Goal: Task Accomplishment & Management: Use online tool/utility

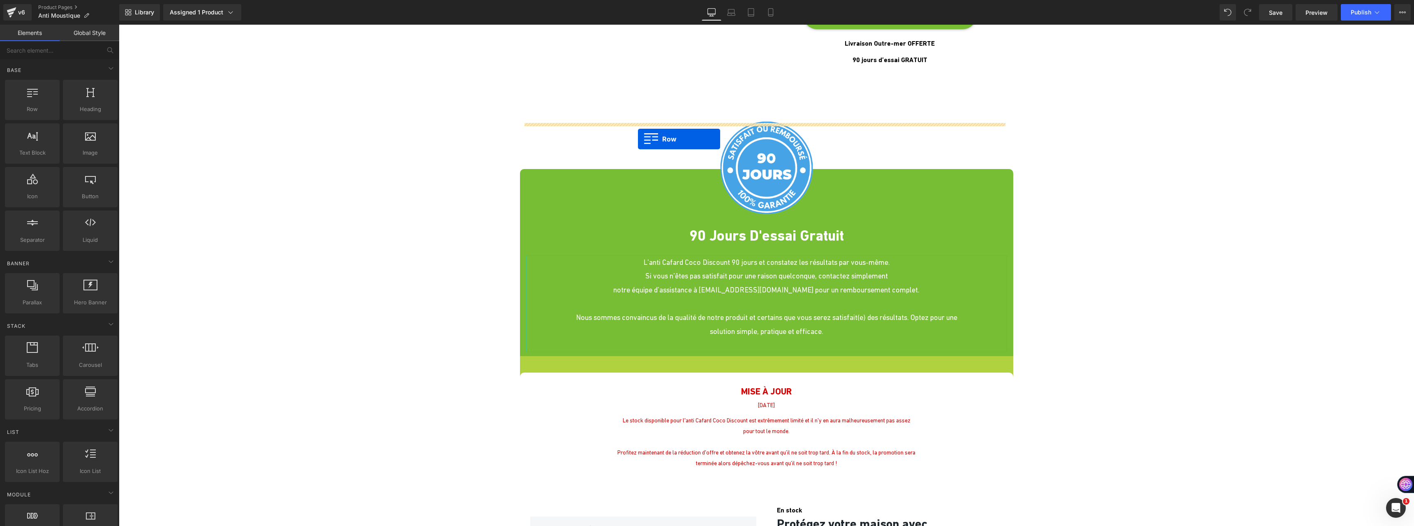
scroll to position [2466, 0]
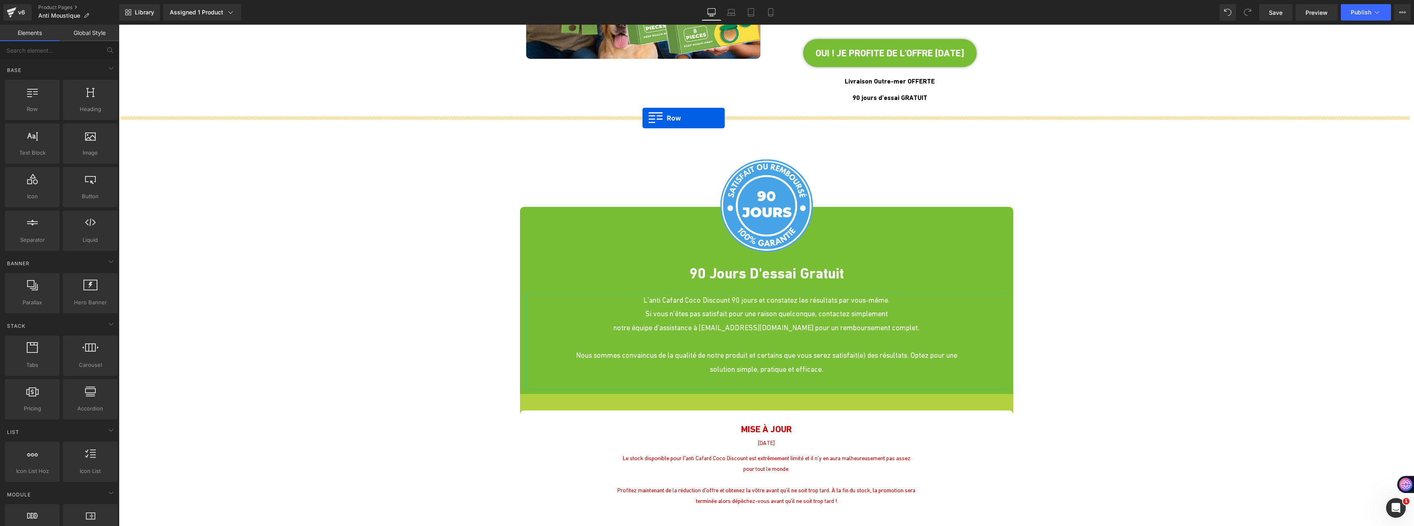
drag, startPoint x: 520, startPoint y: 185, endPoint x: 642, endPoint y: 118, distance: 139.4
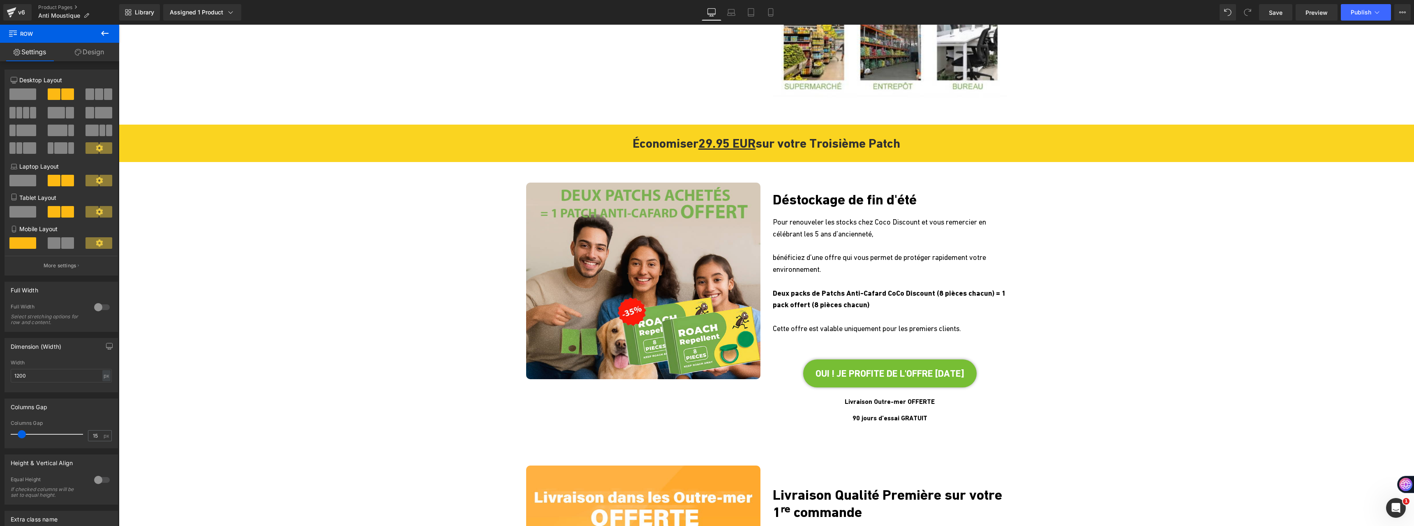
scroll to position [2096, 0]
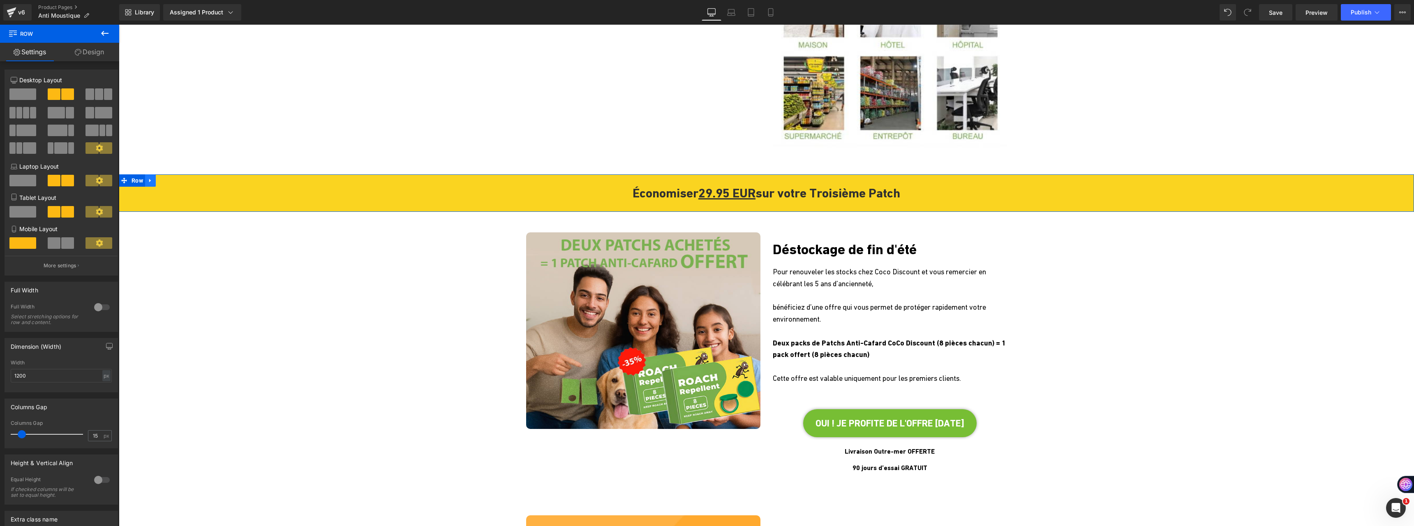
click at [151, 177] on icon at bounding box center [151, 180] width 6 height 6
click at [166, 174] on link at bounding box center [171, 180] width 11 height 12
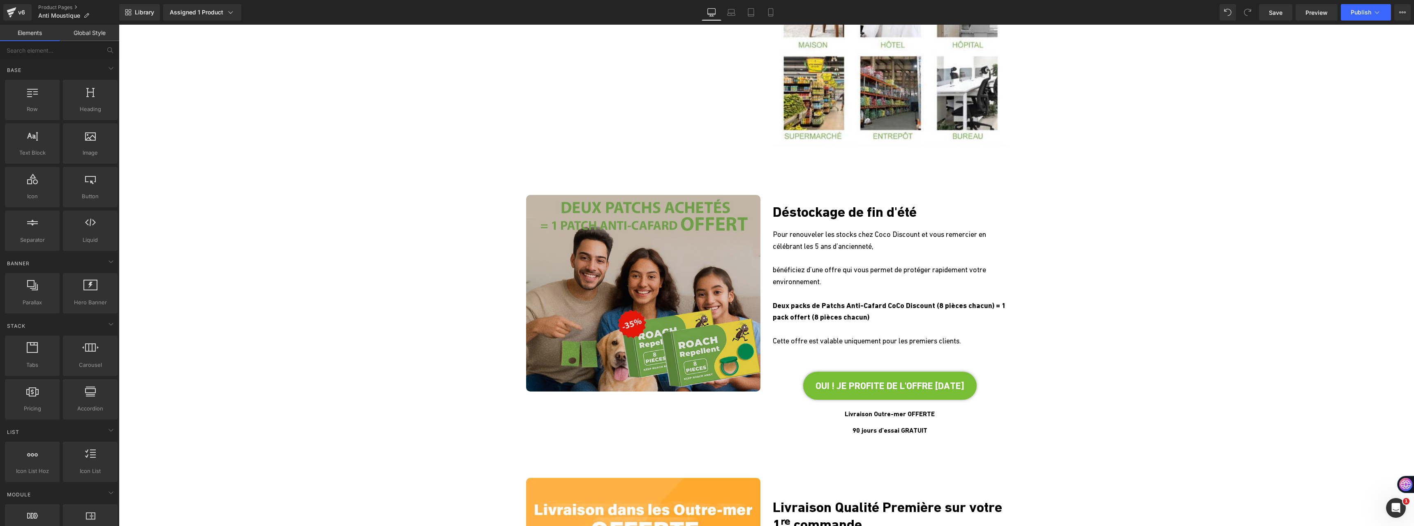
scroll to position [2109, 0]
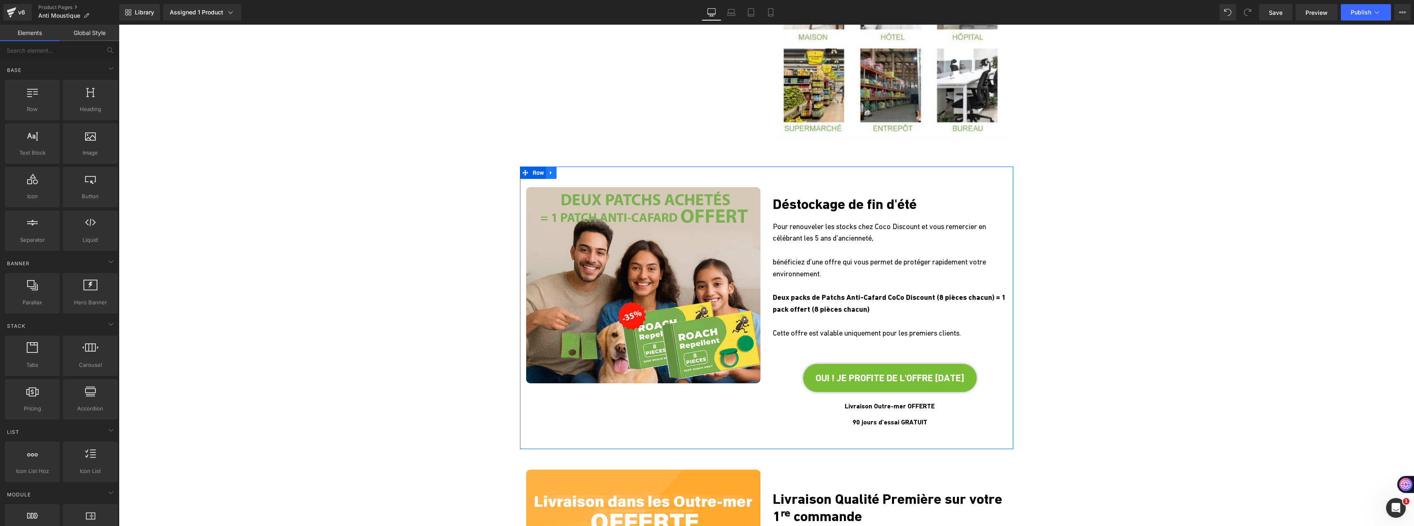
click at [548, 171] on icon at bounding box center [551, 172] width 6 height 6
click at [570, 171] on icon at bounding box center [573, 173] width 6 height 6
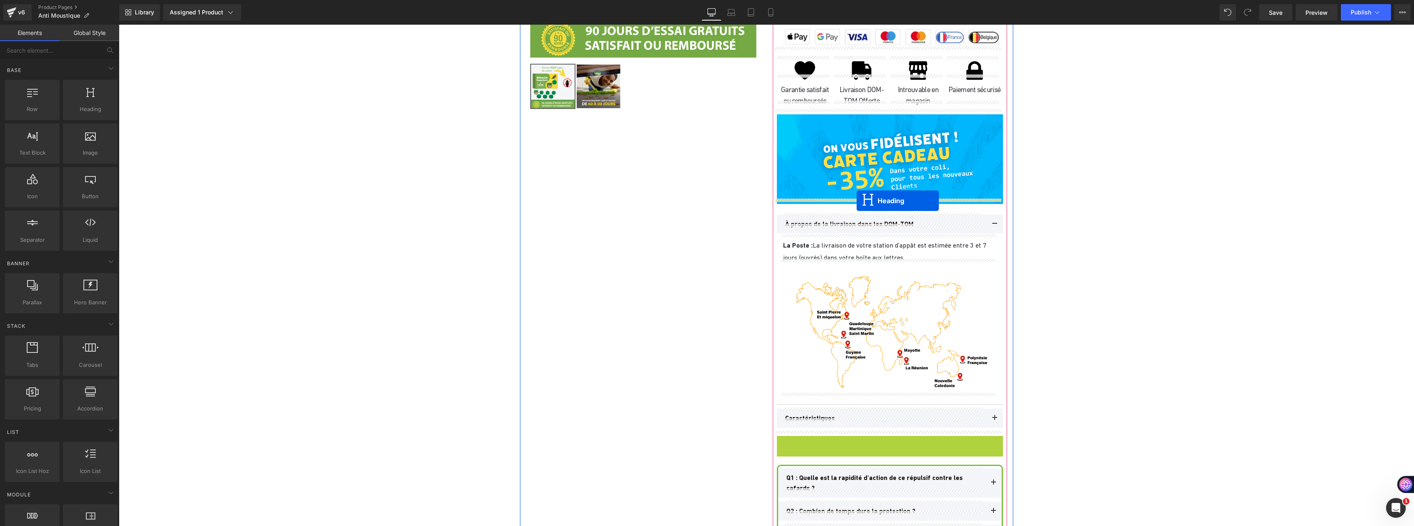
scroll to position [3123, 0]
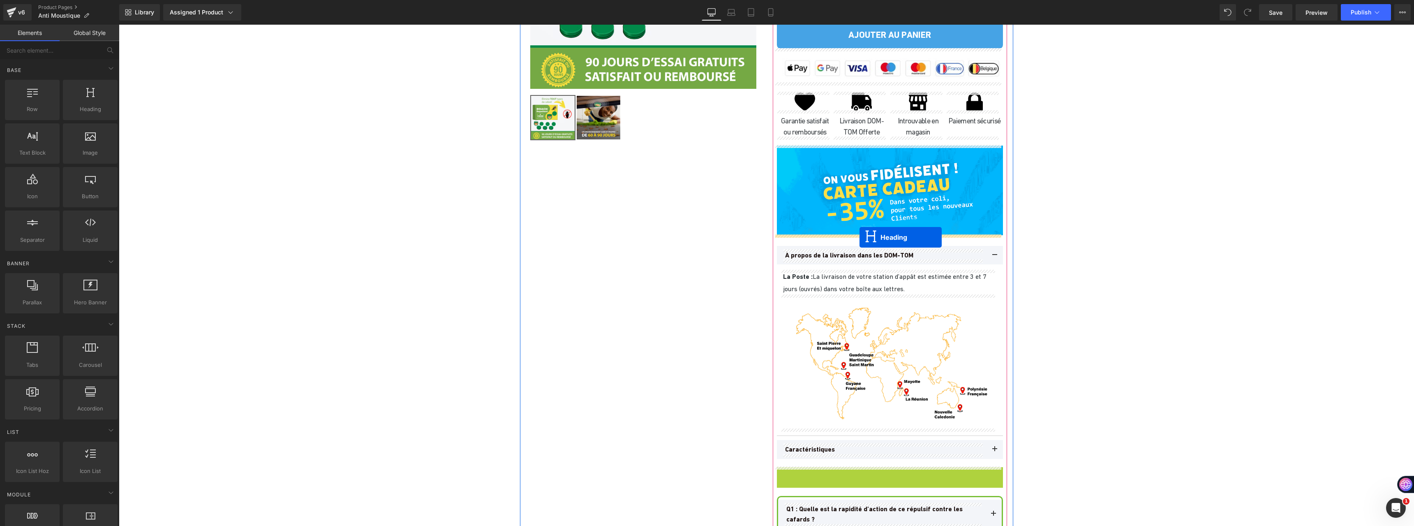
drag, startPoint x: 867, startPoint y: 309, endPoint x: 859, endPoint y: 237, distance: 71.9
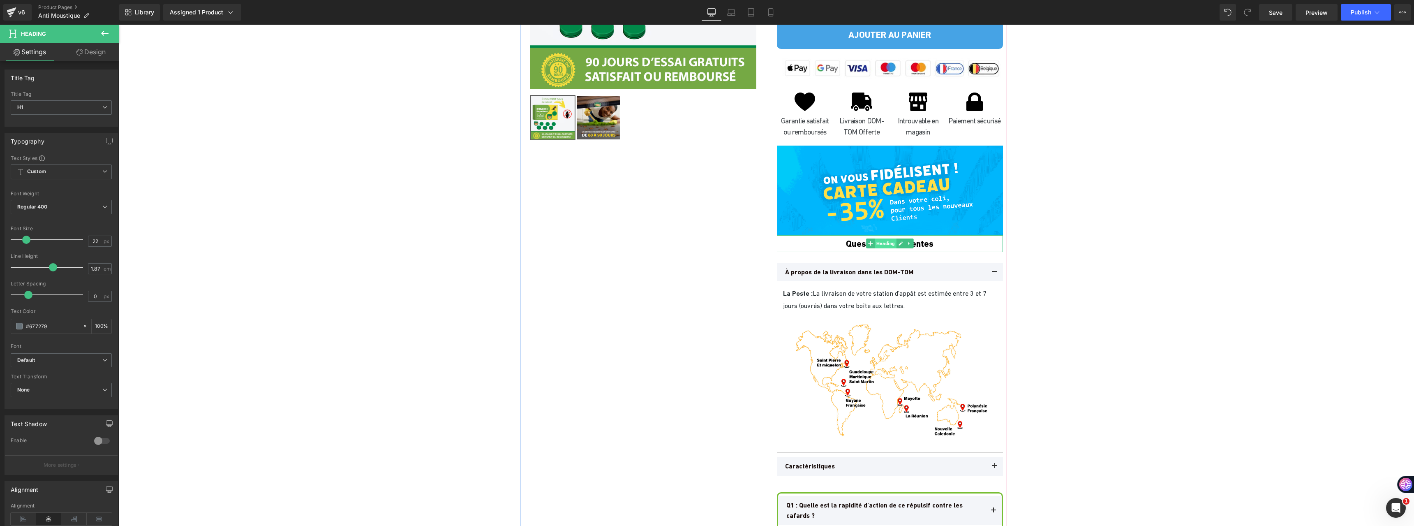
click at [877, 244] on span "Heading" at bounding box center [886, 243] width 22 height 10
click at [98, 56] on link "Design" at bounding box center [91, 52] width 60 height 18
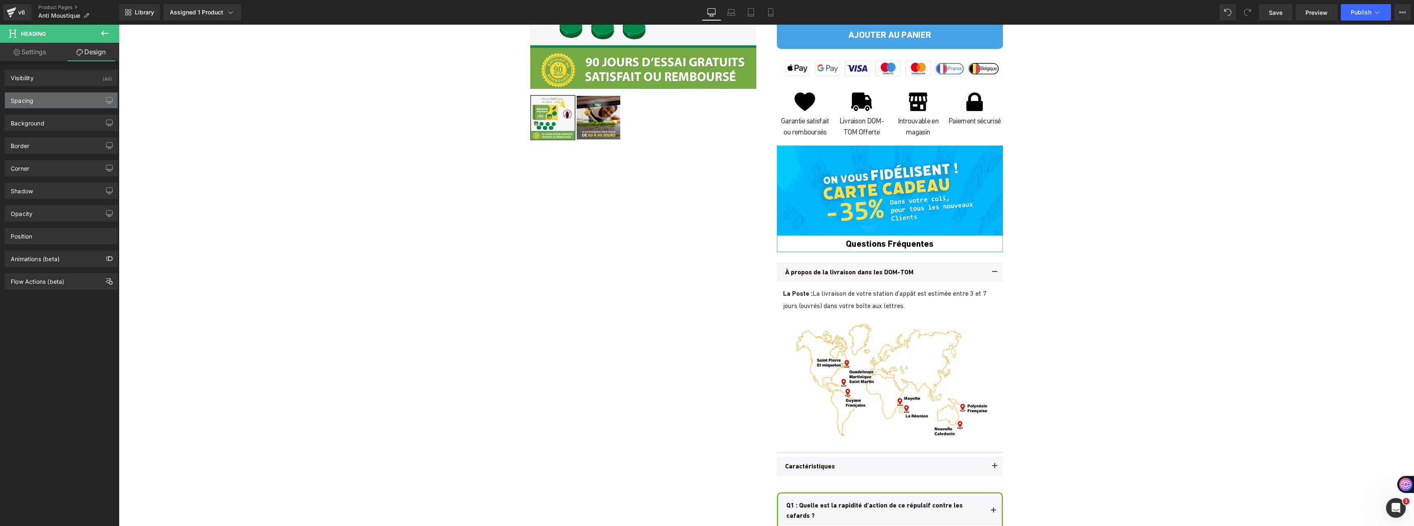
click at [55, 99] on div "Spacing" at bounding box center [61, 100] width 113 height 16
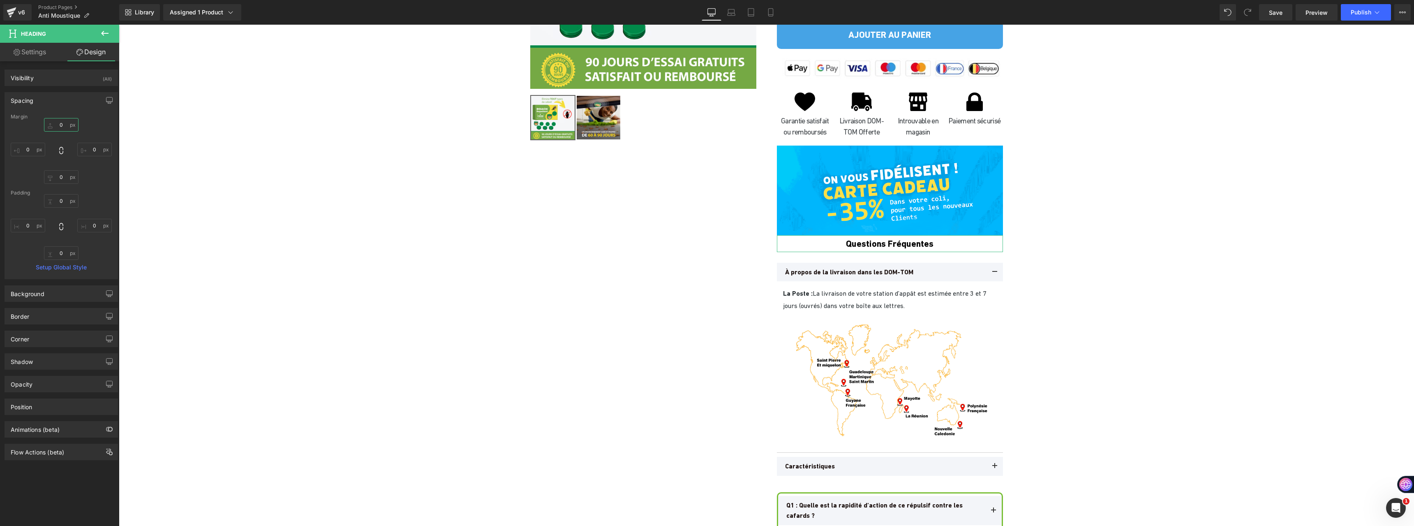
click at [68, 125] on input "text" at bounding box center [61, 125] width 35 height 14
type input "10"
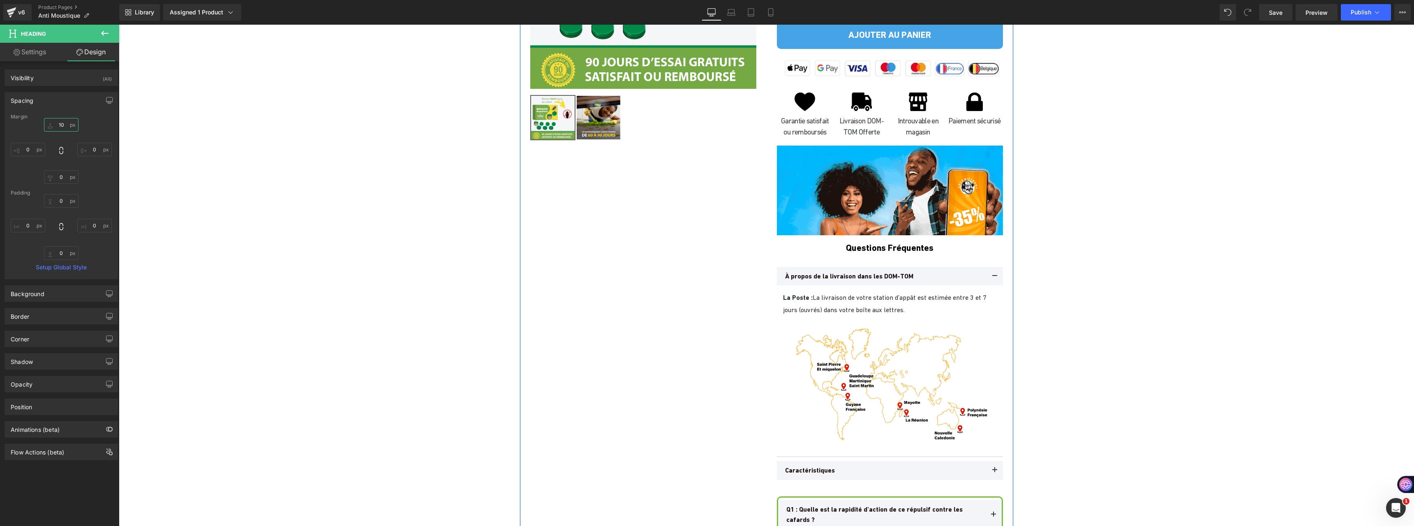
scroll to position [3247, 0]
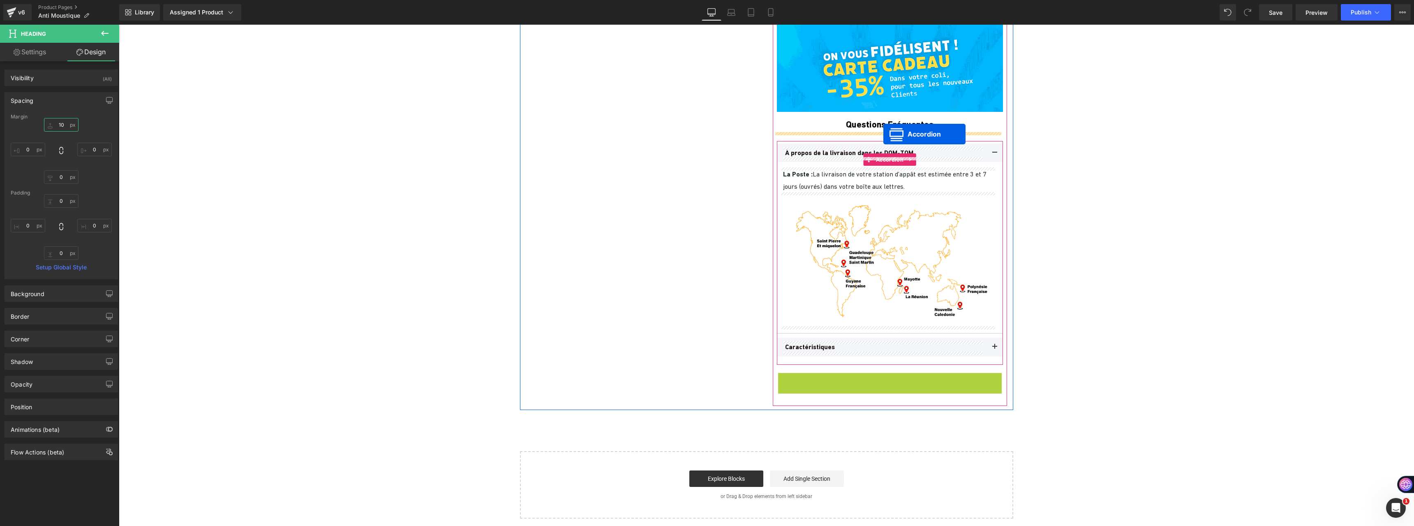
drag, startPoint x: 863, startPoint y: 390, endPoint x: 883, endPoint y: 134, distance: 256.8
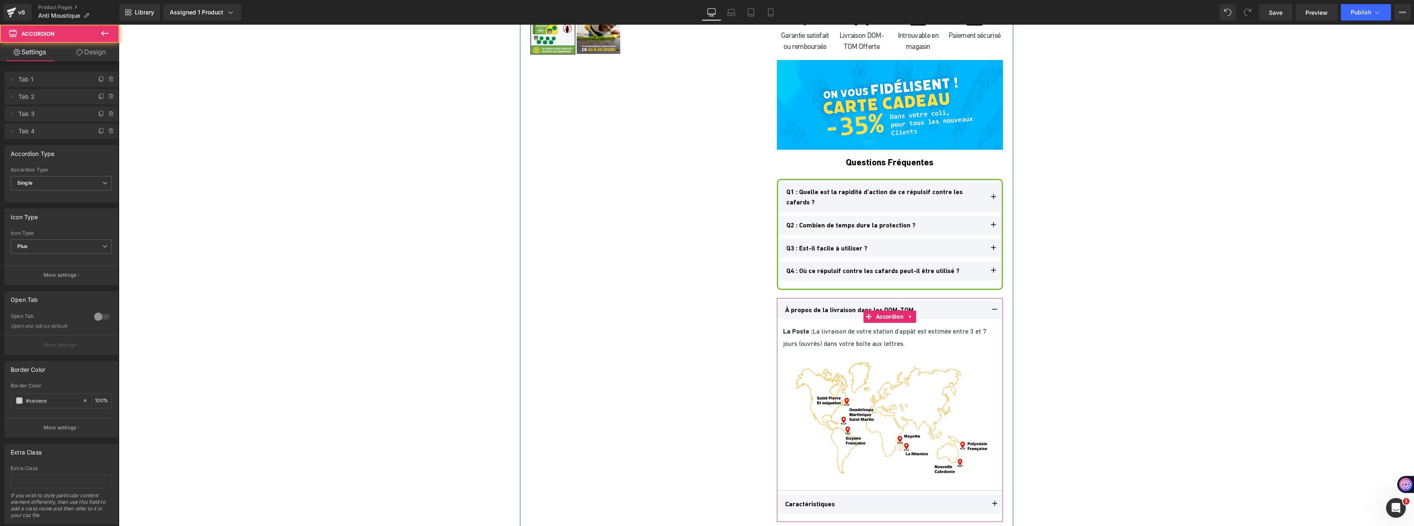
scroll to position [3165, 0]
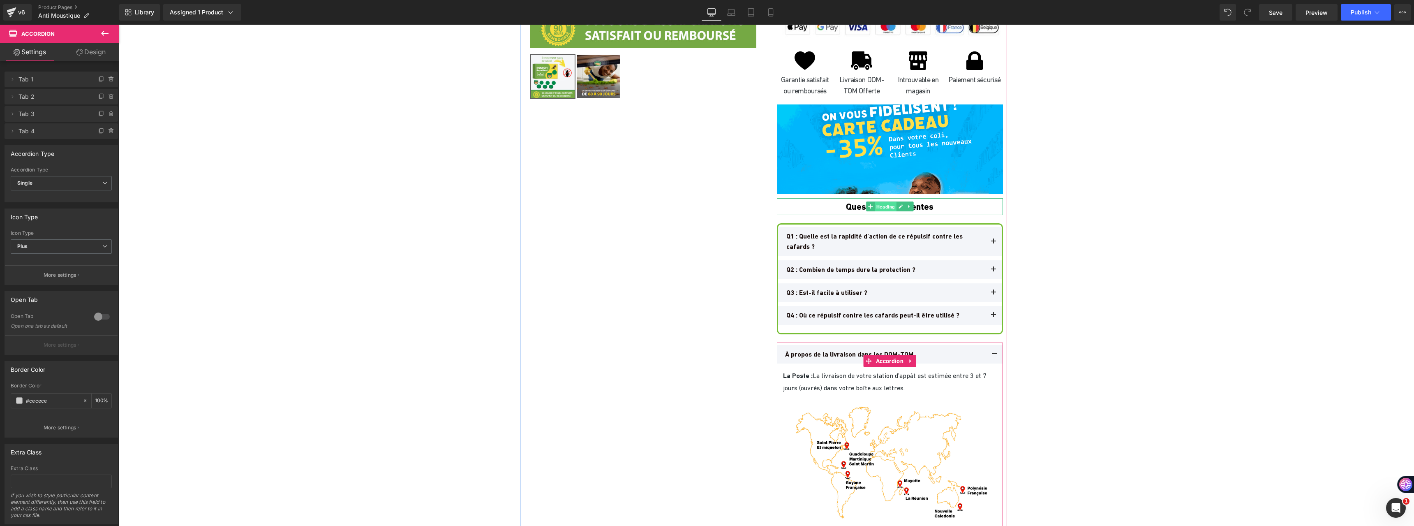
click at [880, 206] on span "Heading" at bounding box center [886, 207] width 22 height 10
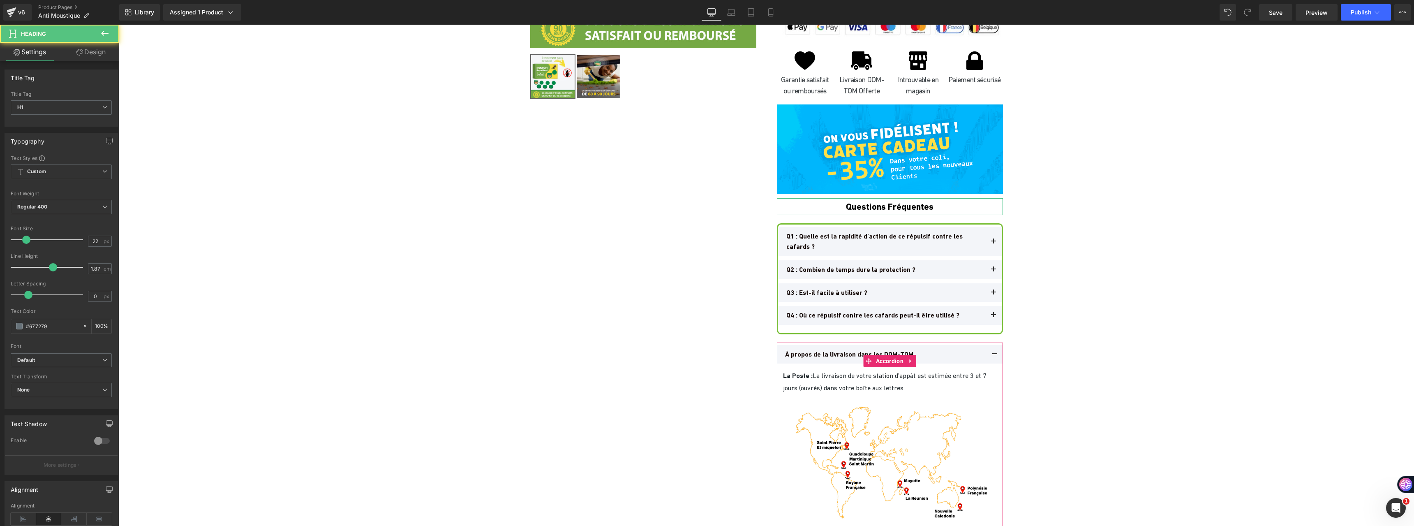
click at [87, 54] on link "Design" at bounding box center [91, 52] width 60 height 18
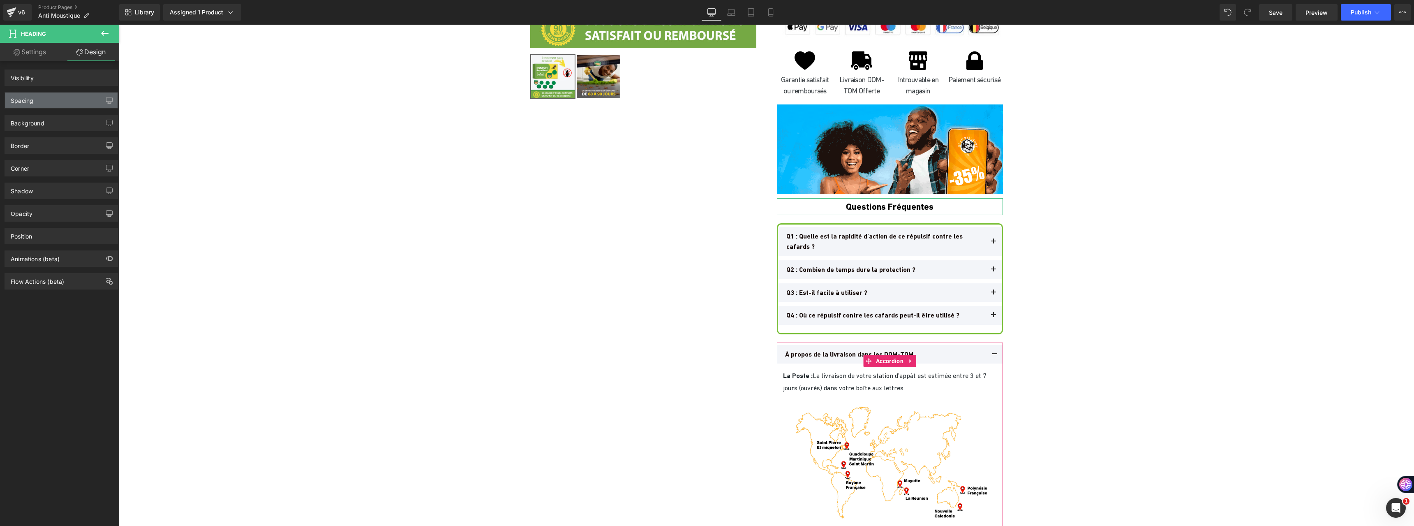
click at [51, 96] on div "Spacing" at bounding box center [61, 100] width 113 height 16
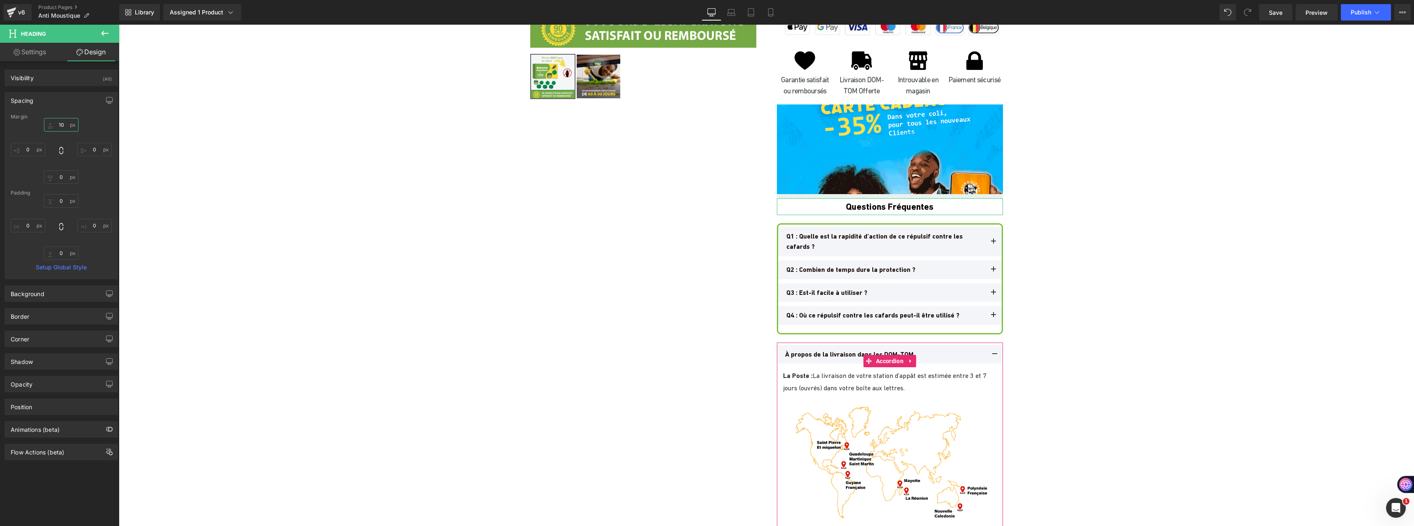
click at [64, 123] on input "text" at bounding box center [61, 125] width 35 height 14
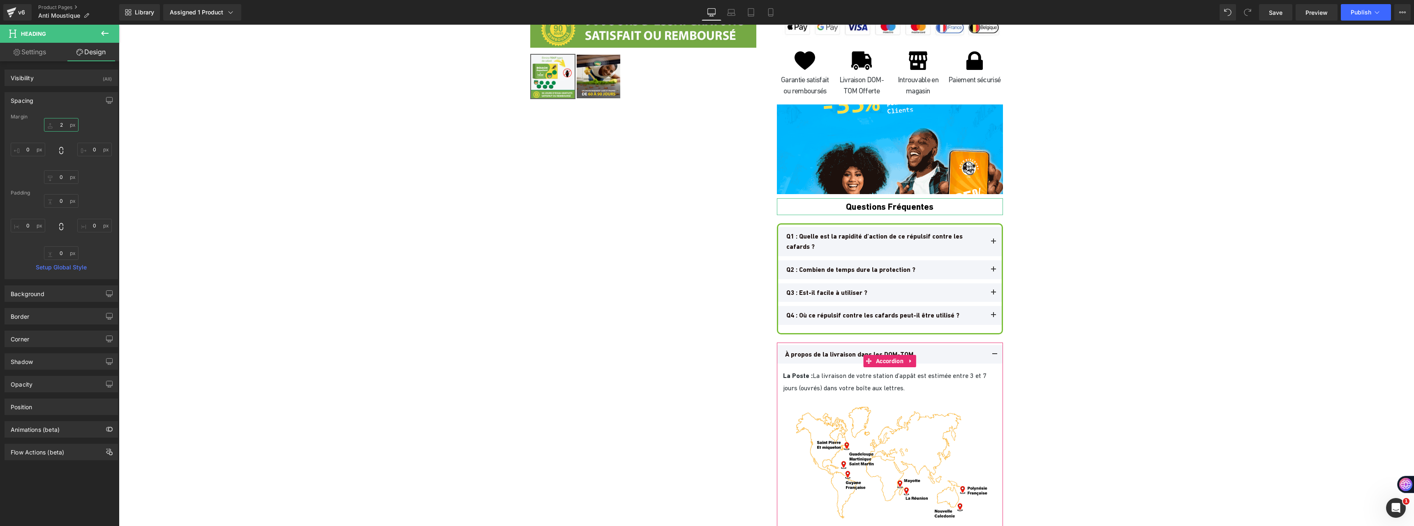
type input "20"
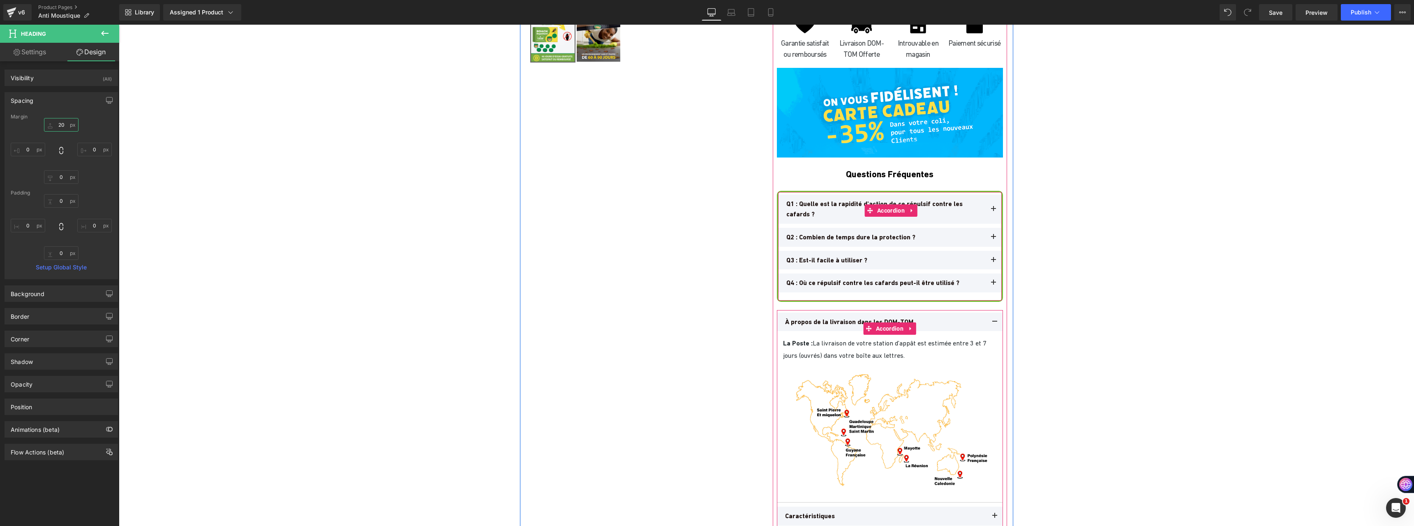
scroll to position [3247, 0]
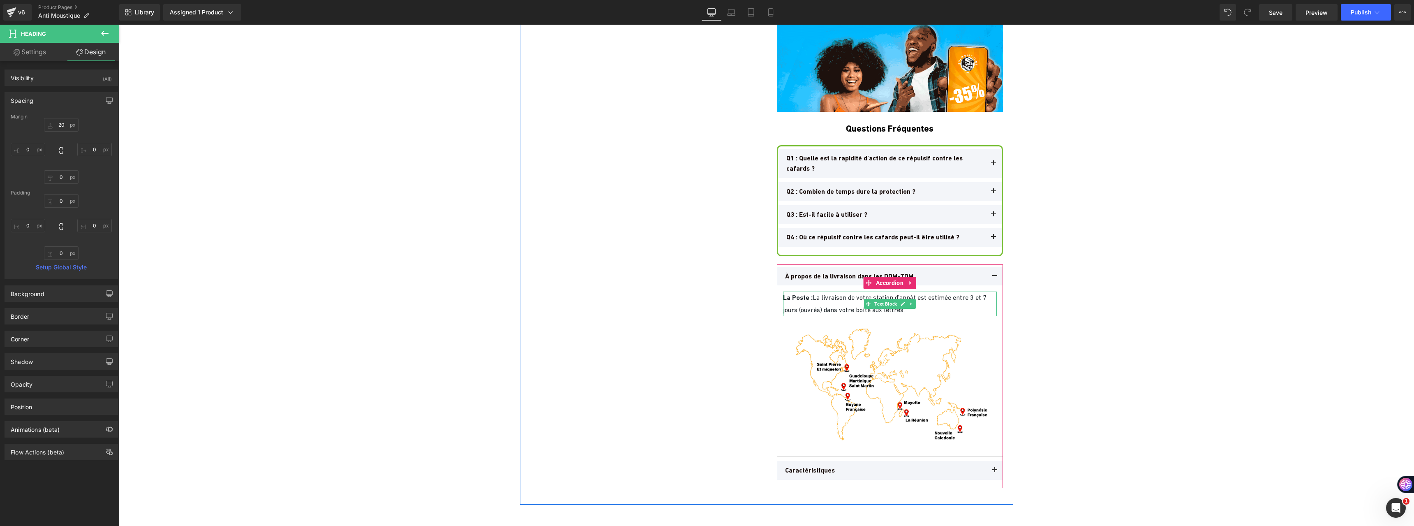
click at [832, 293] on span "La Poste : La livraison de votre station d’appât est estimée entre 3 et 7 jours…" at bounding box center [885, 303] width 205 height 20
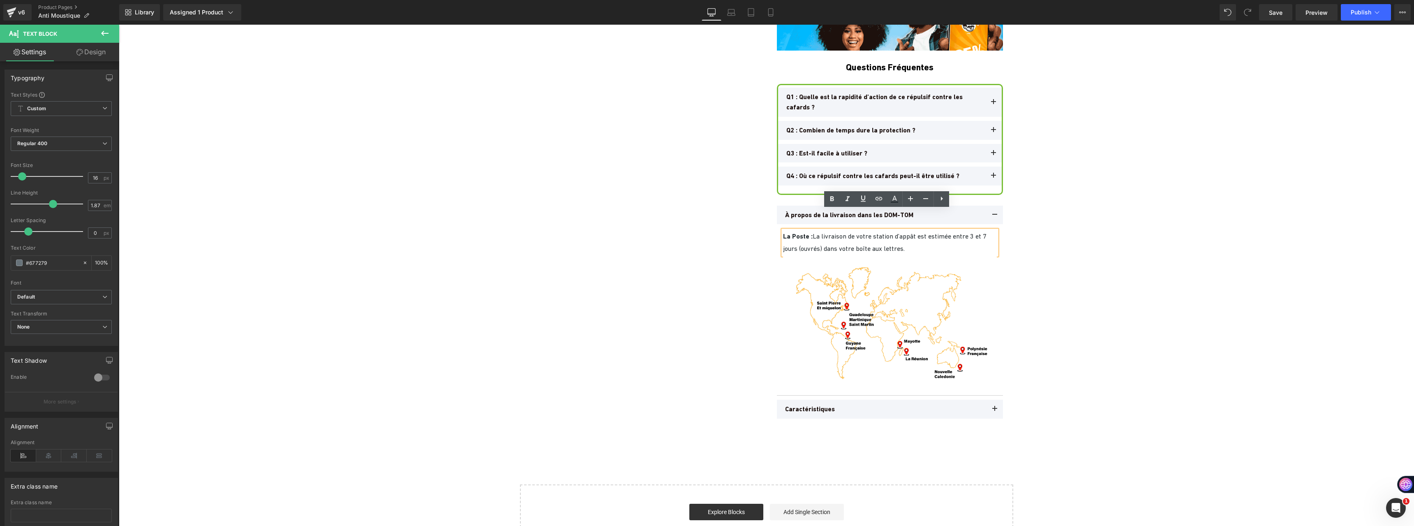
scroll to position [3370, 0]
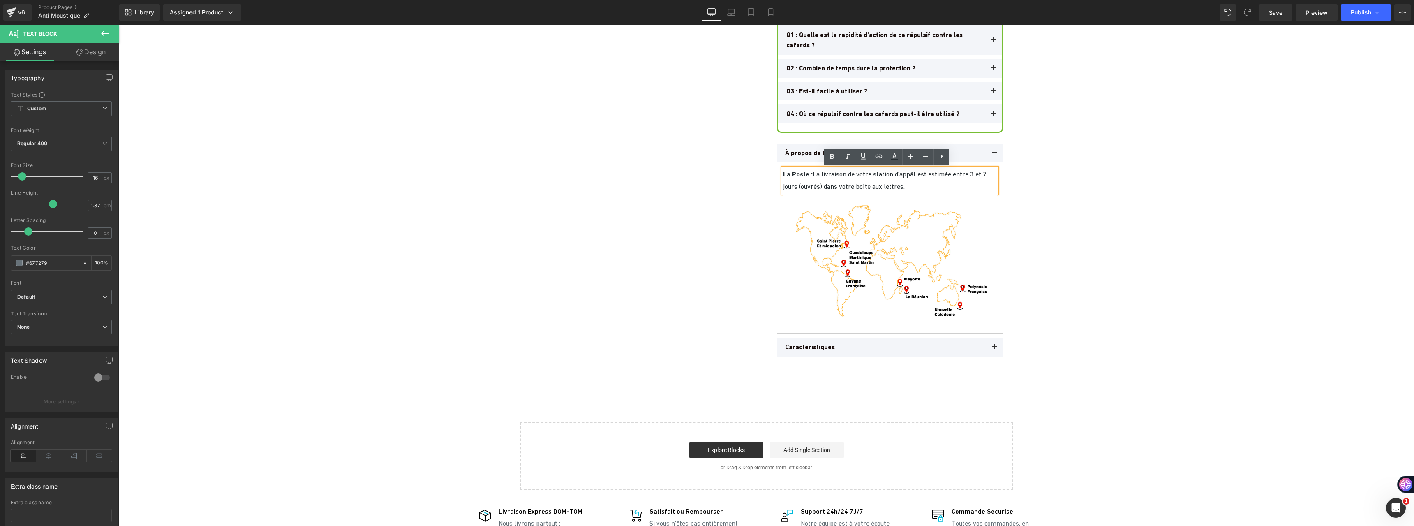
click at [876, 349] on div "Caractéristiques Text Block" at bounding box center [884, 347] width 199 height 11
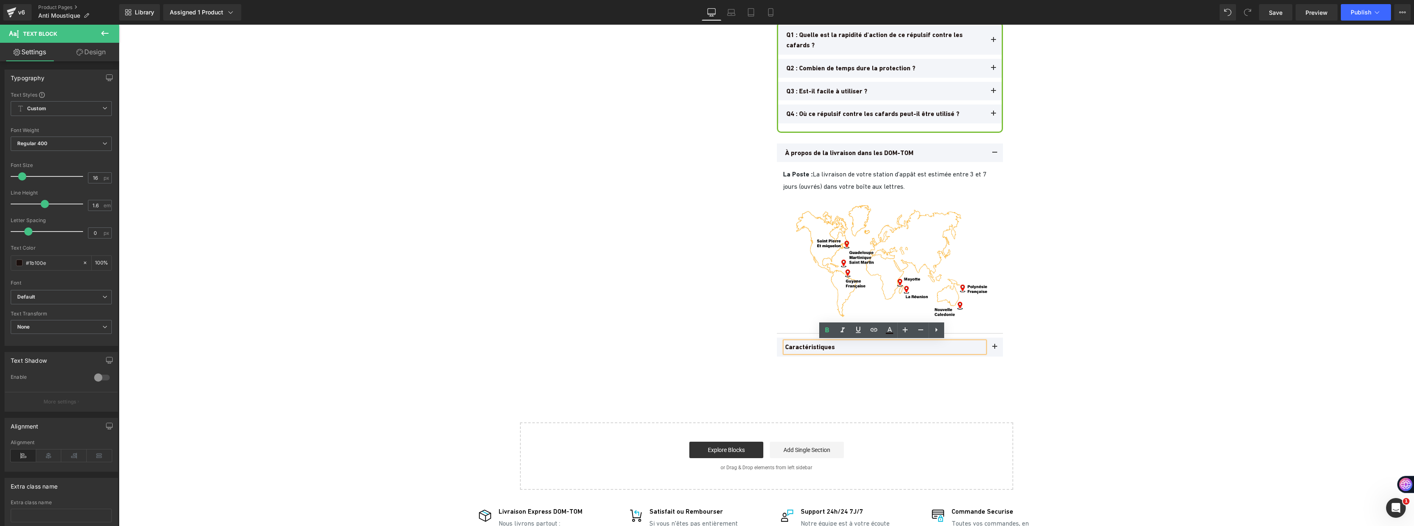
click at [992, 347] on button at bounding box center [994, 346] width 16 height 19
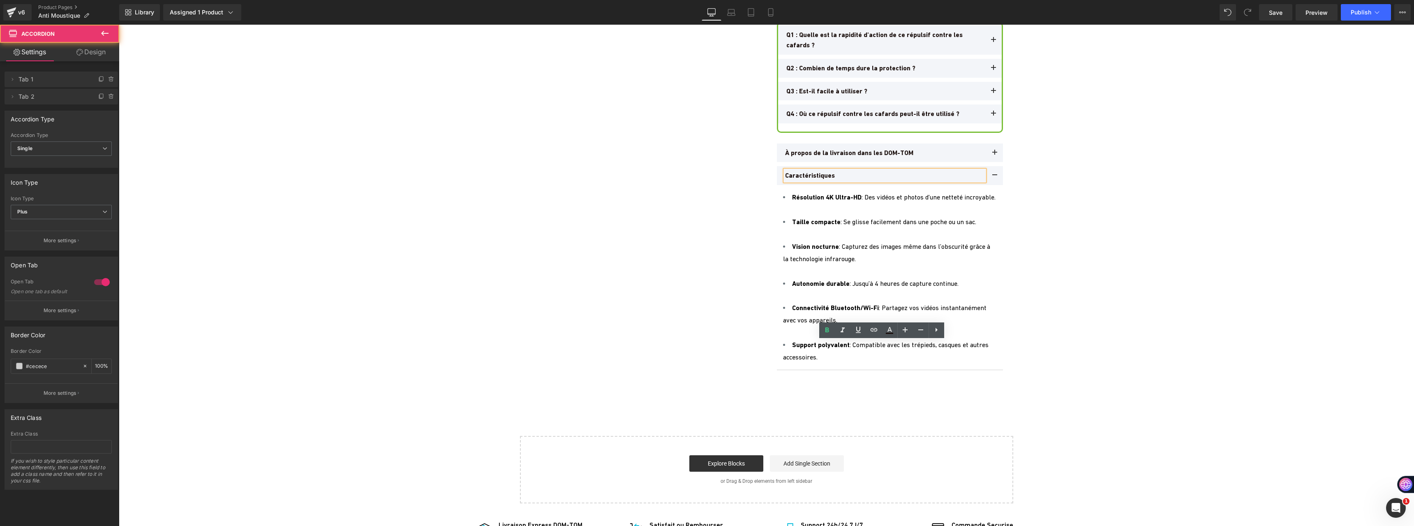
click at [793, 277] on div at bounding box center [890, 271] width 214 height 12
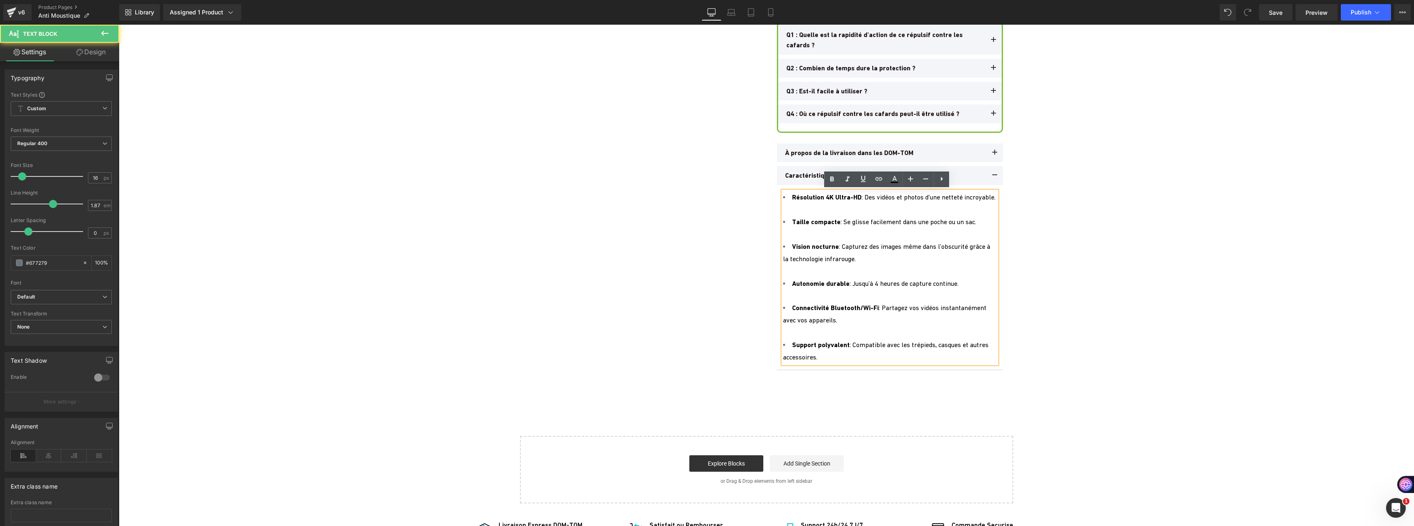
click at [839, 265] on li "Vision nocturne : Capturez des images même dans l’obscurité grâce à la technolo…" at bounding box center [890, 252] width 214 height 25
click at [829, 240] on div at bounding box center [890, 234] width 214 height 12
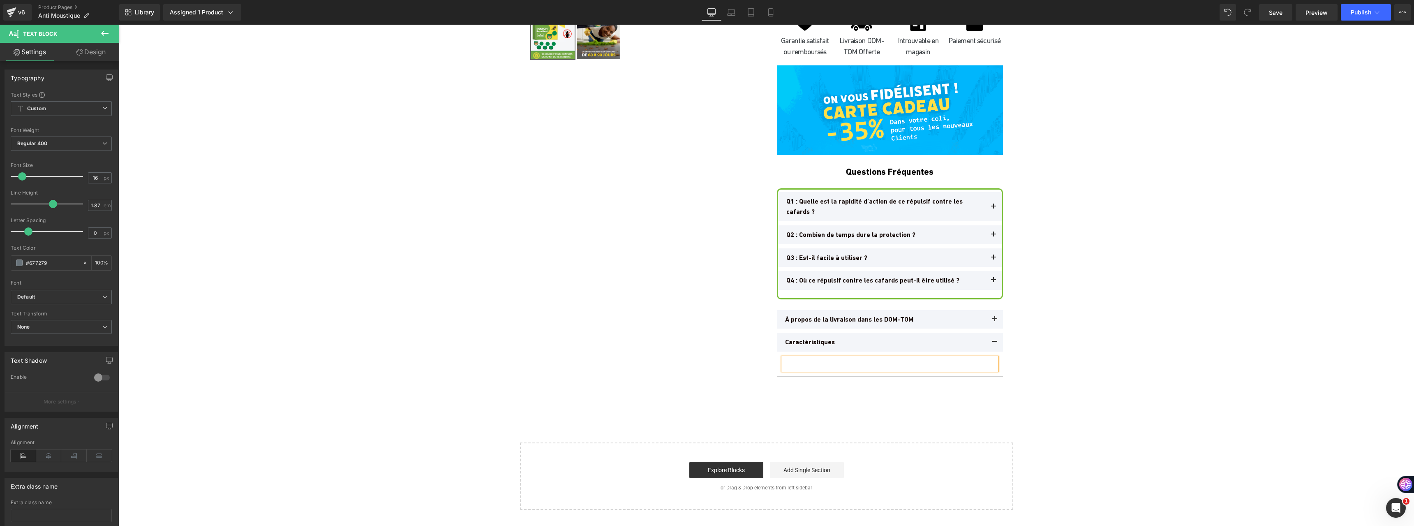
scroll to position [3206, 0]
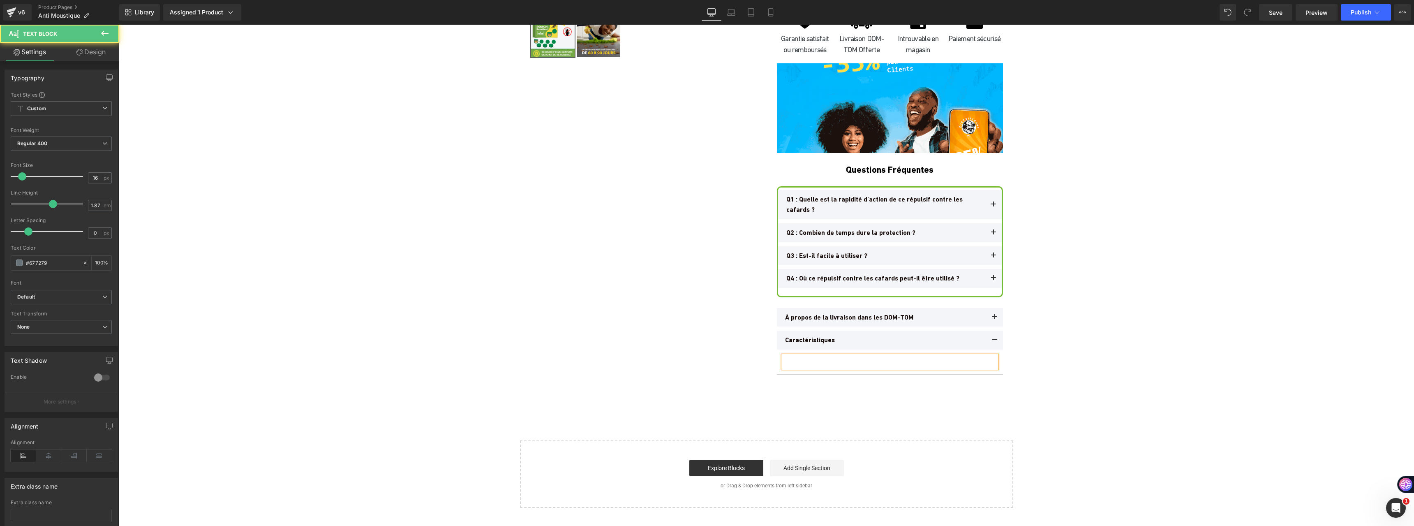
click at [811, 359] on div at bounding box center [890, 361] width 214 height 12
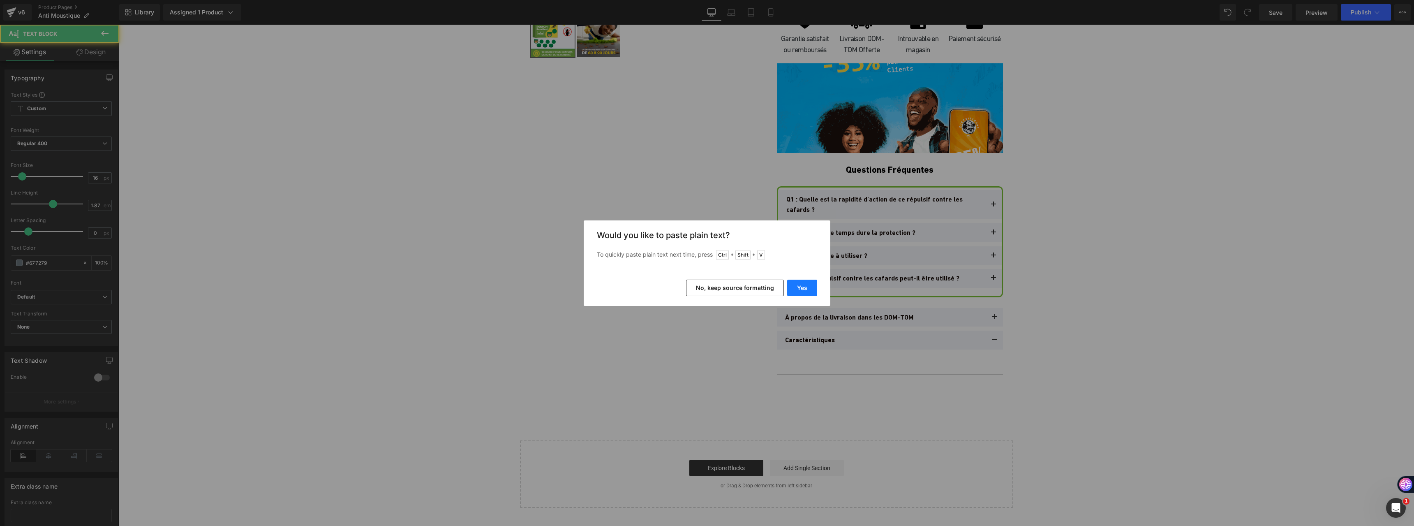
click at [799, 284] on button "Yes" at bounding box center [802, 287] width 30 height 16
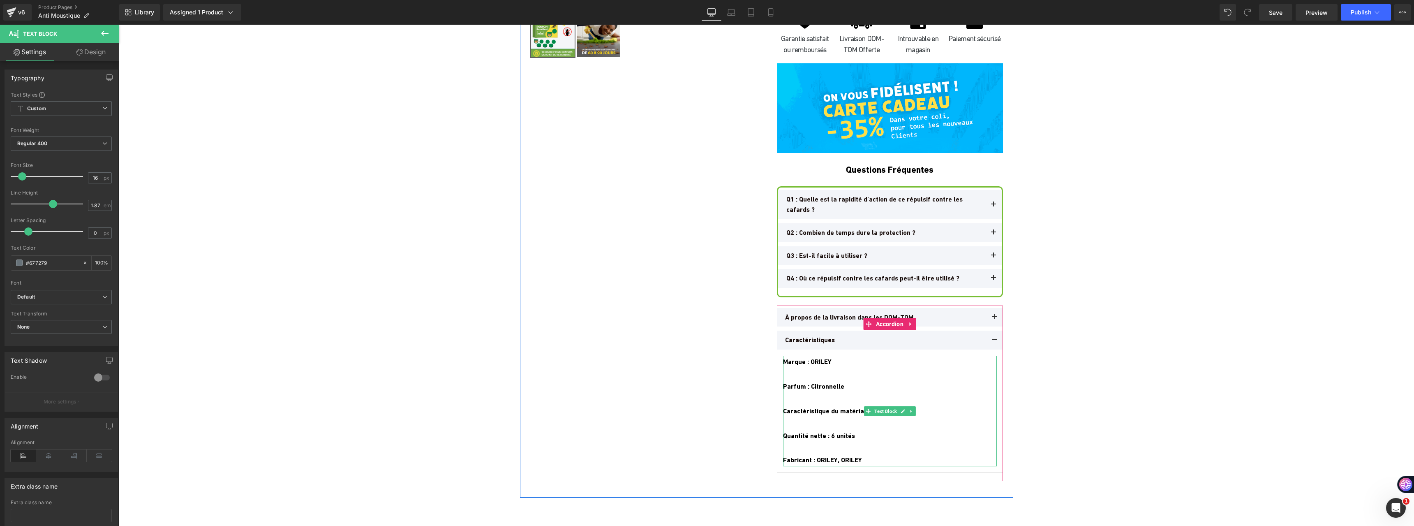
click at [830, 363] on b "Marque : ORILEY" at bounding box center [807, 362] width 48 height 8
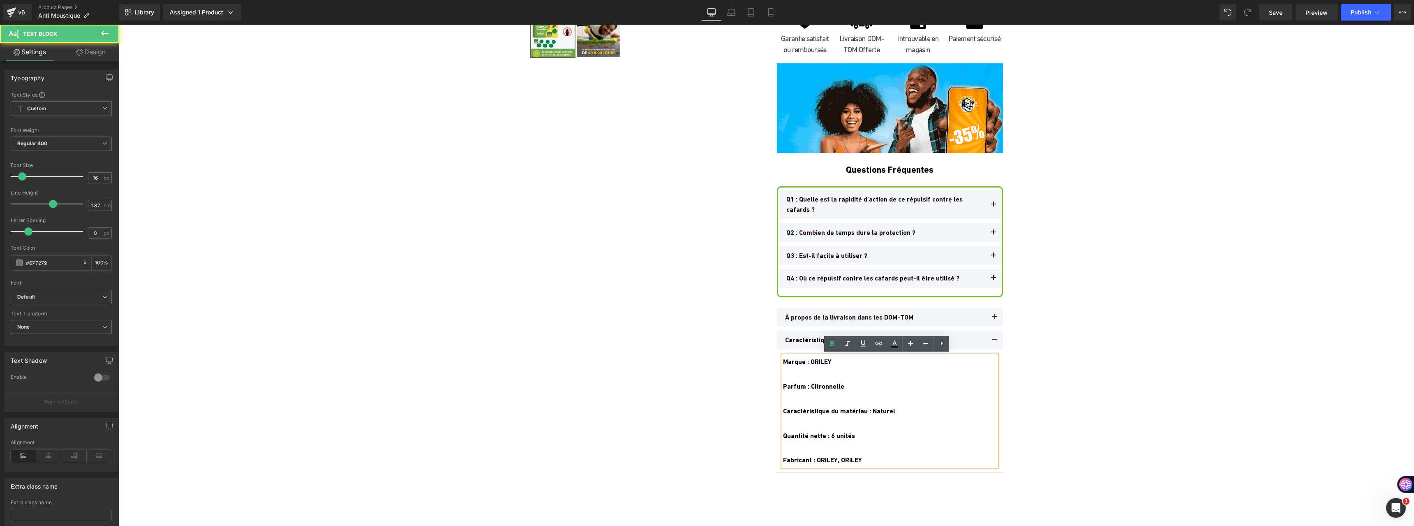
click at [806, 371] on div at bounding box center [890, 374] width 214 height 12
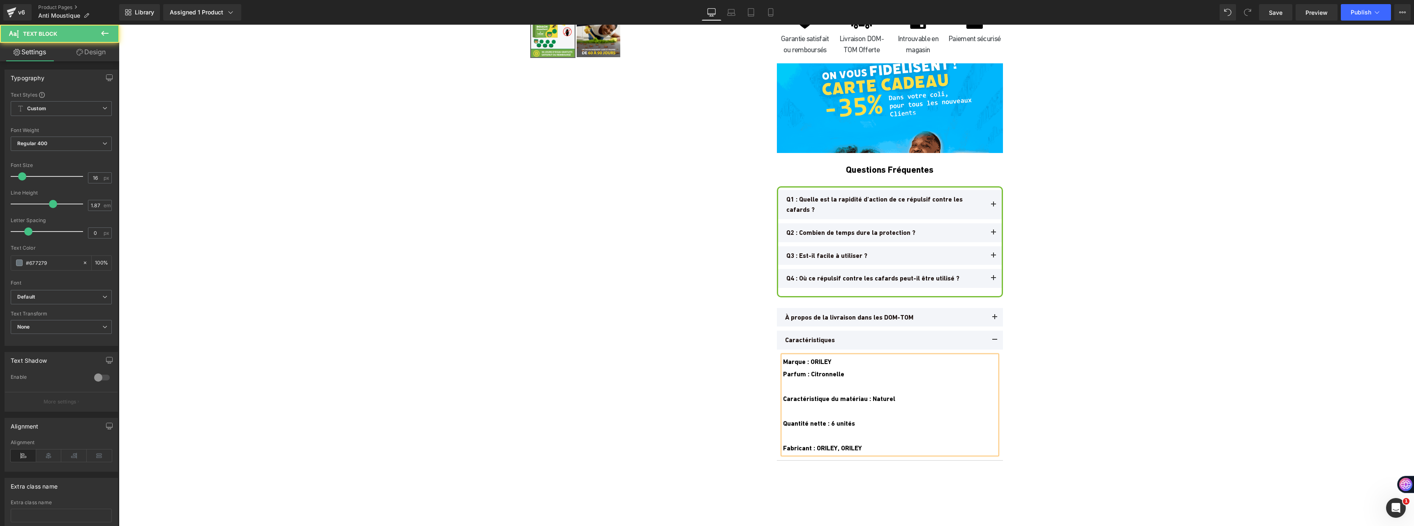
click at [810, 386] on div at bounding box center [890, 386] width 214 height 12
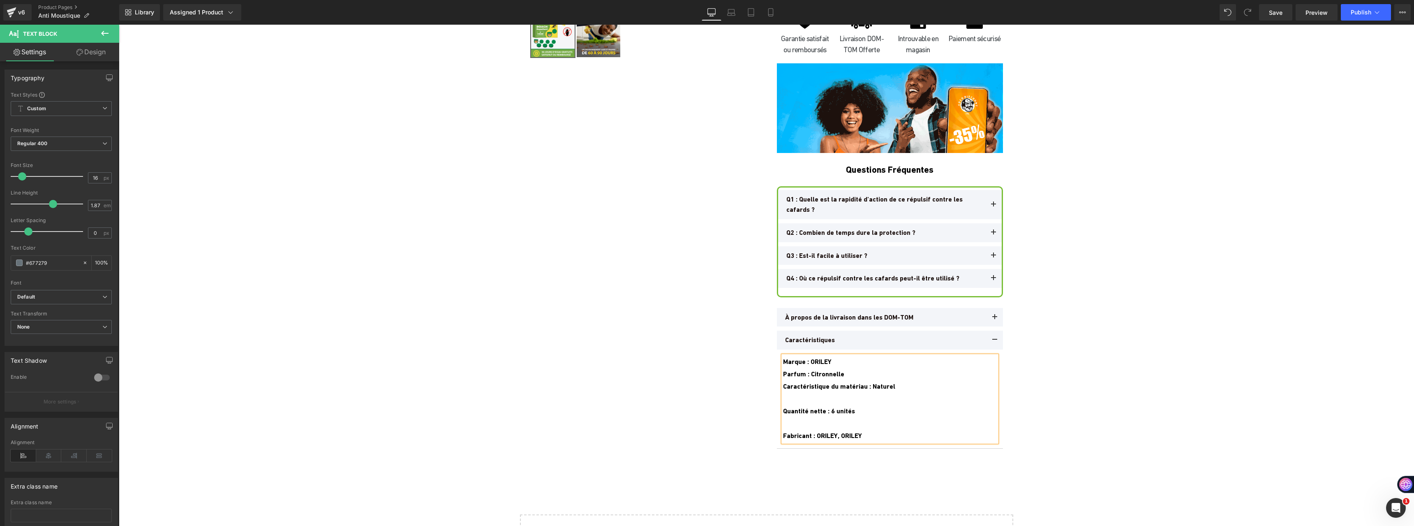
click at [800, 401] on div at bounding box center [890, 398] width 214 height 12
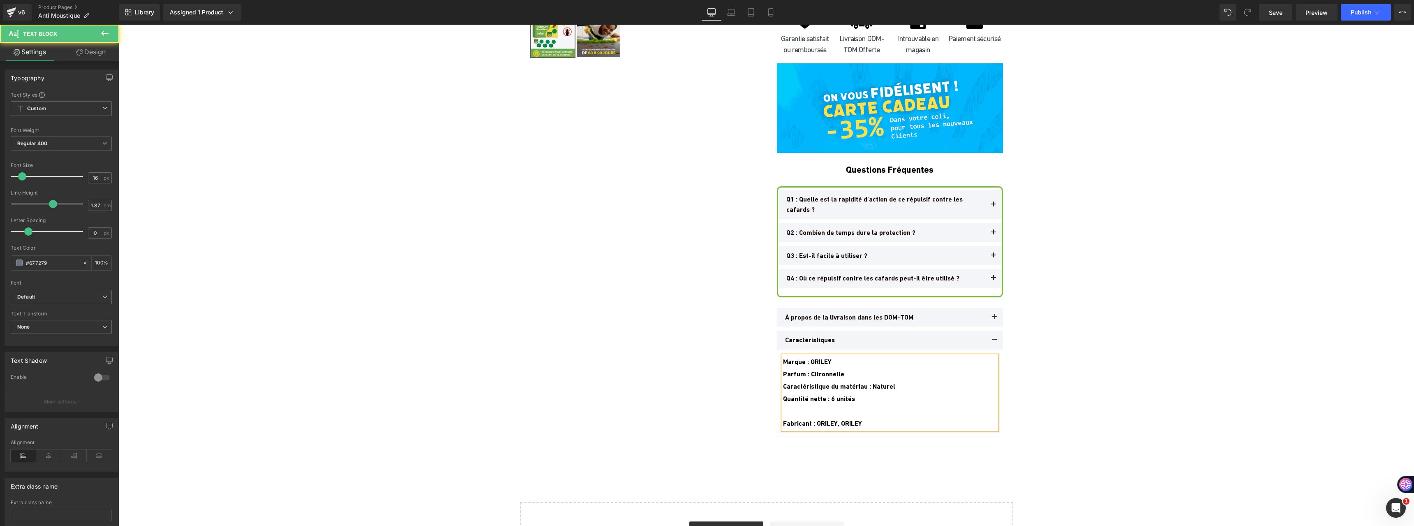
click at [798, 411] on div at bounding box center [890, 411] width 214 height 12
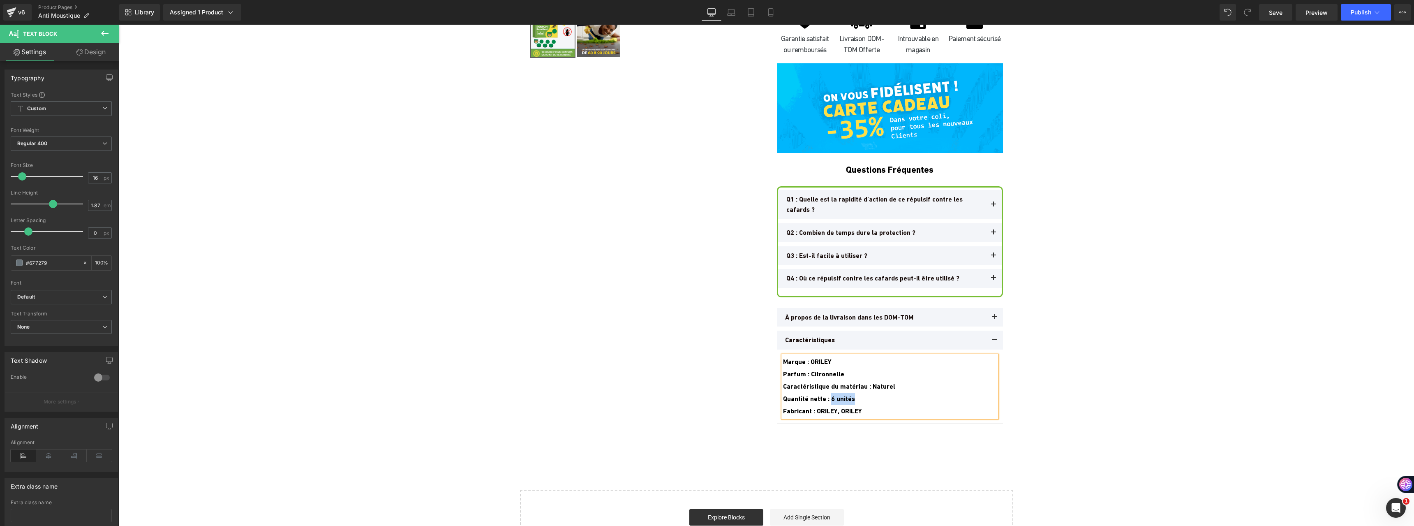
drag, startPoint x: 862, startPoint y: 395, endPoint x: 829, endPoint y: 395, distance: 32.9
click at [829, 395] on div "Quantité nette : 6 unités" at bounding box center [890, 398] width 214 height 12
drag, startPoint x: 829, startPoint y: 397, endPoint x: 778, endPoint y: 397, distance: 51.4
click at [783, 397] on div "Marque : ORILEY Parfum : Citronnelle Caractéristique du matériau : Naturel Quan…" at bounding box center [890, 386] width 214 height 62
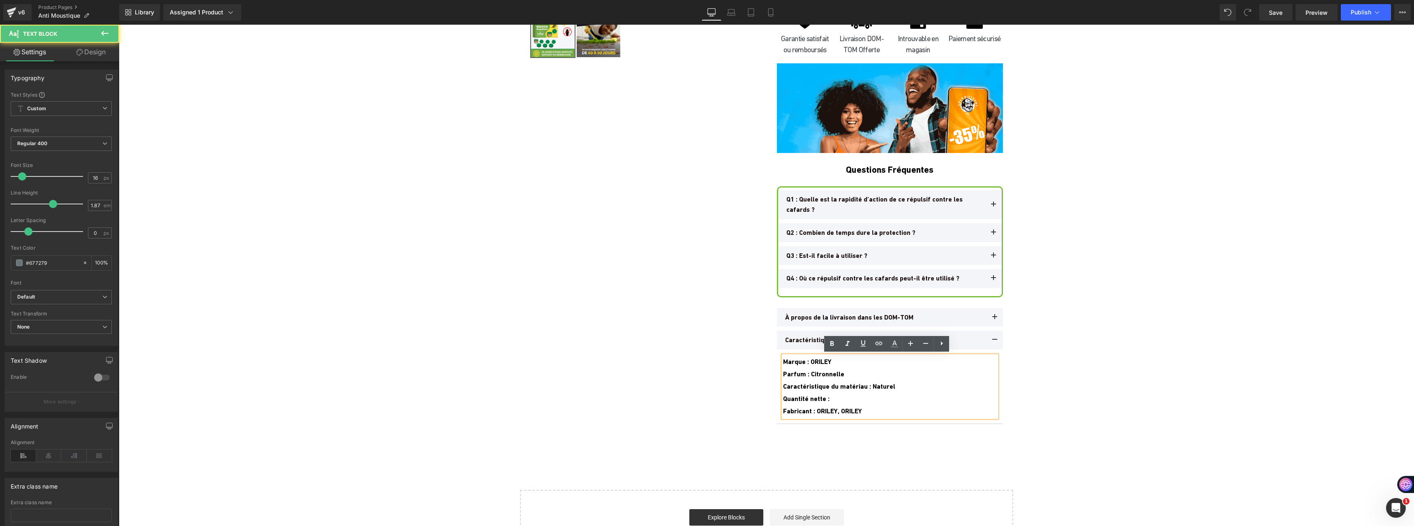
click at [803, 396] on b "Quantité nette :" at bounding box center [806, 399] width 46 height 8
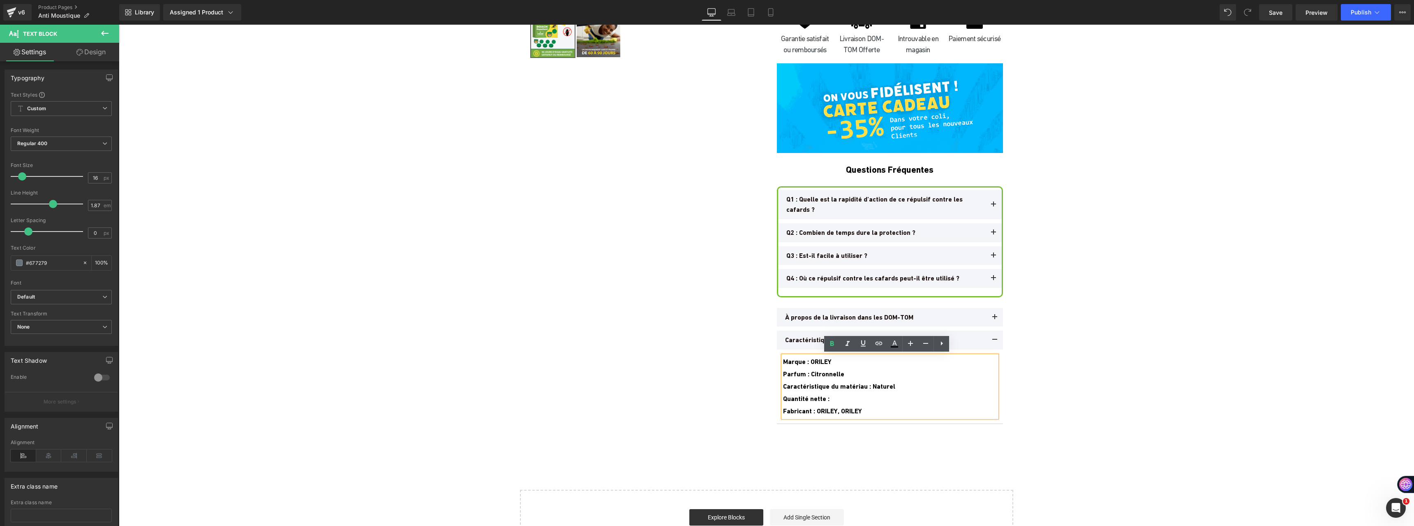
drag, startPoint x: 840, startPoint y: 395, endPoint x: 216, endPoint y: 101, distance: 690.2
click at [815, 399] on b "Quantité nette :" at bounding box center [806, 399] width 46 height 8
click at [831, 397] on div "Quantité nette :" at bounding box center [890, 398] width 214 height 12
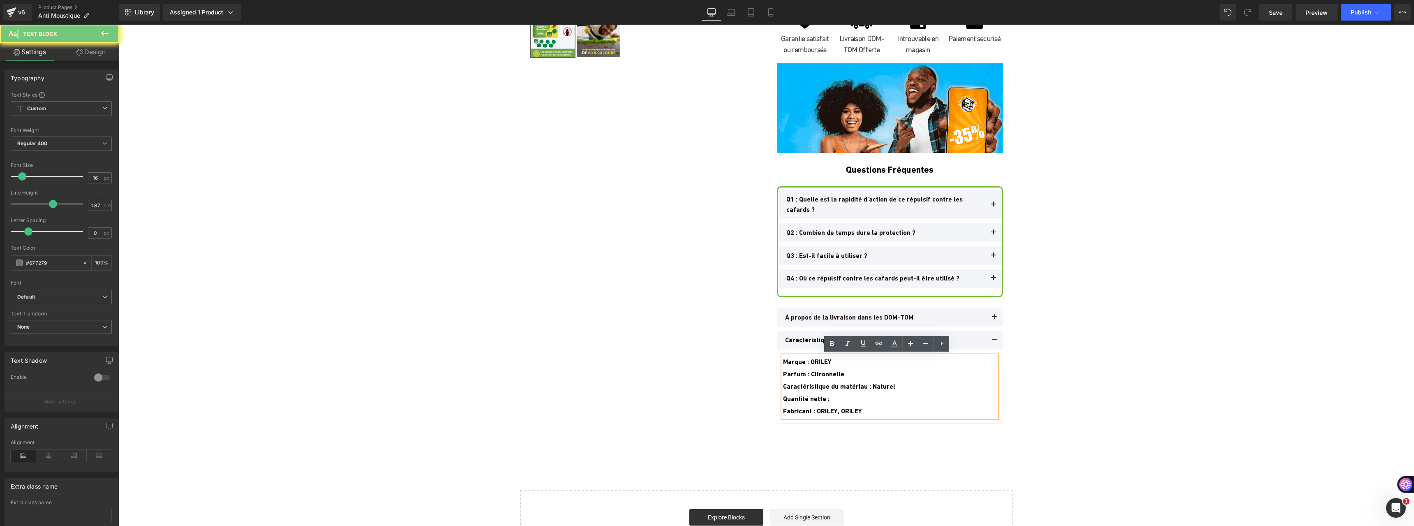
click at [848, 395] on div "Quantité nette :" at bounding box center [890, 398] width 214 height 12
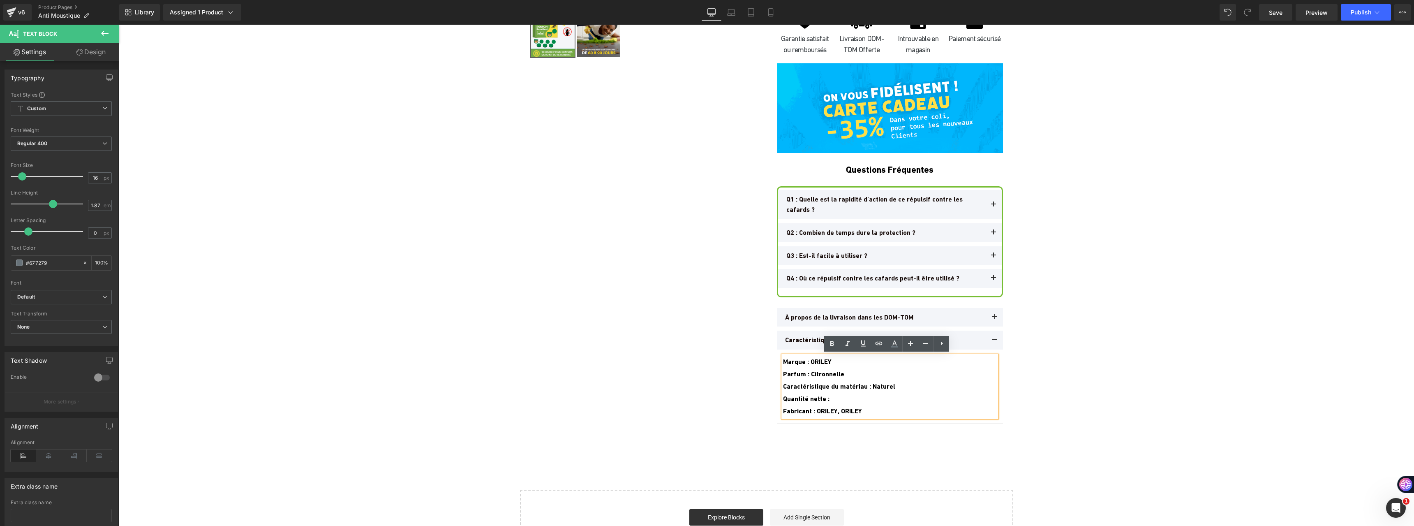
drag, startPoint x: 845, startPoint y: 397, endPoint x: 793, endPoint y: 397, distance: 52.2
click at [793, 397] on div "Quantité nette :" at bounding box center [890, 398] width 214 height 12
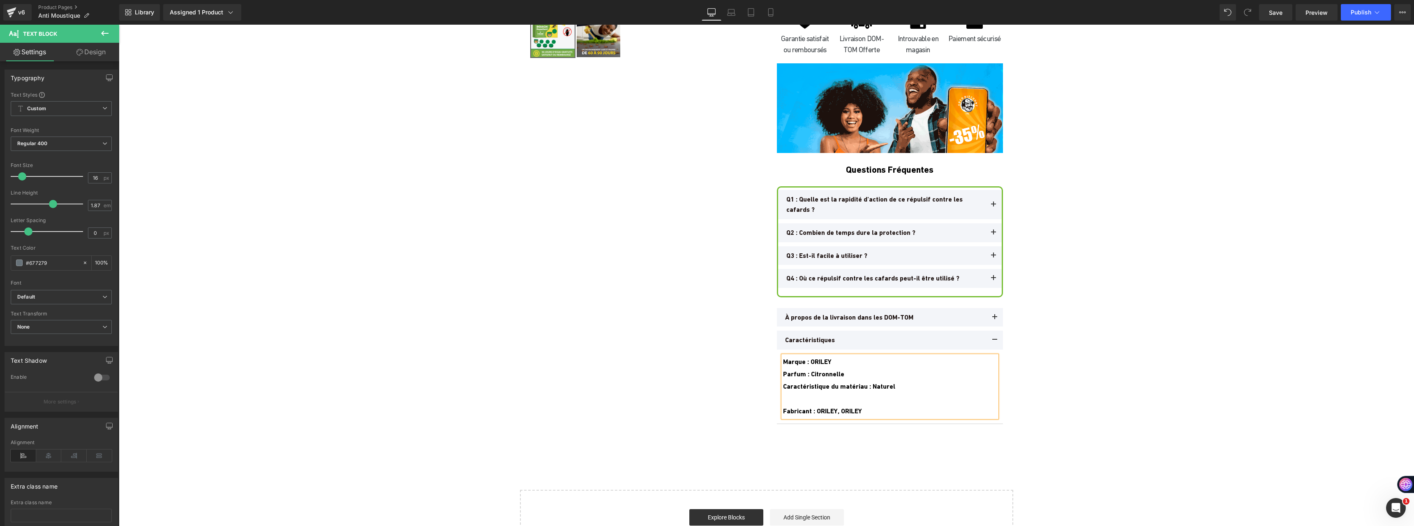
click at [845, 371] on div "Parfum : Citronnelle" at bounding box center [890, 374] width 214 height 12
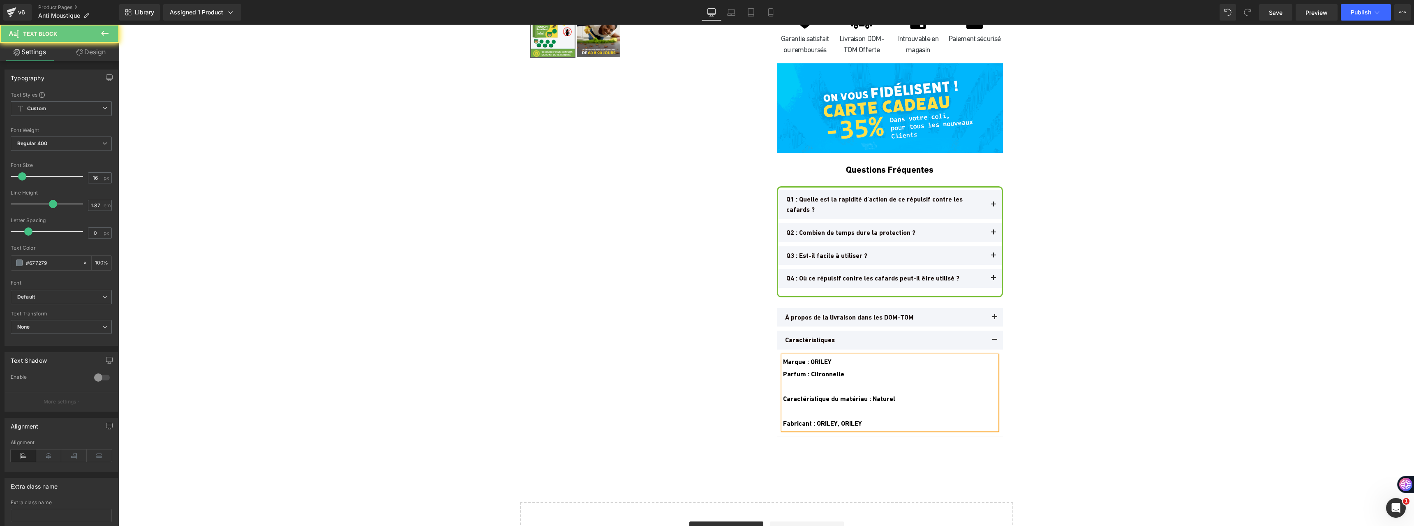
click at [840, 360] on div "Marque : ORILEY Parfum : Citronnelle Caractéristique du matériau : Naturel Fabr…" at bounding box center [890, 392] width 214 height 74
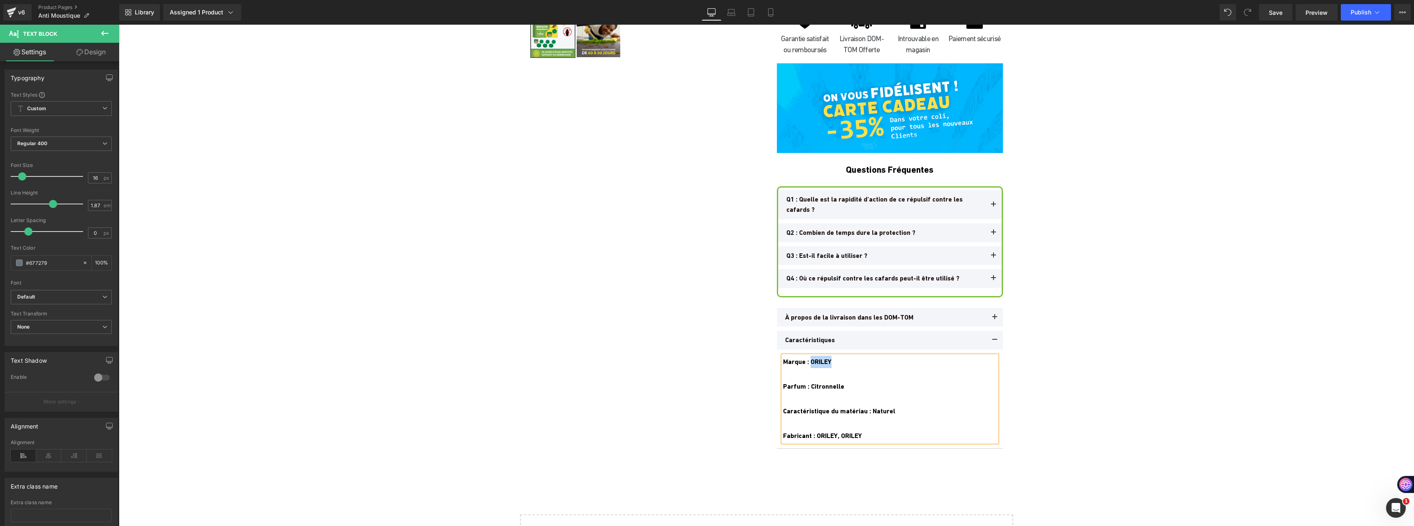
drag, startPoint x: 839, startPoint y: 360, endPoint x: 810, endPoint y: 361, distance: 28.8
click at [810, 361] on div "Marque : ORILEY Parfum : Citronnelle Caractéristique du matériau : Naturel Fabr…" at bounding box center [890, 398] width 214 height 86
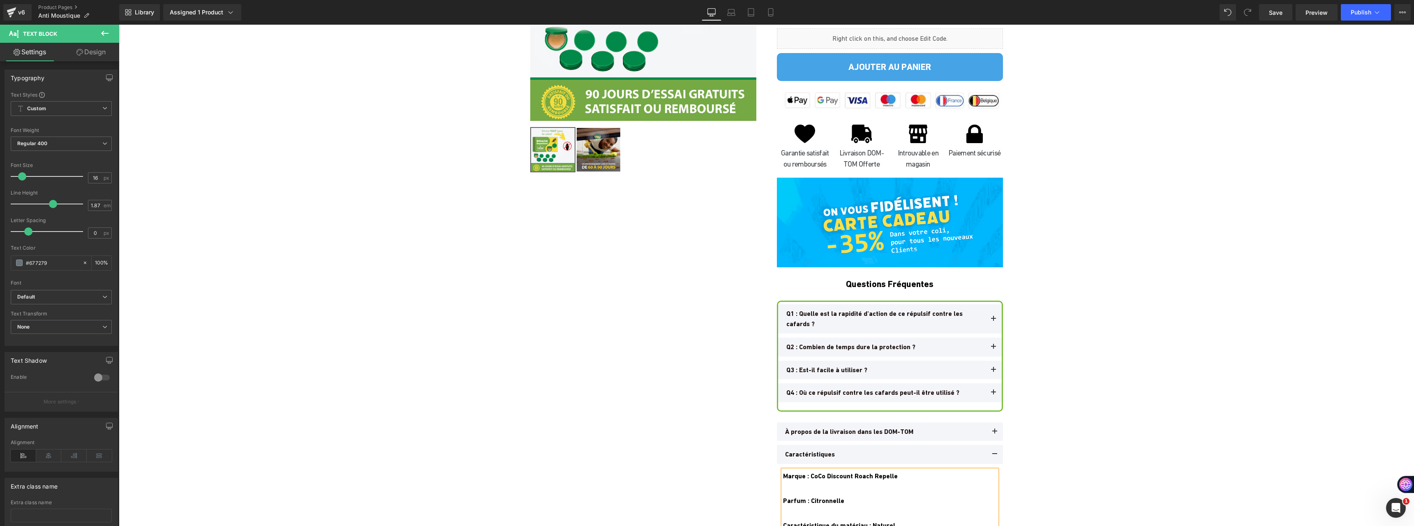
scroll to position [3165, 0]
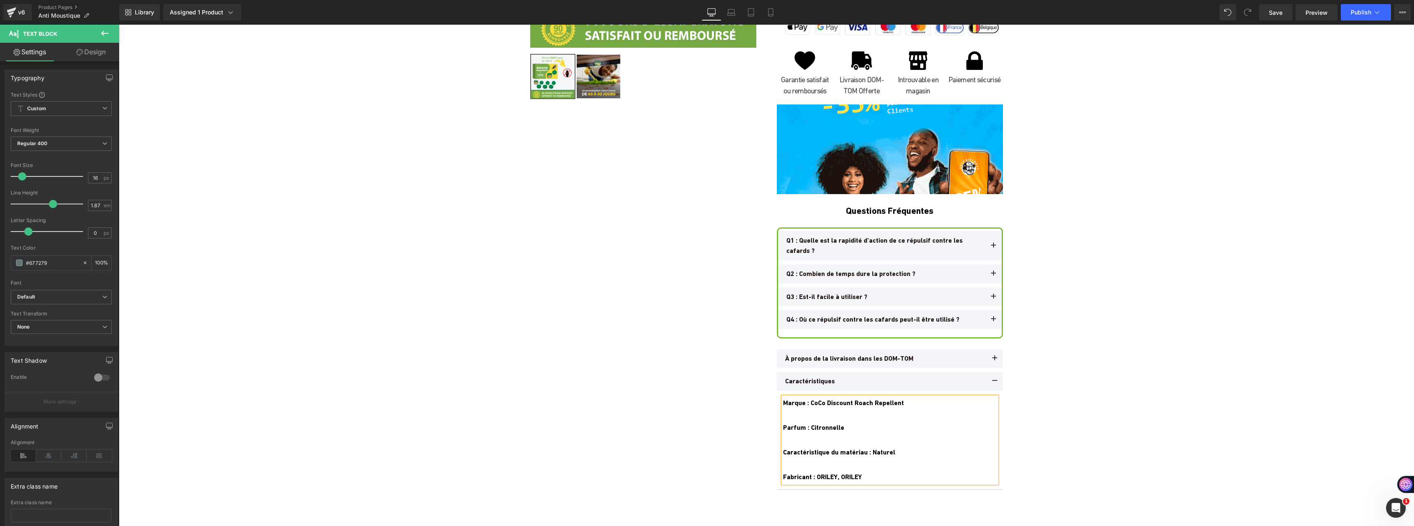
click at [858, 399] on b "Marque : CoCo Discount Roach Repellent" at bounding box center [843, 403] width 121 height 8
drag, startPoint x: 843, startPoint y: 429, endPoint x: 809, endPoint y: 426, distance: 33.8
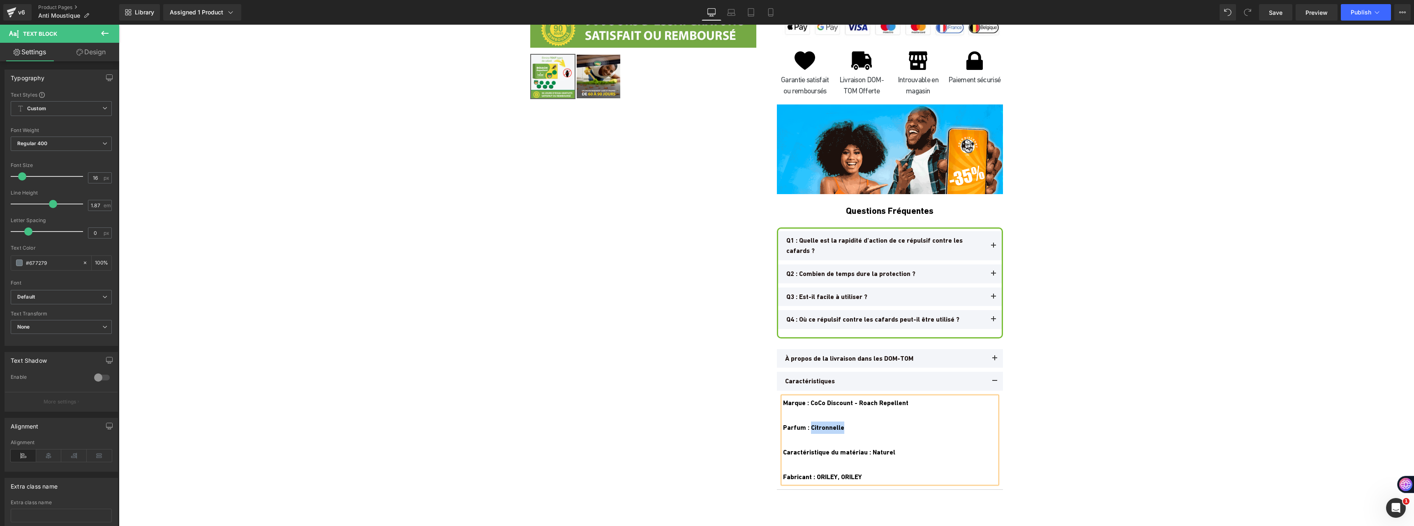
click at [809, 426] on div "Parfum : Citronnelle" at bounding box center [890, 427] width 214 height 12
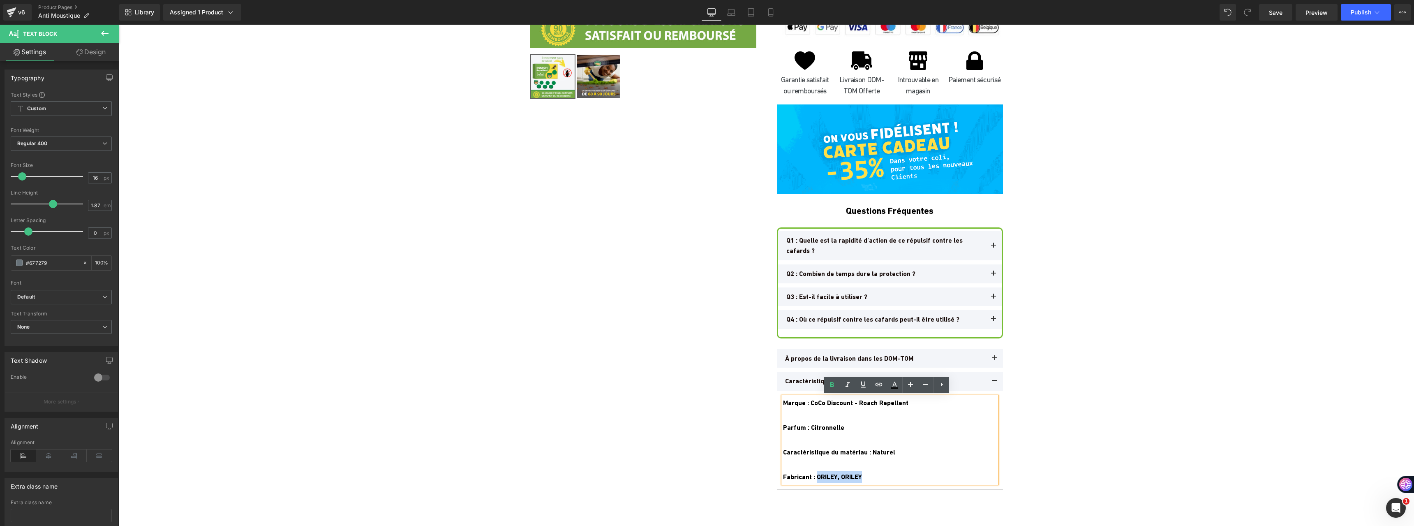
drag, startPoint x: 876, startPoint y: 475, endPoint x: 815, endPoint y: 471, distance: 61.8
click at [815, 471] on div "Fabricant : ORILEY, ORILEY" at bounding box center [890, 477] width 214 height 12
click at [840, 471] on div "Fabricant : ORILEY, ORILEY" at bounding box center [890, 477] width 214 height 12
drag, startPoint x: 832, startPoint y: 475, endPoint x: 868, endPoint y: 476, distance: 35.8
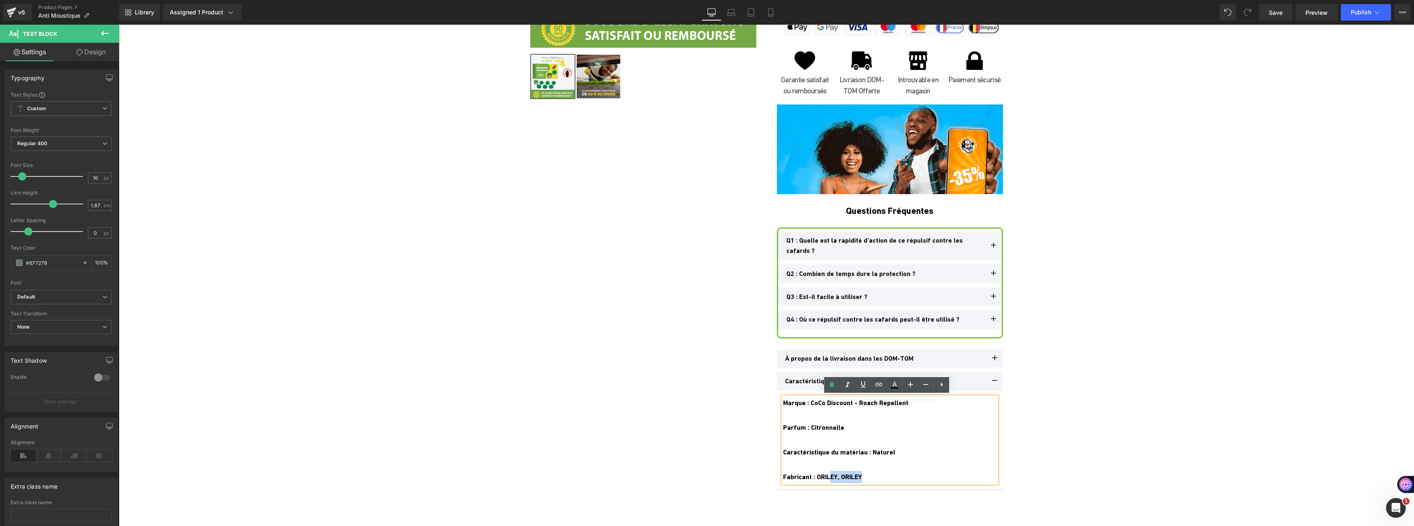
click at [868, 476] on div "Fabricant : ORILEY, ORILEY" at bounding box center [890, 477] width 214 height 12
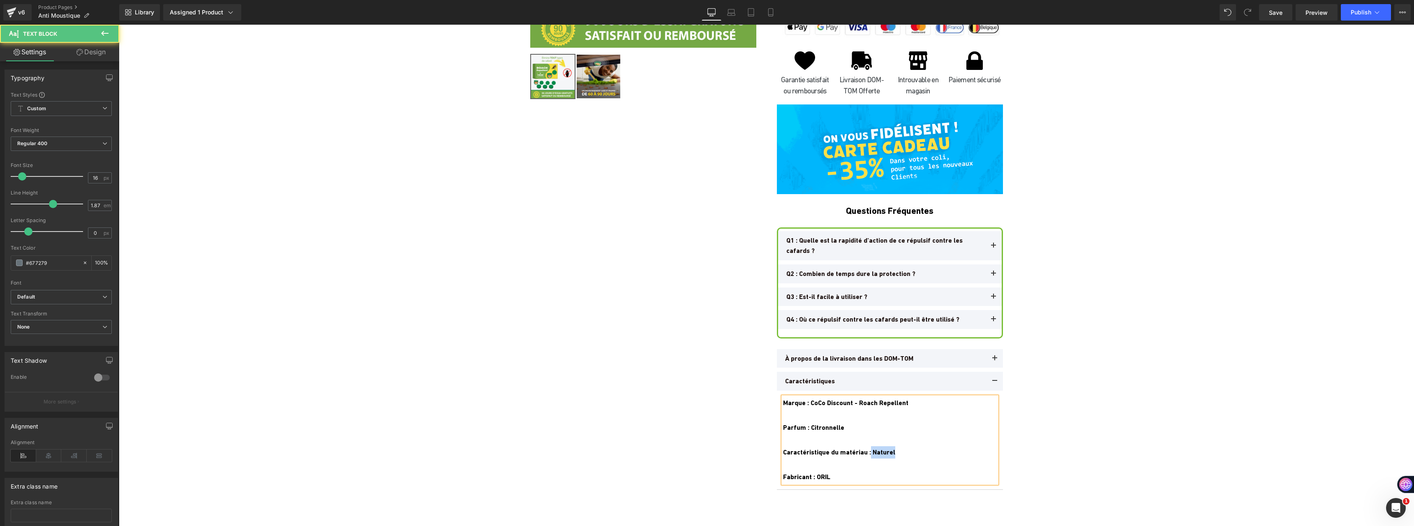
drag, startPoint x: 870, startPoint y: 449, endPoint x: 900, endPoint y: 450, distance: 30.5
click at [900, 450] on div "Caractéristique du matériau : Naturel" at bounding box center [890, 452] width 214 height 12
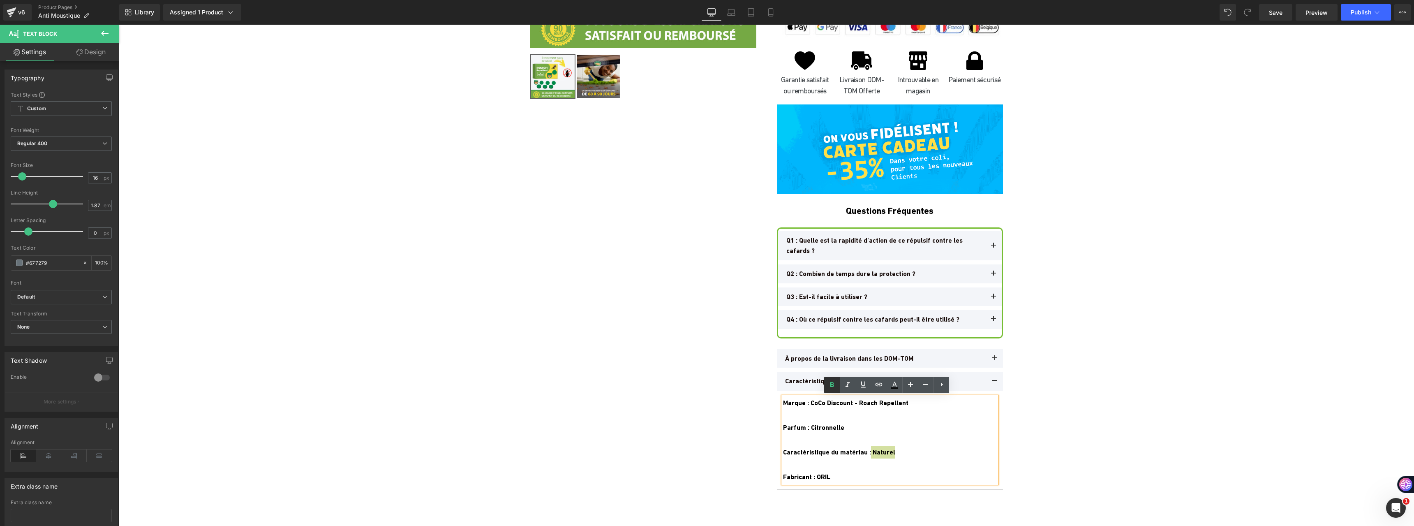
drag, startPoint x: 828, startPoint y: 387, endPoint x: 711, endPoint y: 383, distance: 117.2
click at [828, 387] on icon at bounding box center [832, 385] width 10 height 10
drag, startPoint x: 851, startPoint y: 431, endPoint x: 810, endPoint y: 429, distance: 41.6
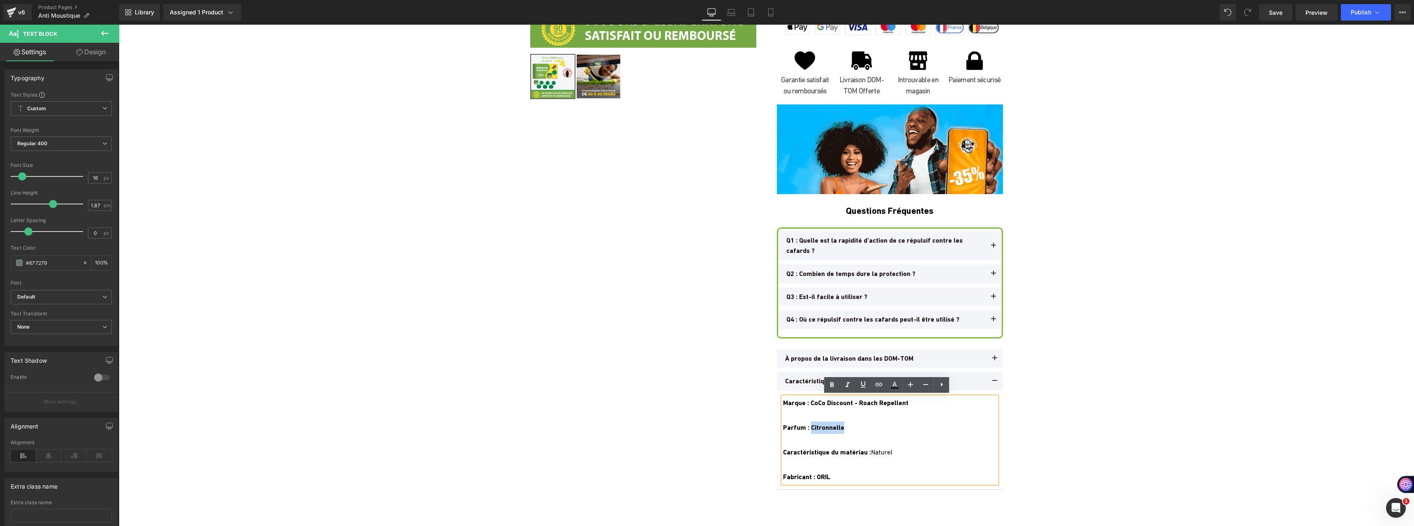
click at [810, 429] on div "Parfum : Citronnelle" at bounding box center [890, 427] width 214 height 12
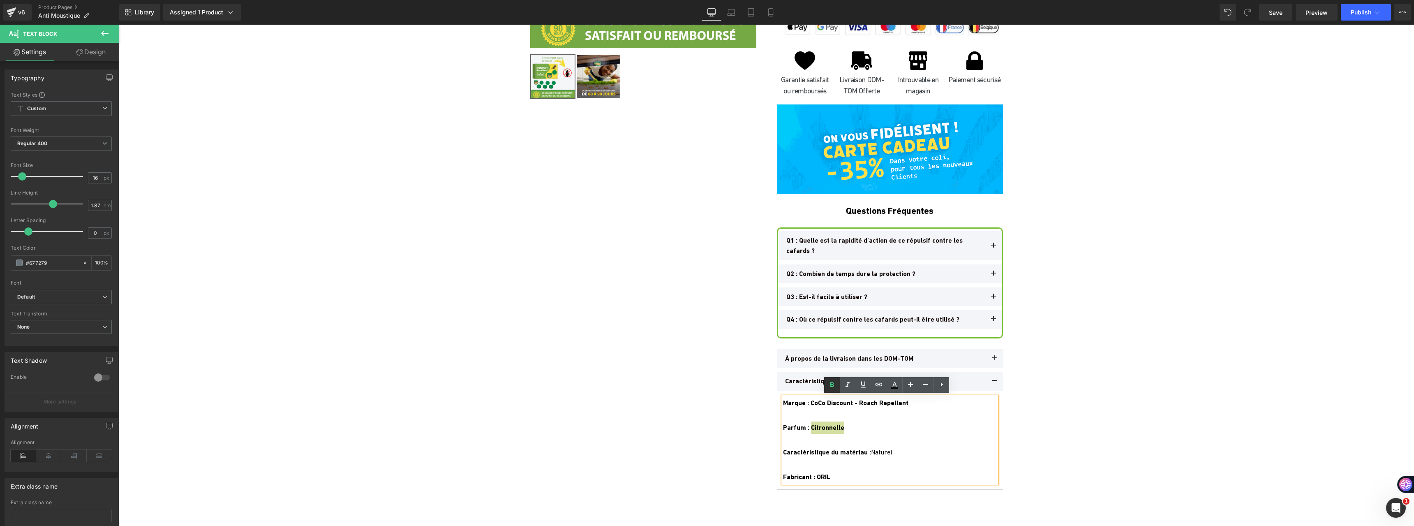
click at [829, 379] on link at bounding box center [832, 385] width 16 height 16
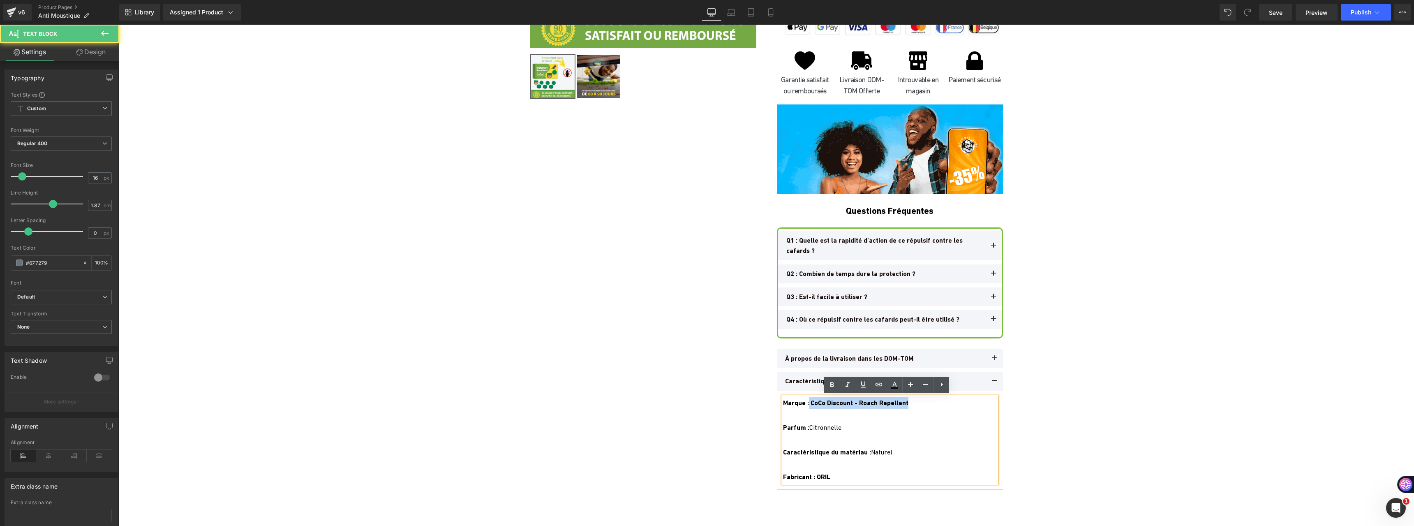
drag, startPoint x: 807, startPoint y: 402, endPoint x: 914, endPoint y: 405, distance: 107.3
click at [914, 405] on div "Marque : CoCo Discount - Roach Repellent Parfum : Citronnelle Caractéristique d…" at bounding box center [890, 440] width 214 height 86
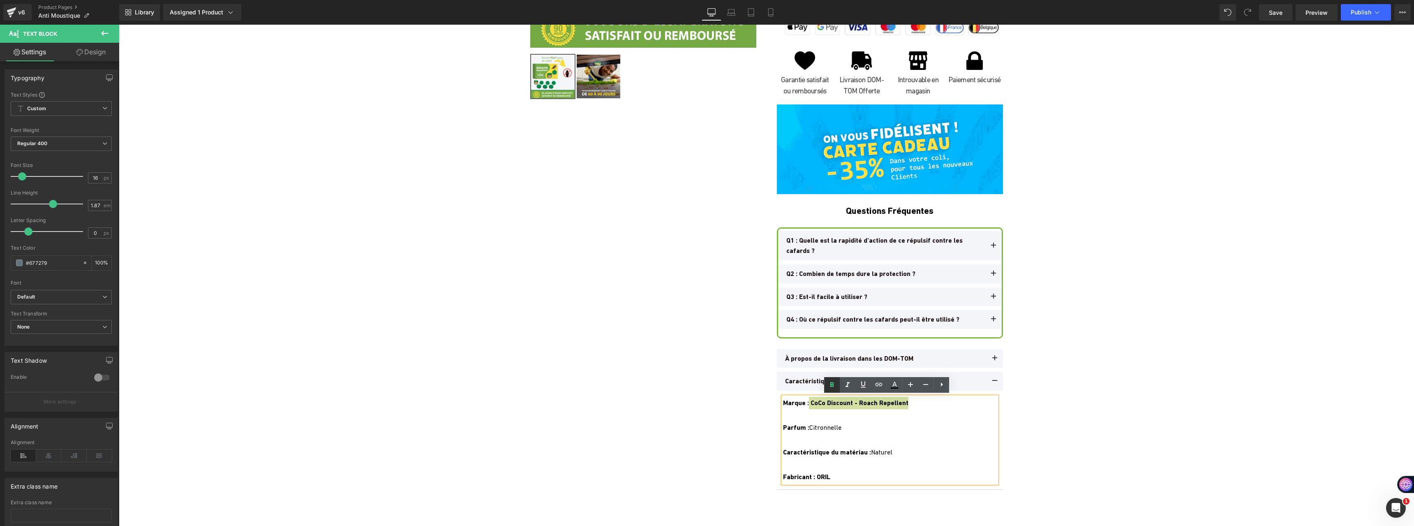
click at [833, 386] on icon at bounding box center [832, 385] width 10 height 10
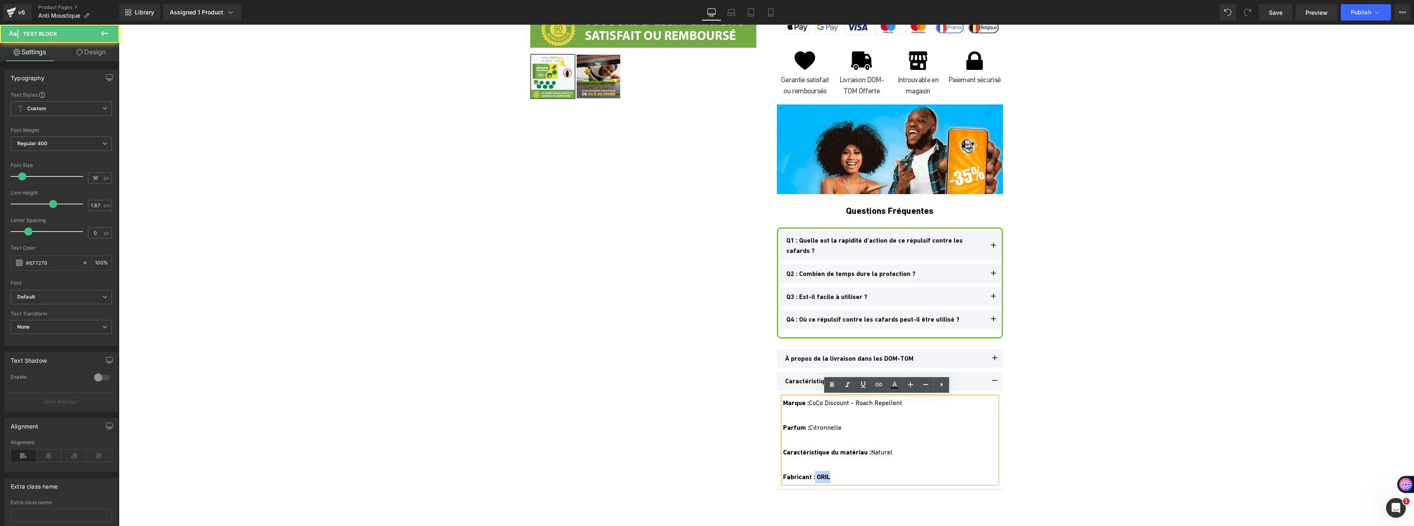
drag, startPoint x: 814, startPoint y: 475, endPoint x: 854, endPoint y: 464, distance: 41.8
click at [854, 471] on div "Fabricant : ORIL" at bounding box center [890, 477] width 214 height 12
click at [830, 388] on icon at bounding box center [832, 385] width 10 height 10
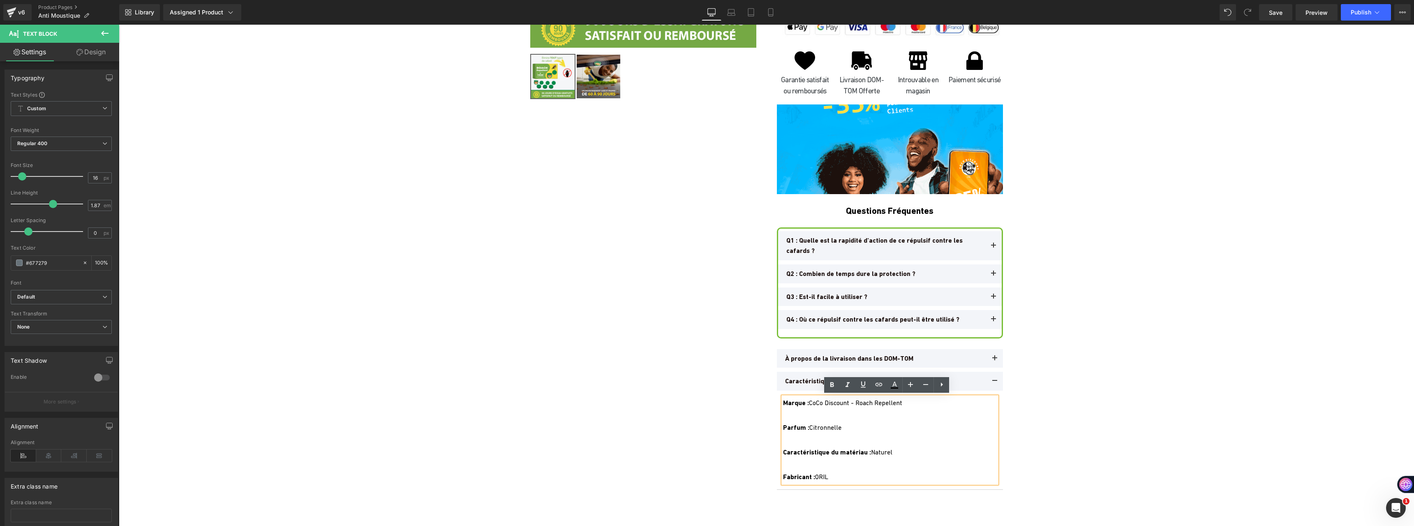
click at [680, 383] on div "Sale Off (P) Image ‹ › (P) Image List" at bounding box center [766, 156] width 493 height 716
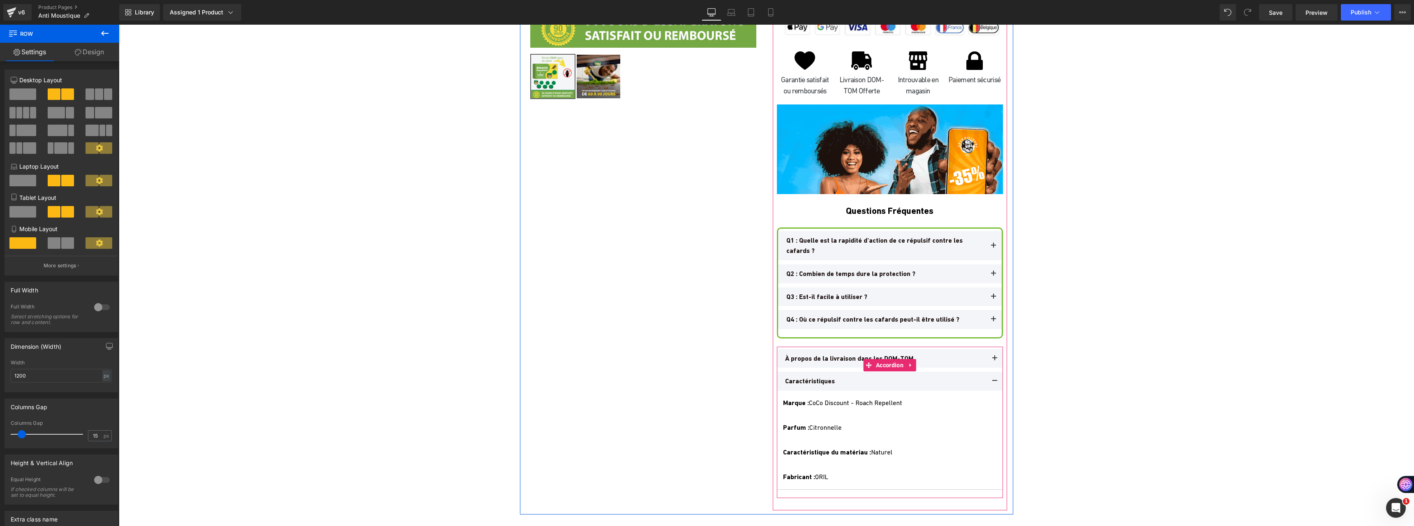
click at [995, 360] on span at bounding box center [995, 360] width 0 height 0
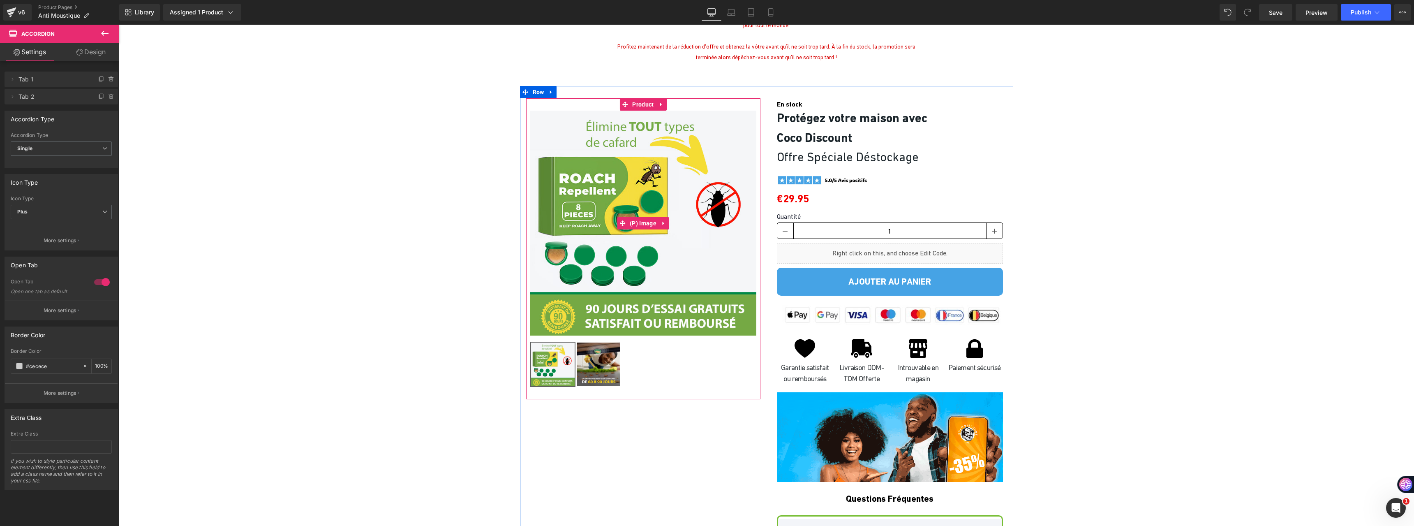
scroll to position [2836, 0]
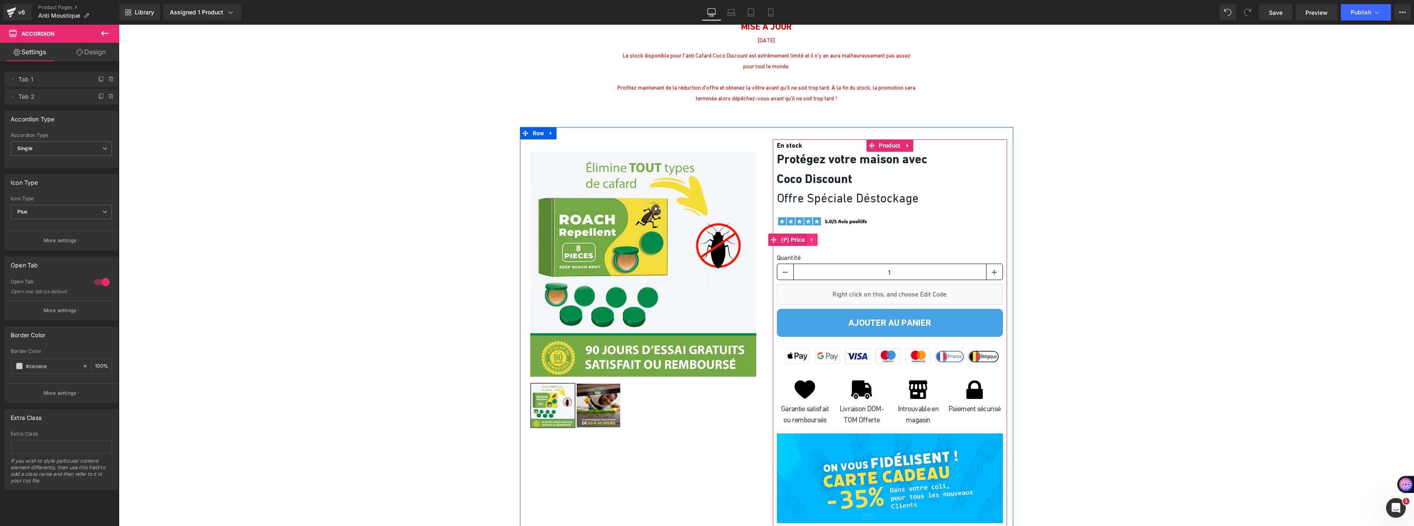
click at [811, 239] on icon at bounding box center [812, 239] width 6 height 6
click at [817, 239] on icon at bounding box center [818, 240] width 6 height 6
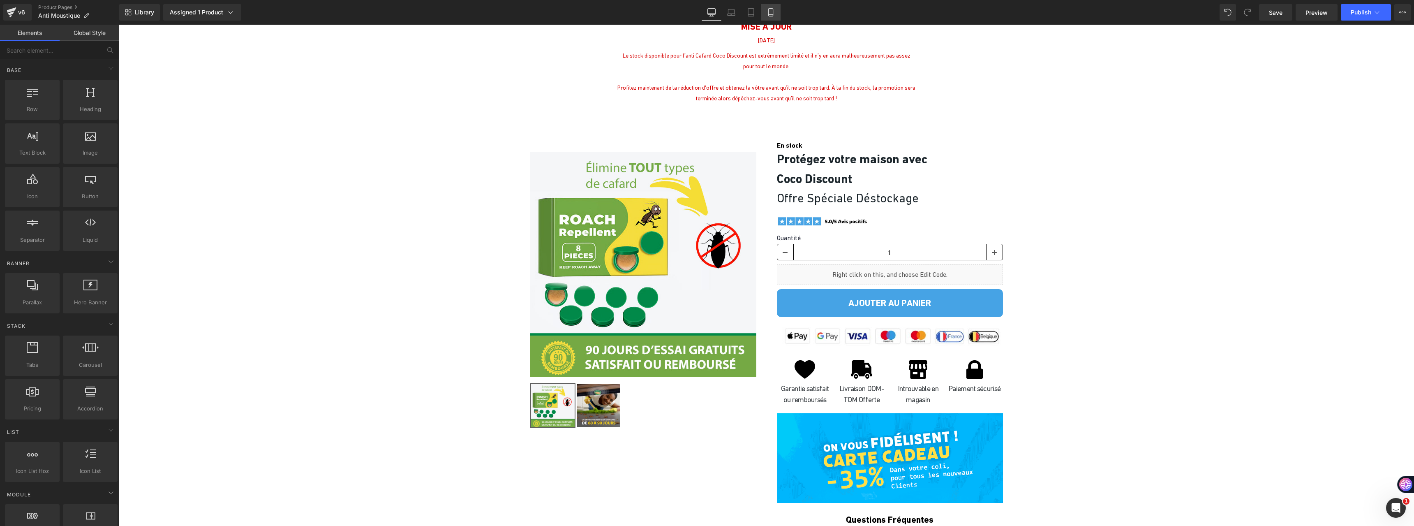
click at [777, 12] on link "Mobile" at bounding box center [771, 12] width 20 height 16
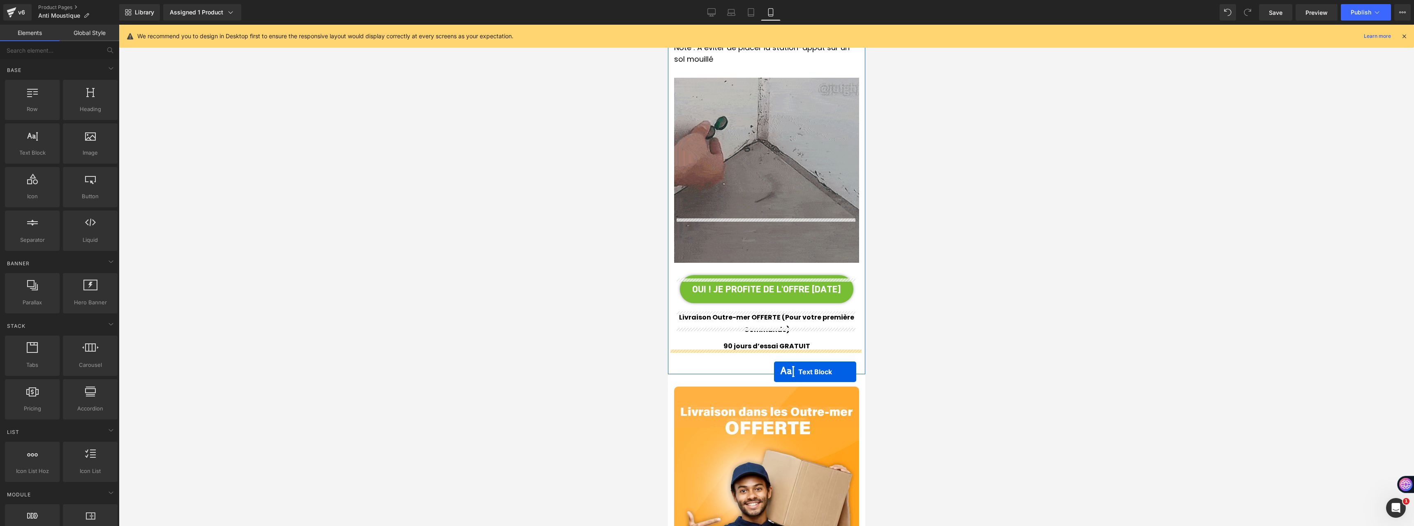
scroll to position [2735, 0]
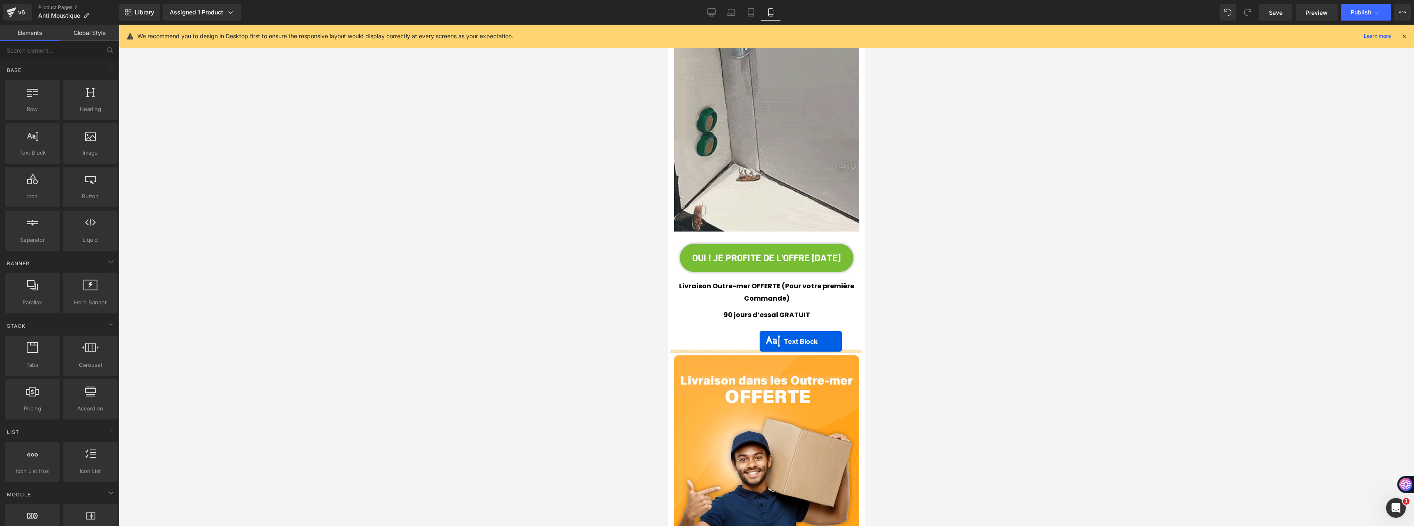
drag, startPoint x: 741, startPoint y: 125, endPoint x: 759, endPoint y: 341, distance: 217.0
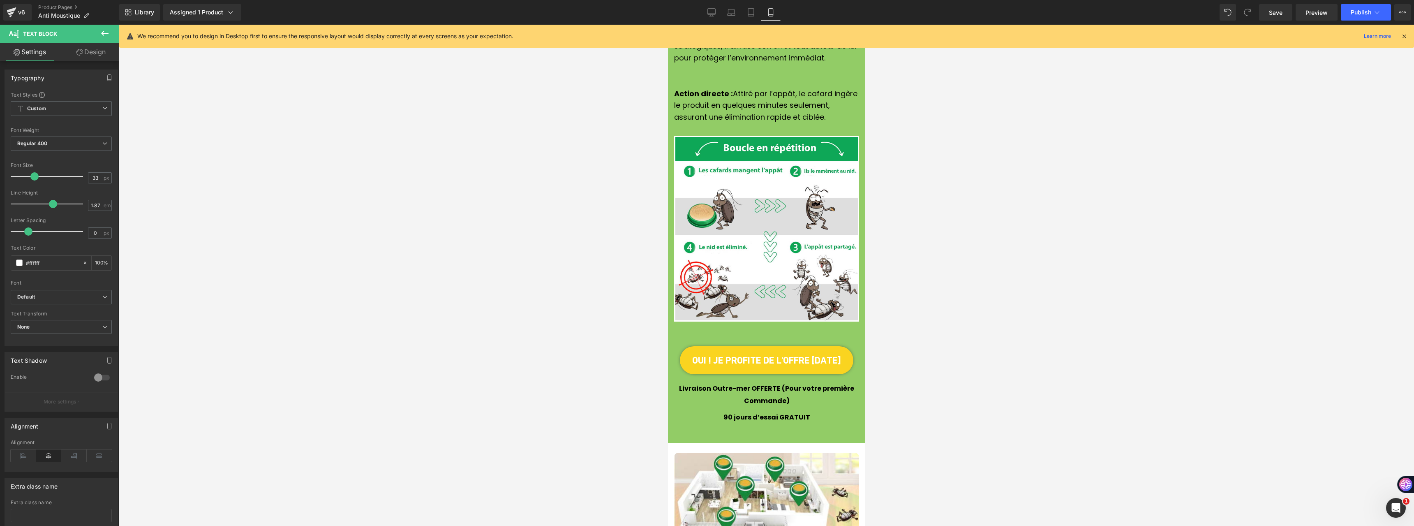
scroll to position [1689, 0]
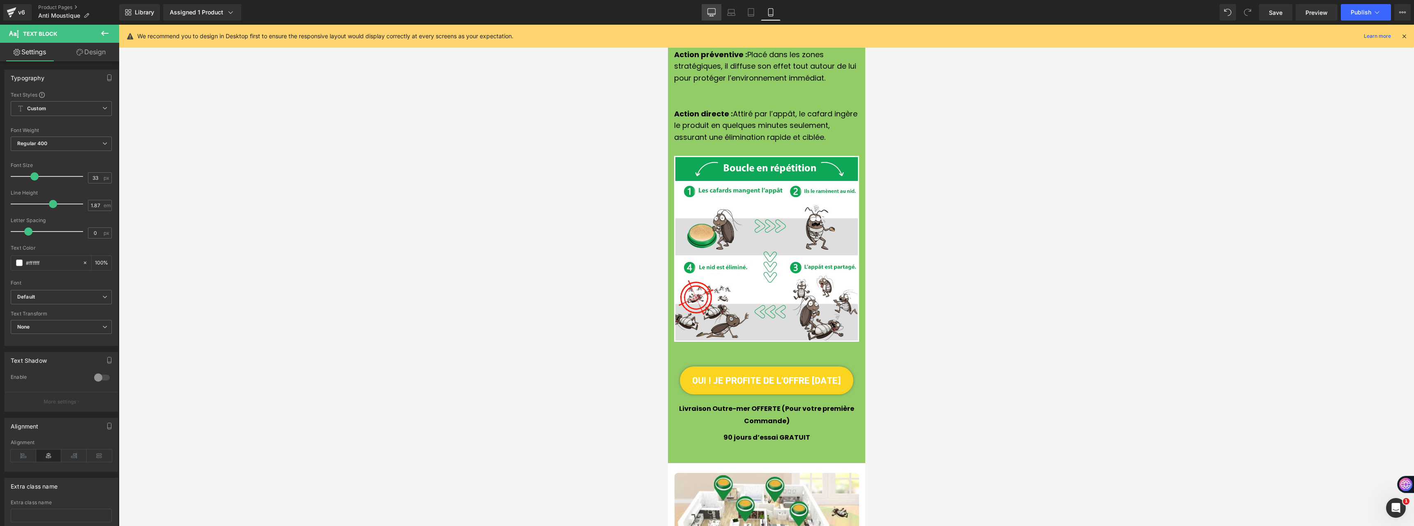
click at [711, 16] on link "Desktop" at bounding box center [712, 12] width 20 height 16
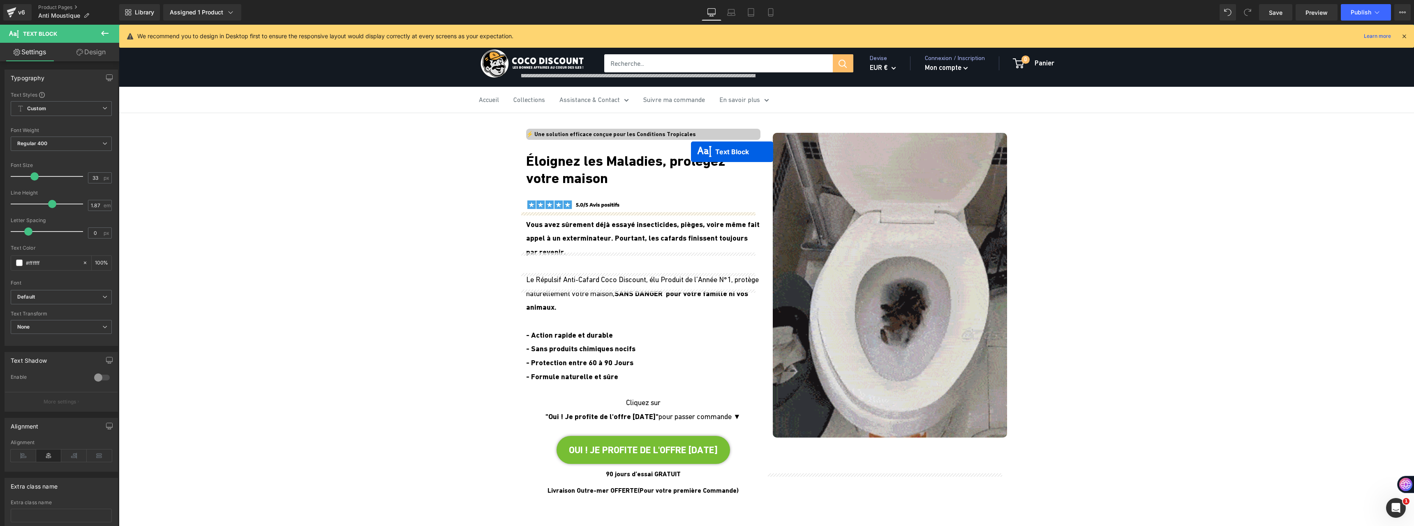
scroll to position [1948, 0]
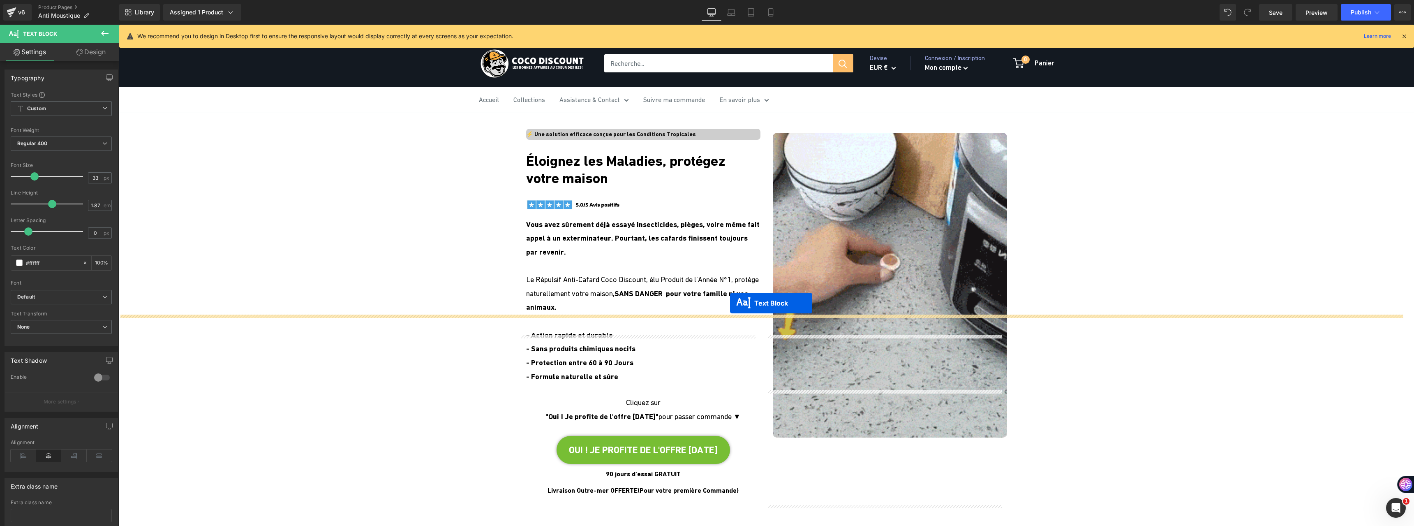
drag, startPoint x: 738, startPoint y: 159, endPoint x: 730, endPoint y: 303, distance: 143.7
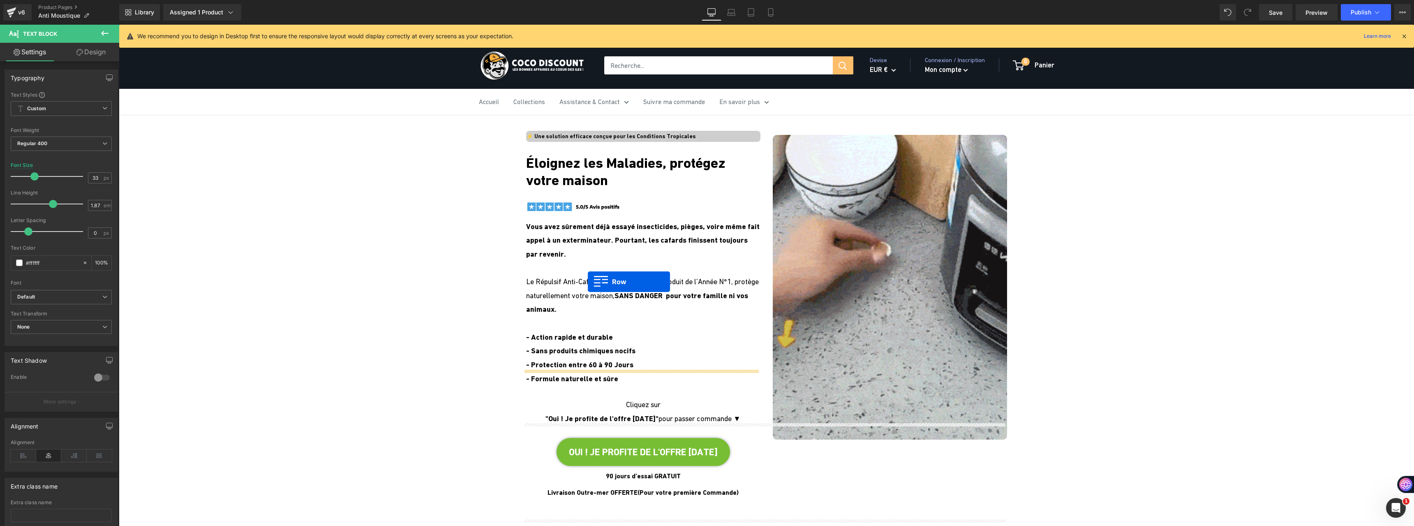
scroll to position [1978, 0]
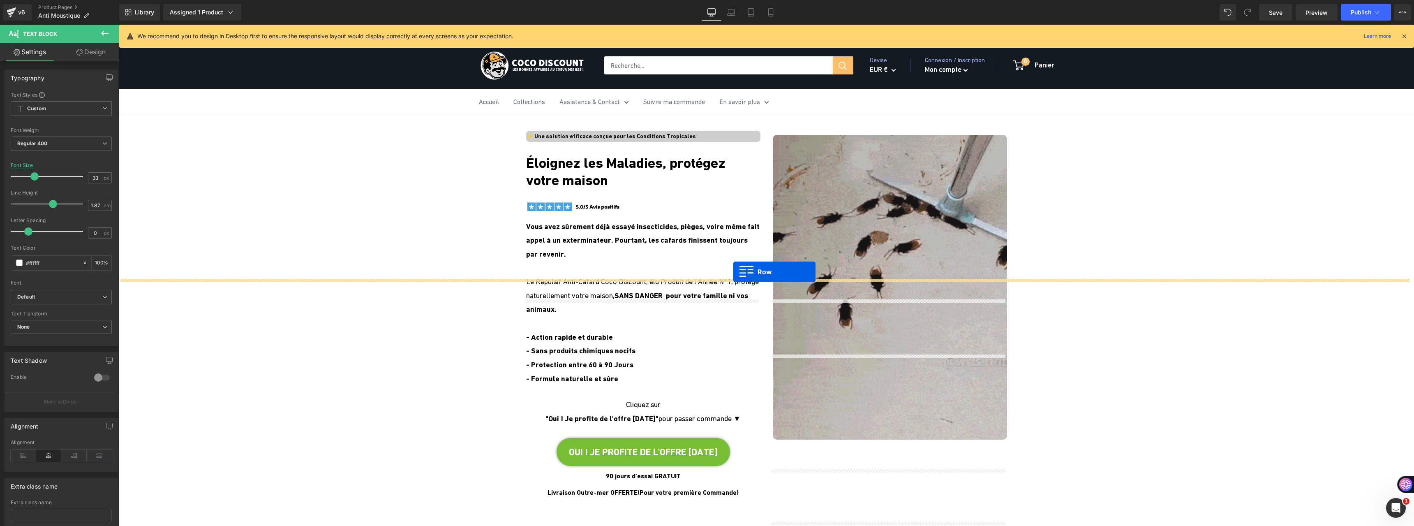
drag, startPoint x: 520, startPoint y: 169, endPoint x: 733, endPoint y: 272, distance: 236.9
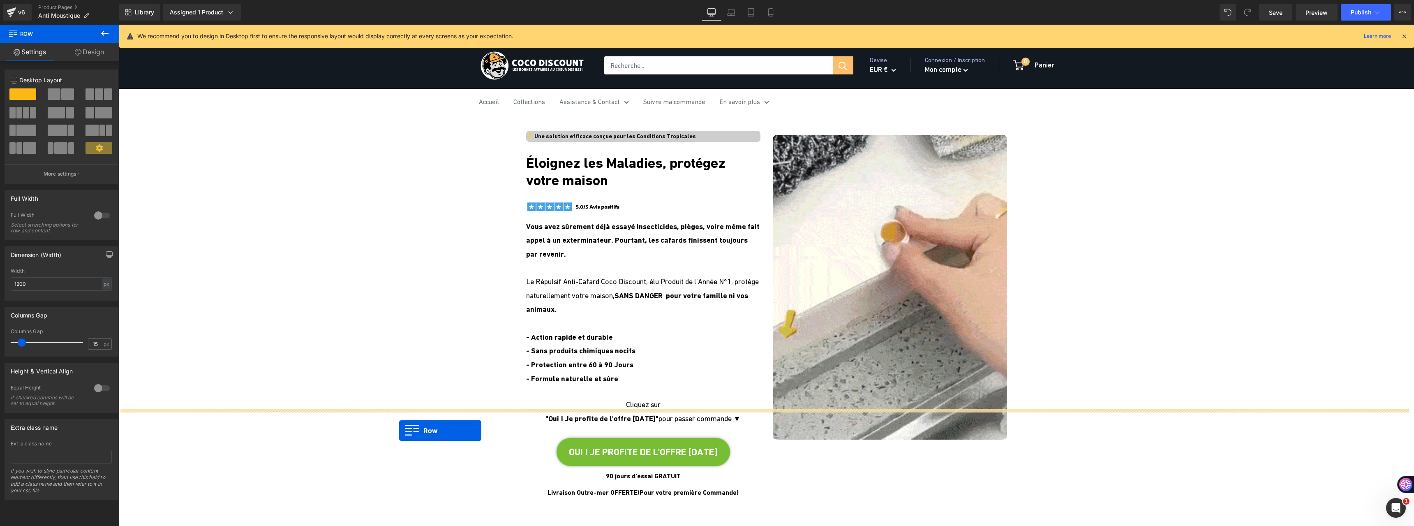
scroll to position [1670, 0]
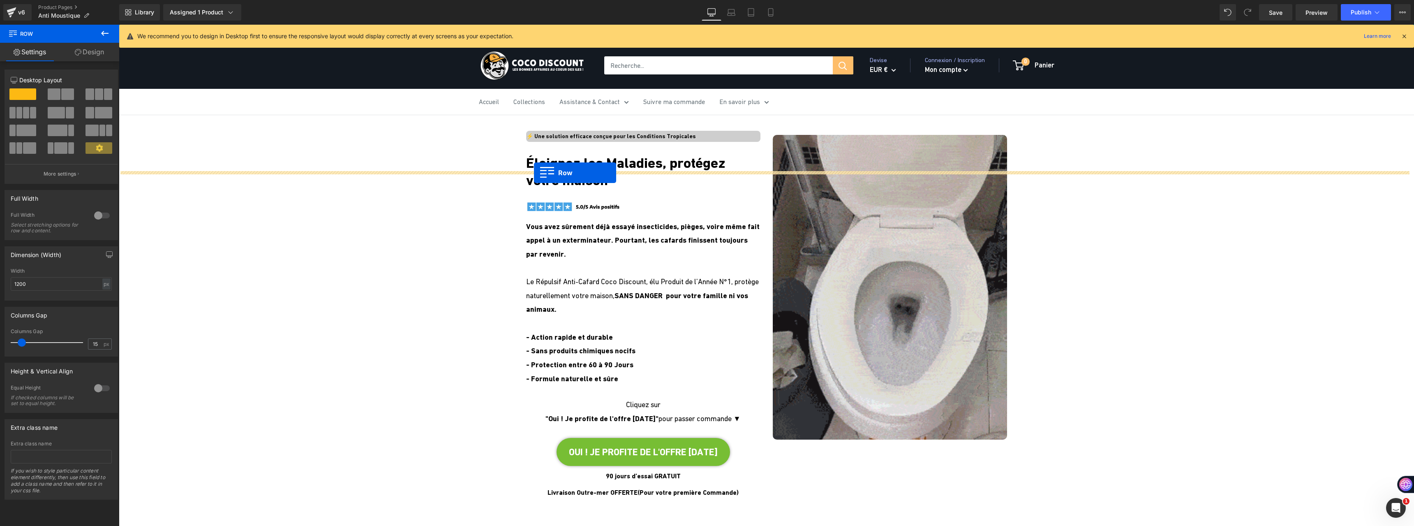
drag, startPoint x: 122, startPoint y: 192, endPoint x: 534, endPoint y: 173, distance: 412.3
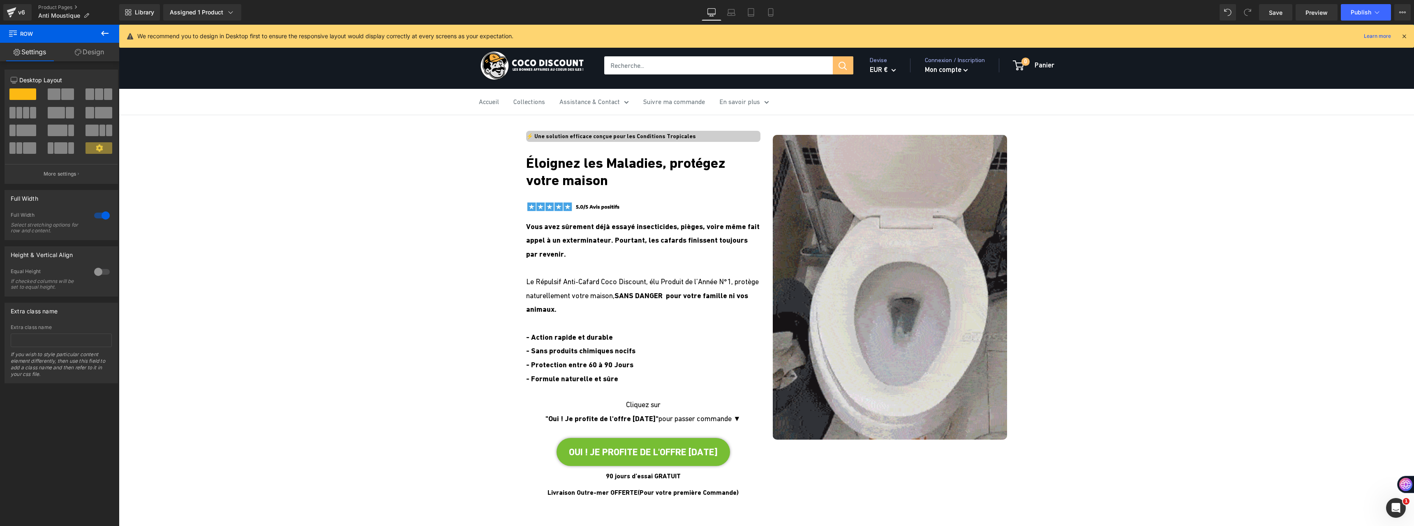
scroll to position [2883, 0]
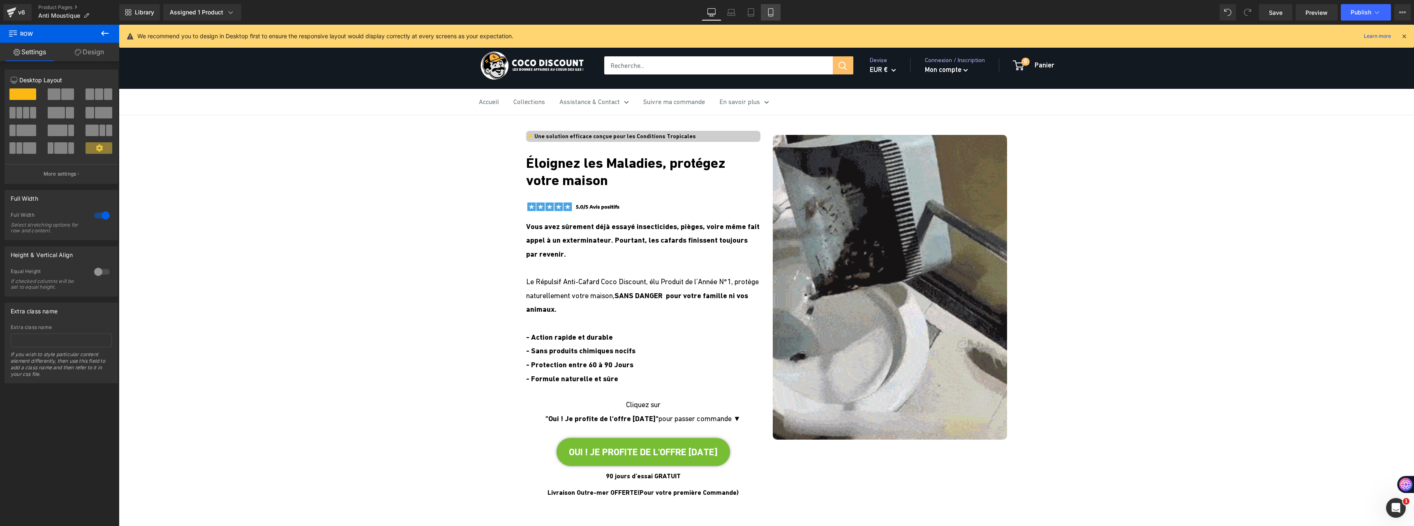
click at [771, 11] on icon at bounding box center [770, 12] width 8 height 8
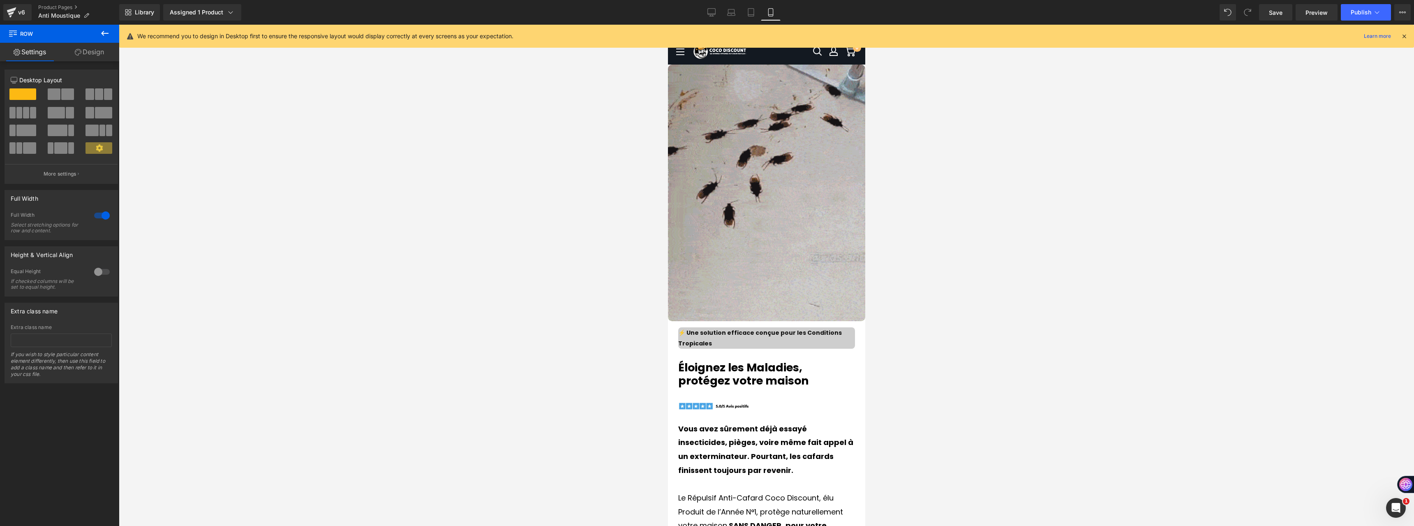
scroll to position [2872, 0]
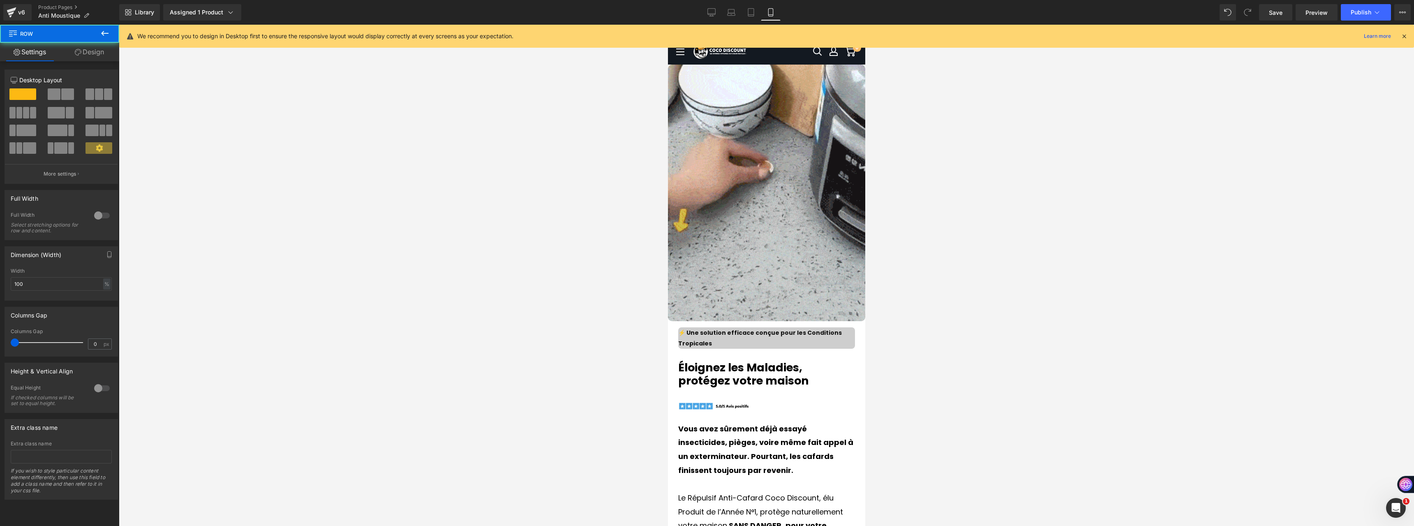
drag, startPoint x: 749, startPoint y: 177, endPoint x: 748, endPoint y: 163, distance: 13.7
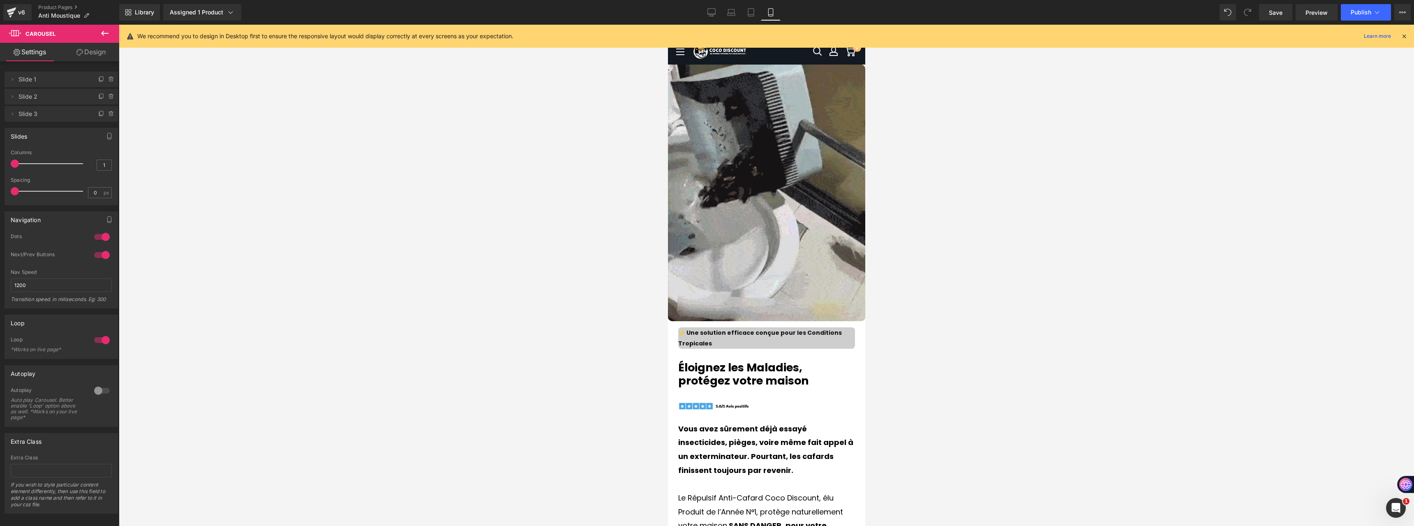
drag, startPoint x: 747, startPoint y: 196, endPoint x: 692, endPoint y: 298, distance: 115.7
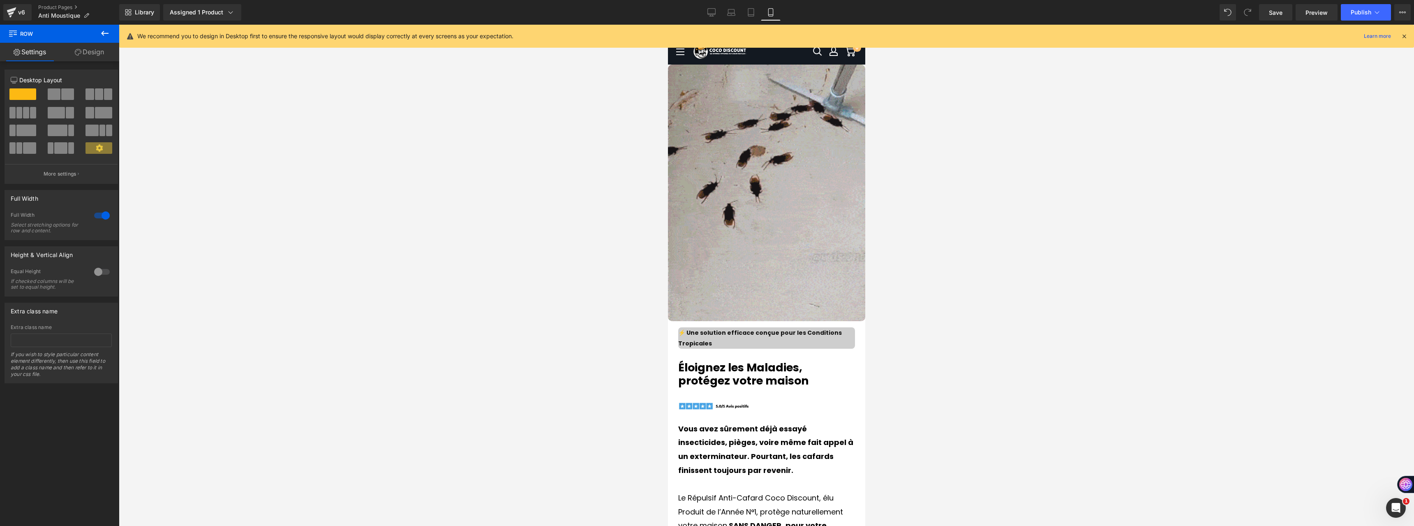
drag, startPoint x: 728, startPoint y: 196, endPoint x: 719, endPoint y: 199, distance: 9.6
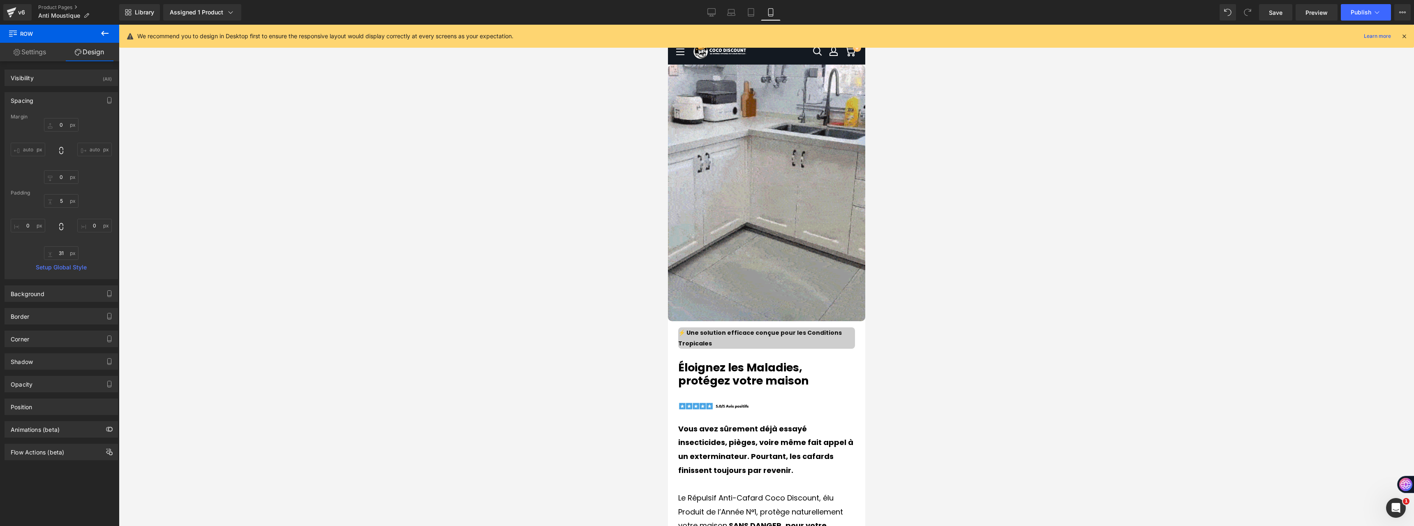
scroll to position [1069, 0]
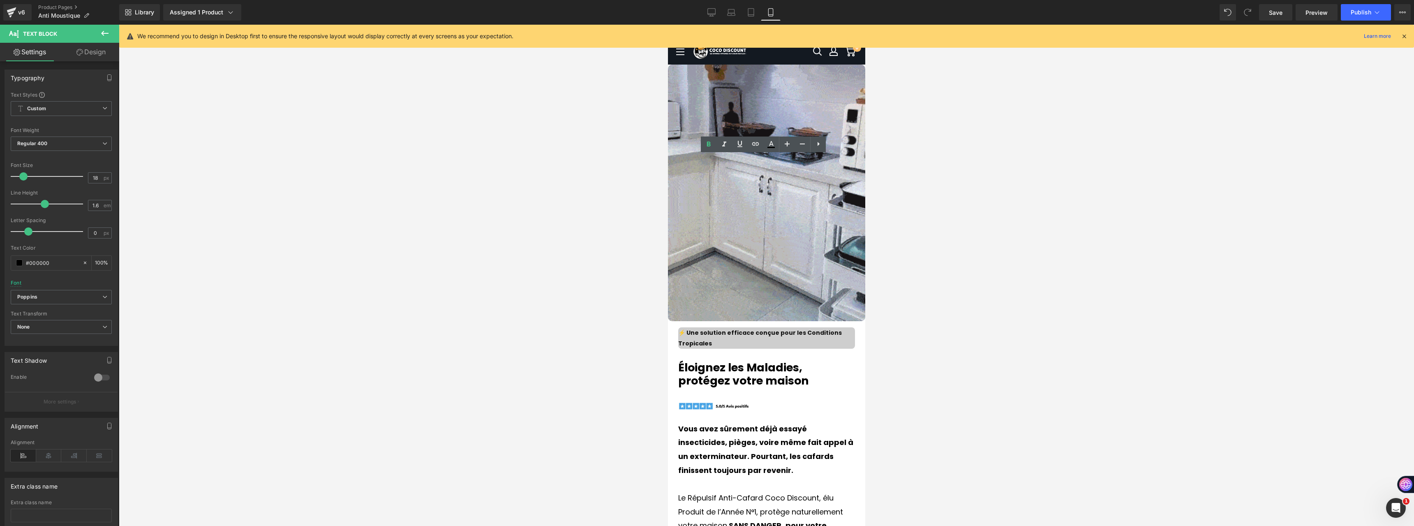
drag, startPoint x: 738, startPoint y: 207, endPoint x: 698, endPoint y: 211, distance: 40.1
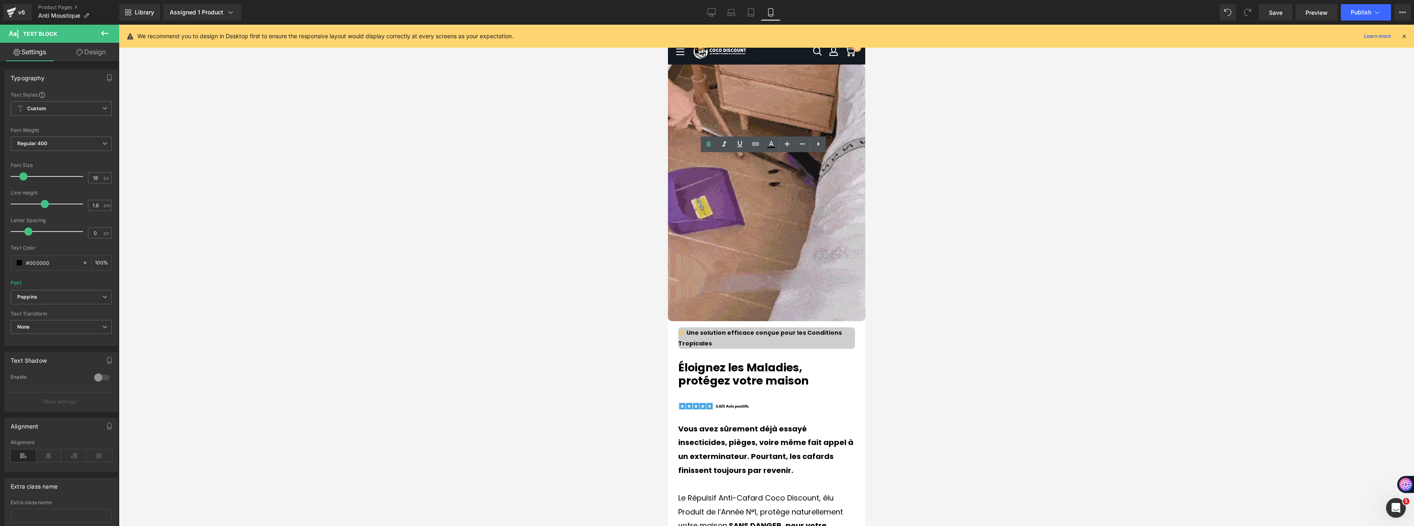
drag, startPoint x: 736, startPoint y: 208, endPoint x: 711, endPoint y: 209, distance: 25.1
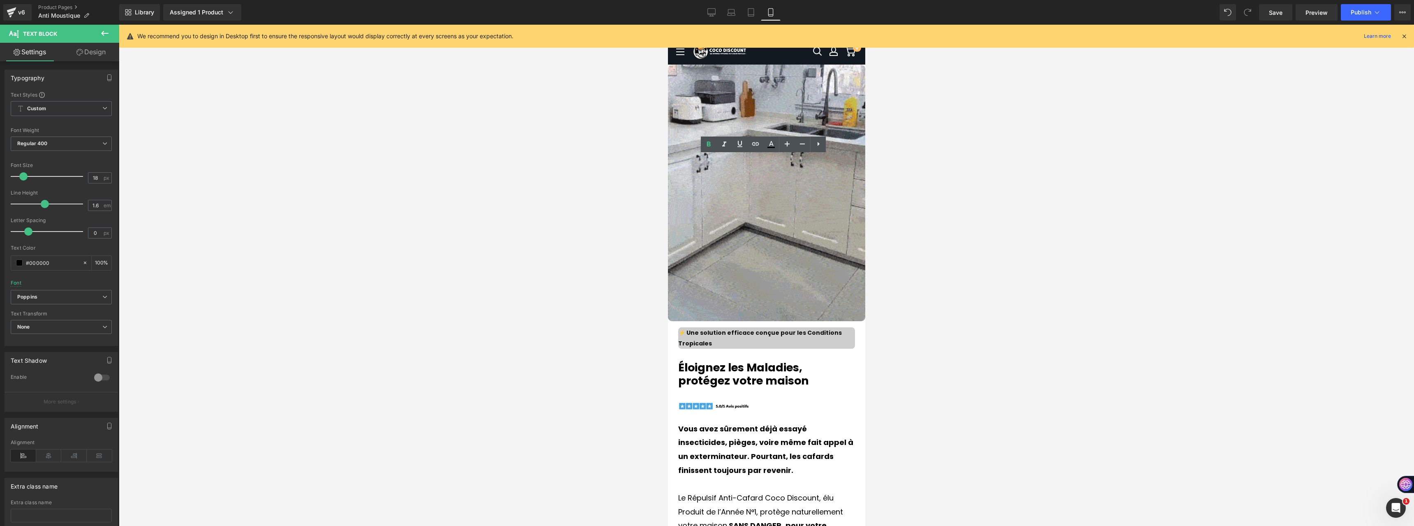
click at [667, 25] on lt-em "à" at bounding box center [667, 25] width 0 height 0
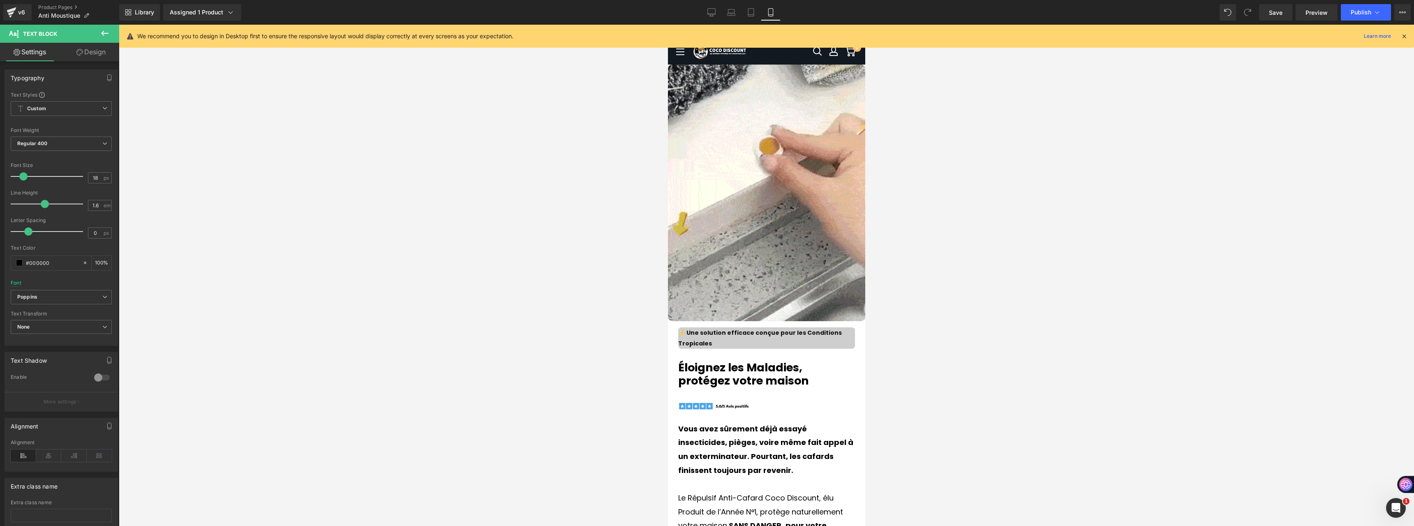
scroll to position [2384, 0]
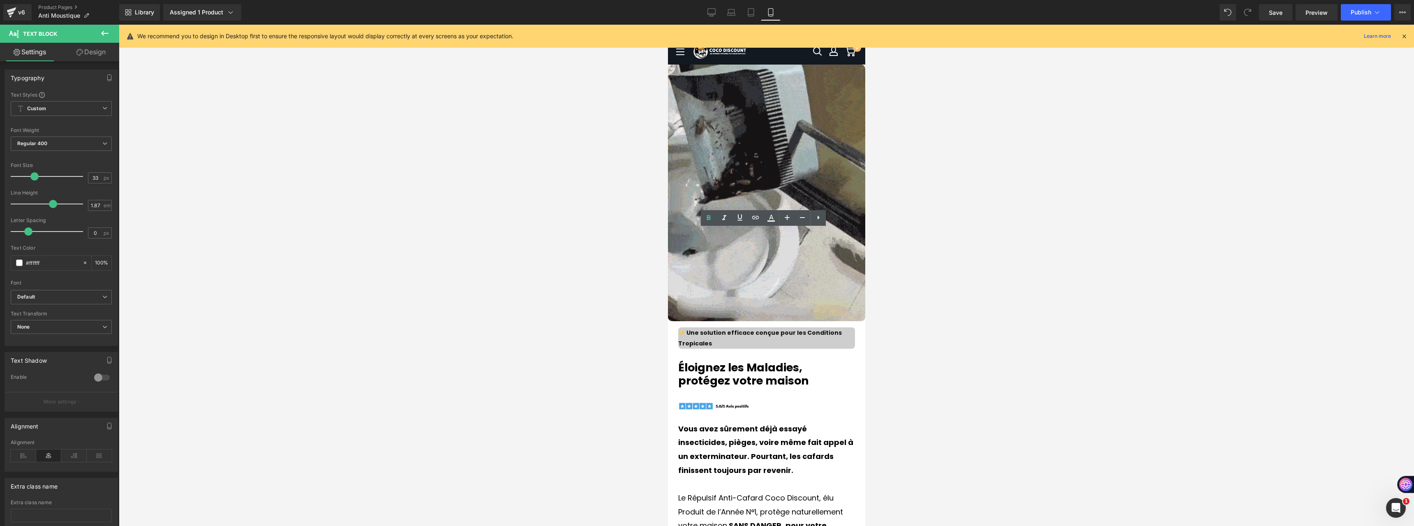
drag, startPoint x: 786, startPoint y: 241, endPoint x: 820, endPoint y: 245, distance: 34.7
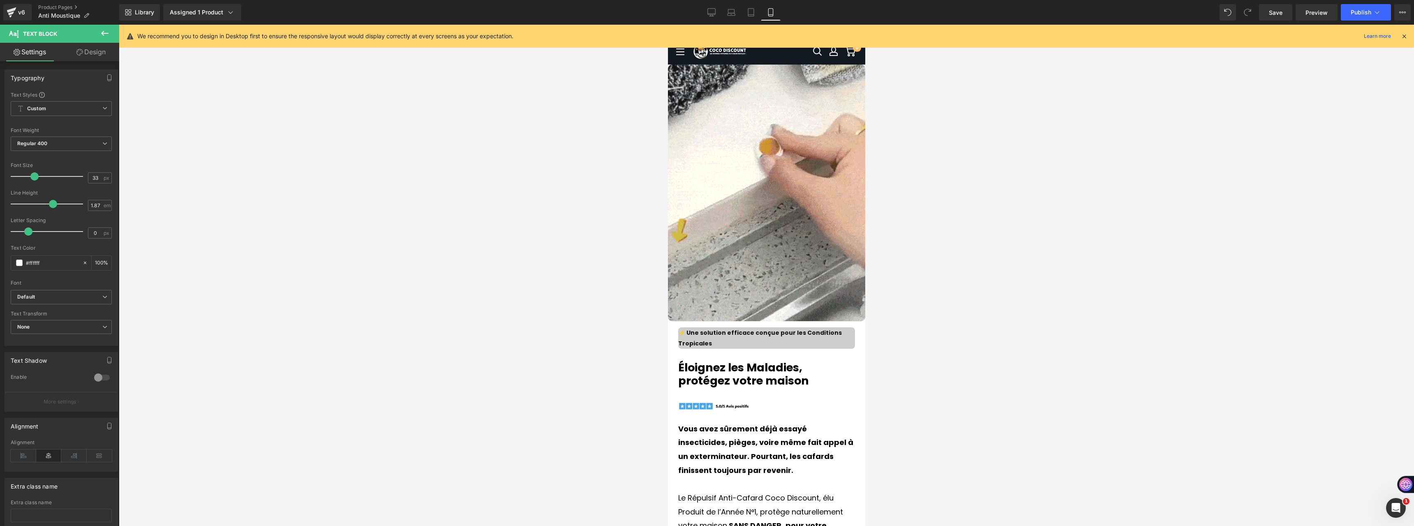
scroll to position [2630, 0]
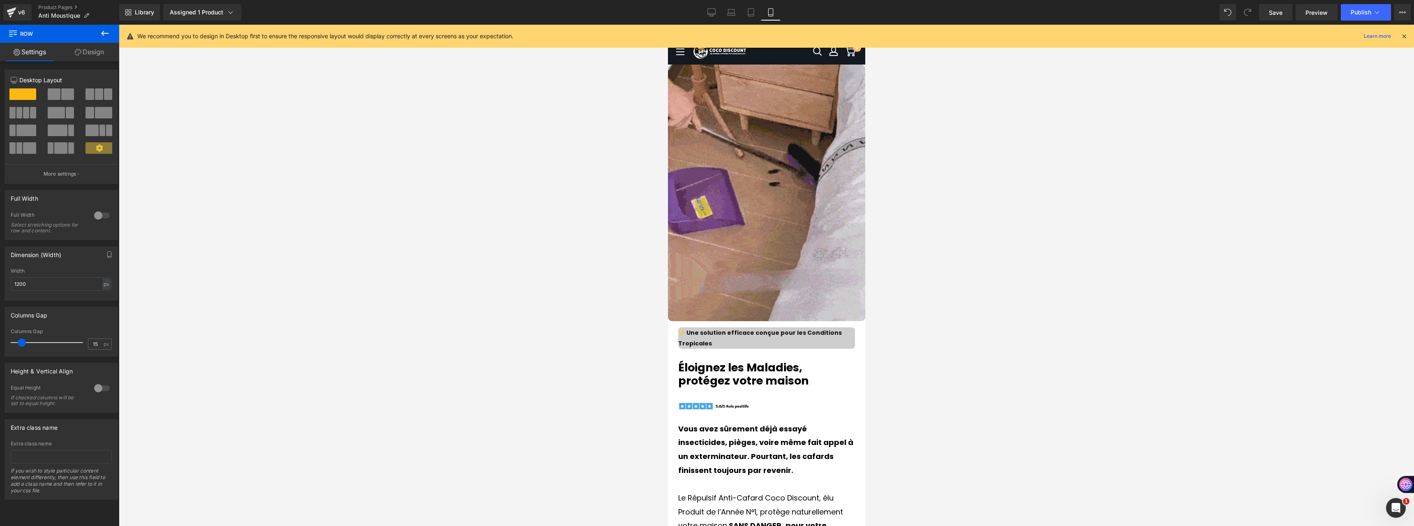
drag, startPoint x: 816, startPoint y: 72, endPoint x: 818, endPoint y: 64, distance: 8.0
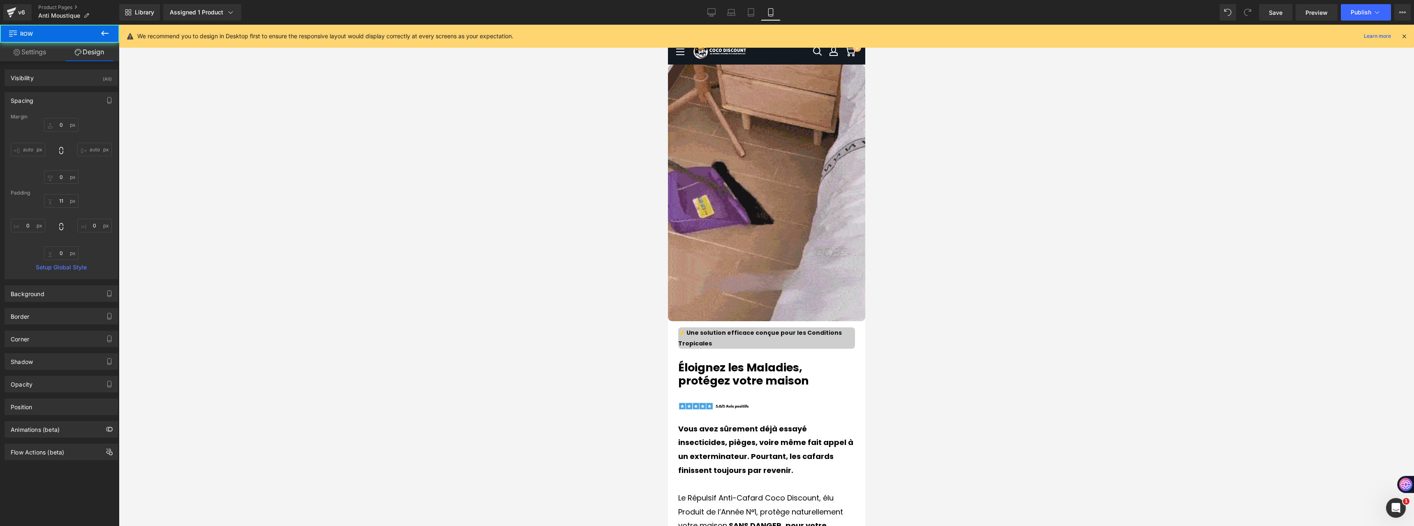
scroll to position [2795, 0]
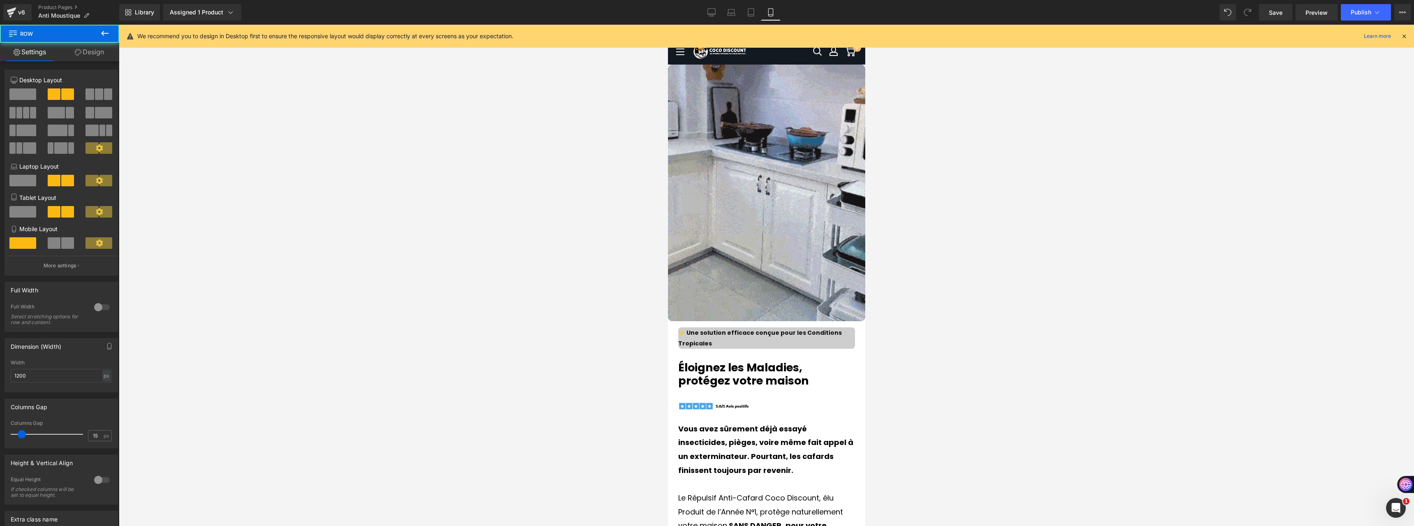
drag, startPoint x: 715, startPoint y: 265, endPoint x: 713, endPoint y: 278, distance: 12.8
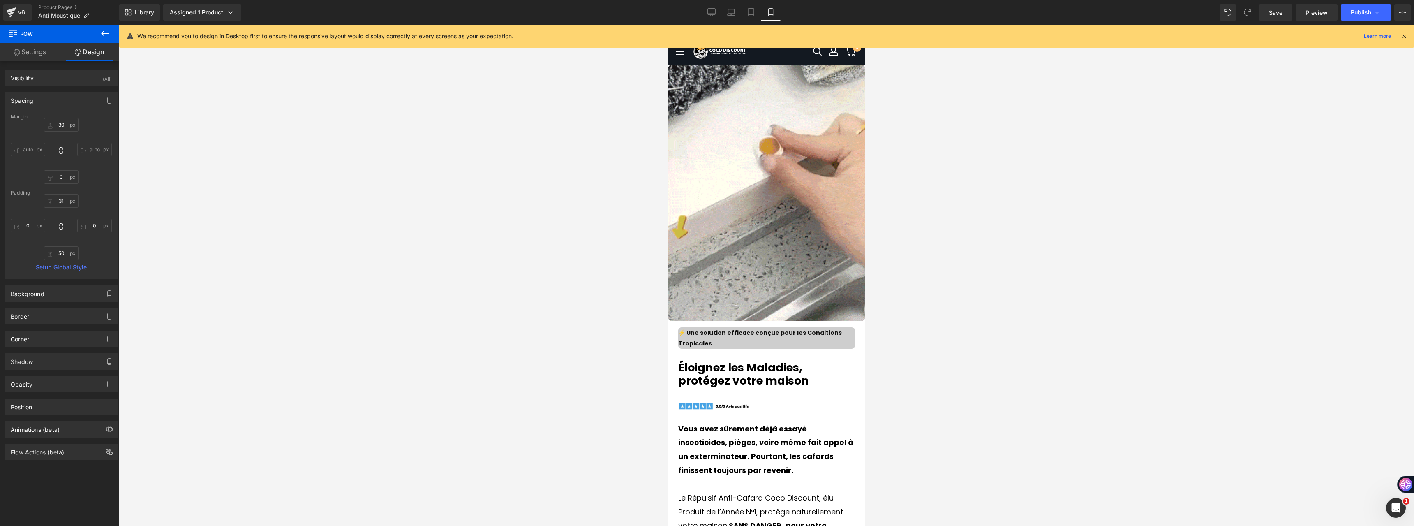
scroll to position [165, 0]
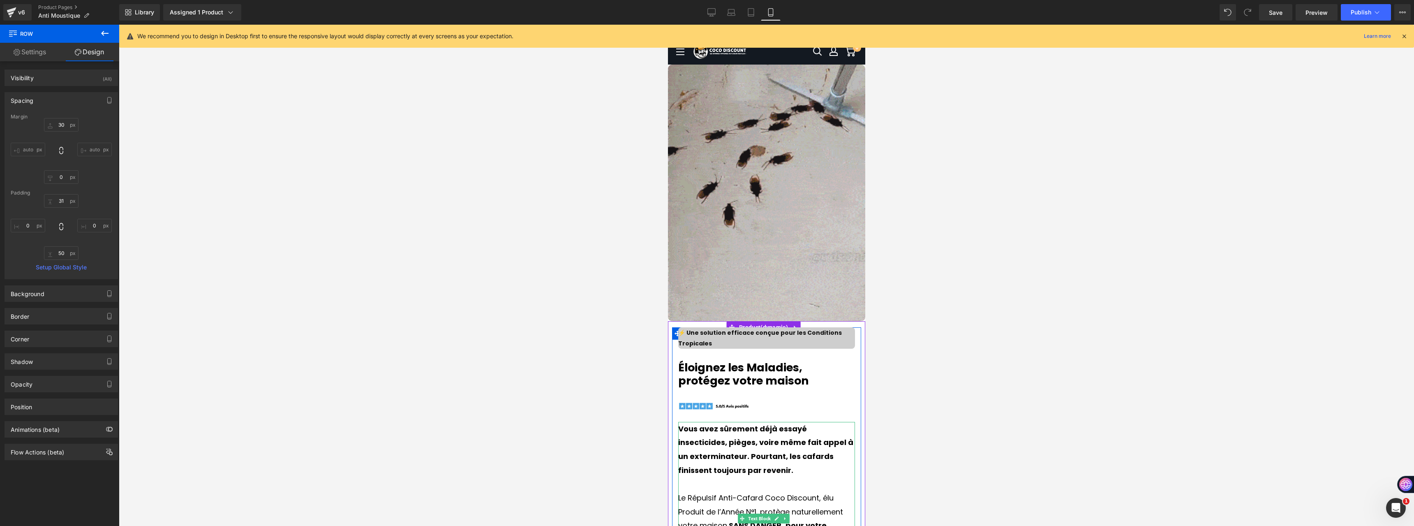
click at [782, 491] on p "Le Répulsif Anti-Cafard Coco Discount, élu Produit de l’Année N°1, protège natu…" at bounding box center [766, 518] width 177 height 55
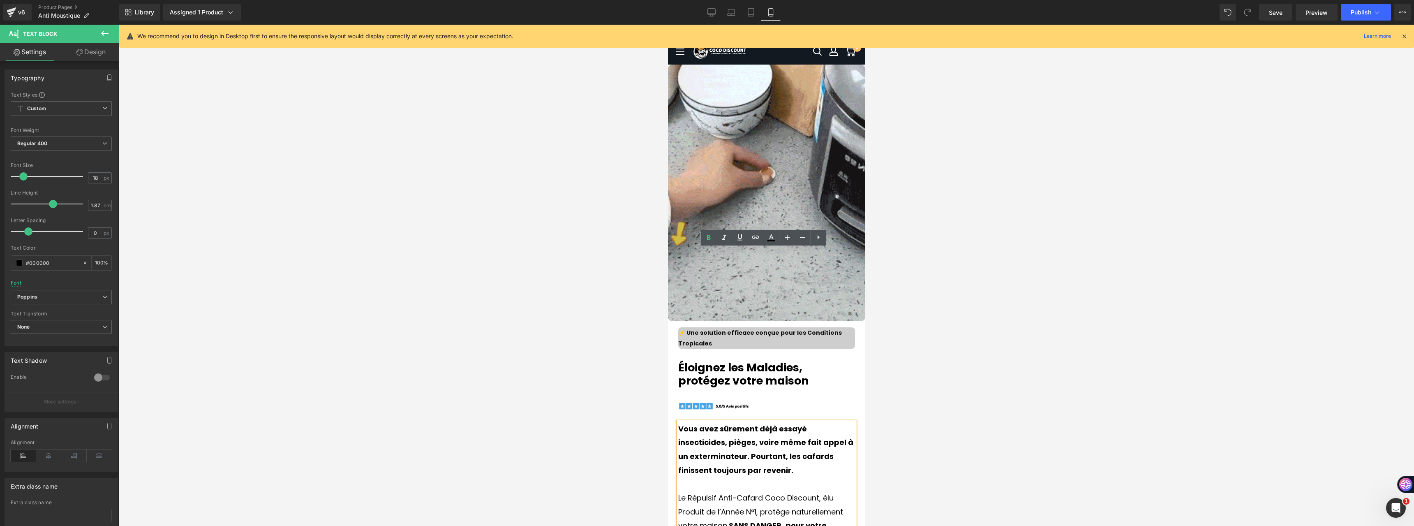
click at [785, 491] on p "Le Répulsif Anti-Cafard Coco Discount, élu Produit de l’Année N°1, protège natu…" at bounding box center [766, 518] width 177 height 55
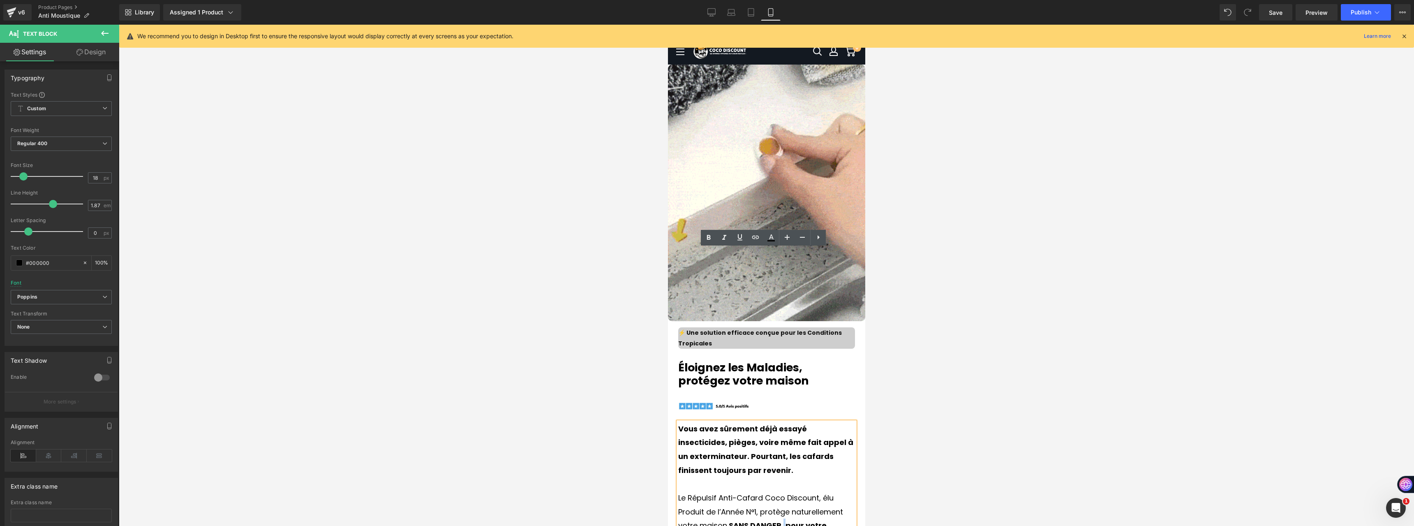
click at [785, 491] on p "Le Répulsif Anti-Cafard Coco Discount, élu Produit de l’Année N°1, protège natu…" at bounding box center [766, 518] width 177 height 55
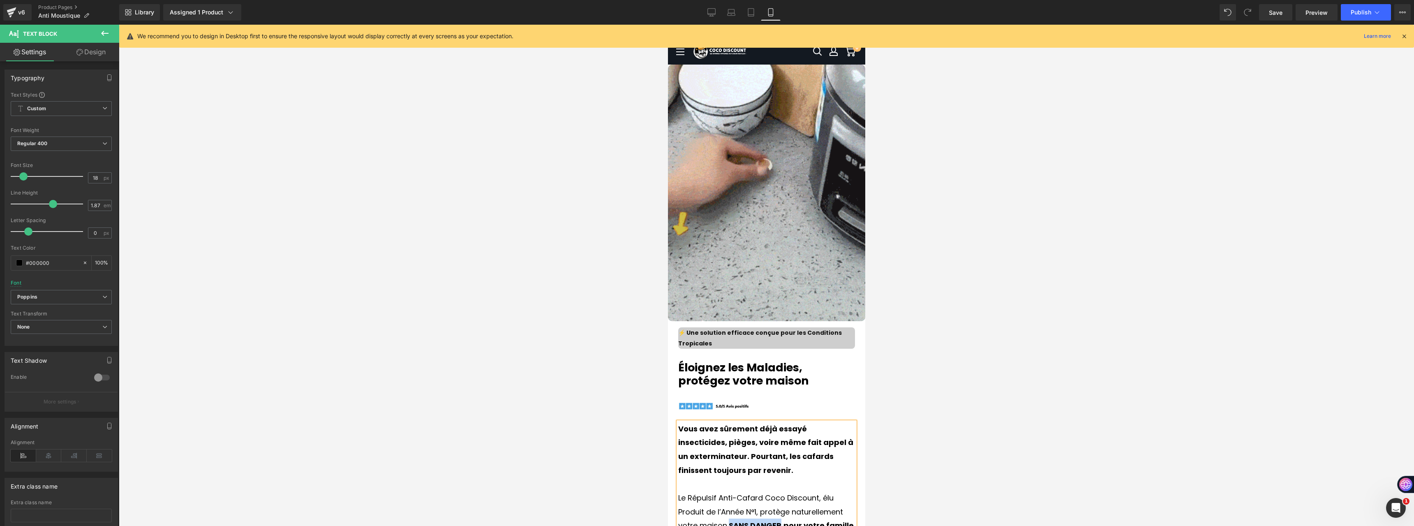
drag, startPoint x: 783, startPoint y: 352, endPoint x: 731, endPoint y: 358, distance: 51.7
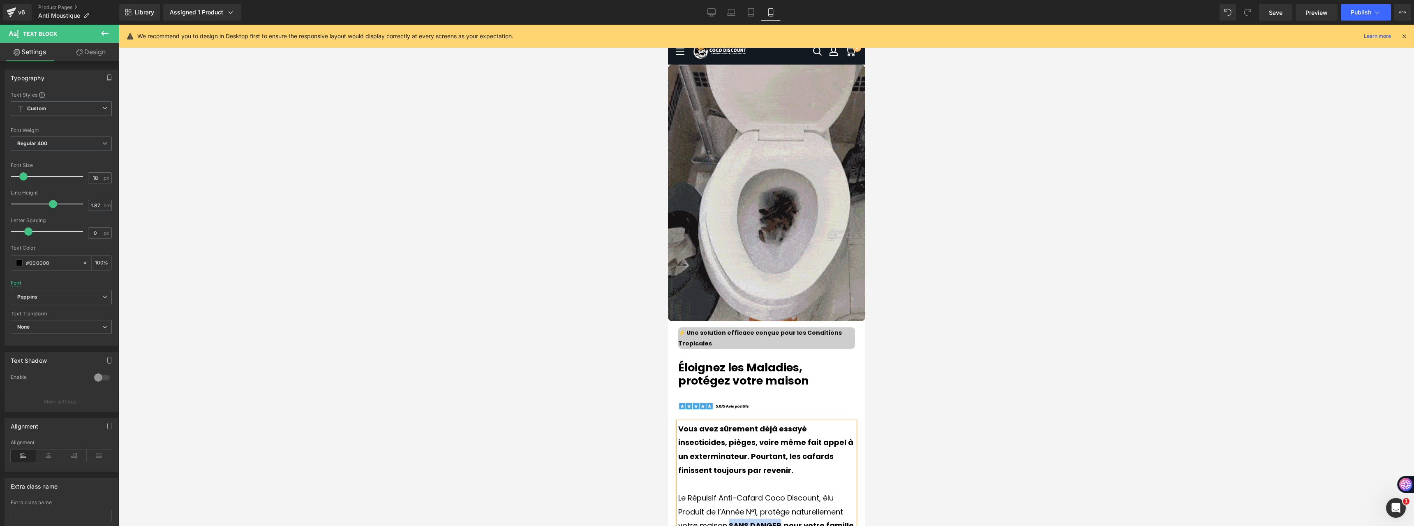
click at [731, 491] on p "Le Répulsif Anti-Cafard Coco Discount, élu Produit de l’Année N°1, protège natu…" at bounding box center [766, 518] width 177 height 55
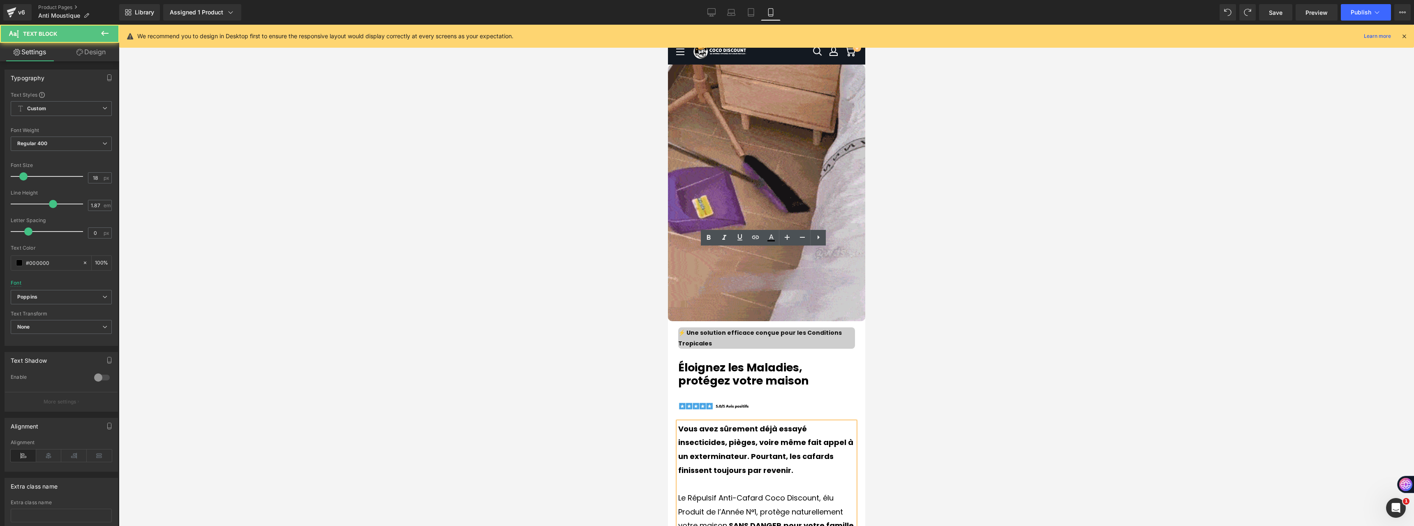
click at [729, 491] on p "Le Répulsif Anti-Cafard Coco Discount, élu Produit de l’Année N°1, protège natu…" at bounding box center [766, 518] width 177 height 55
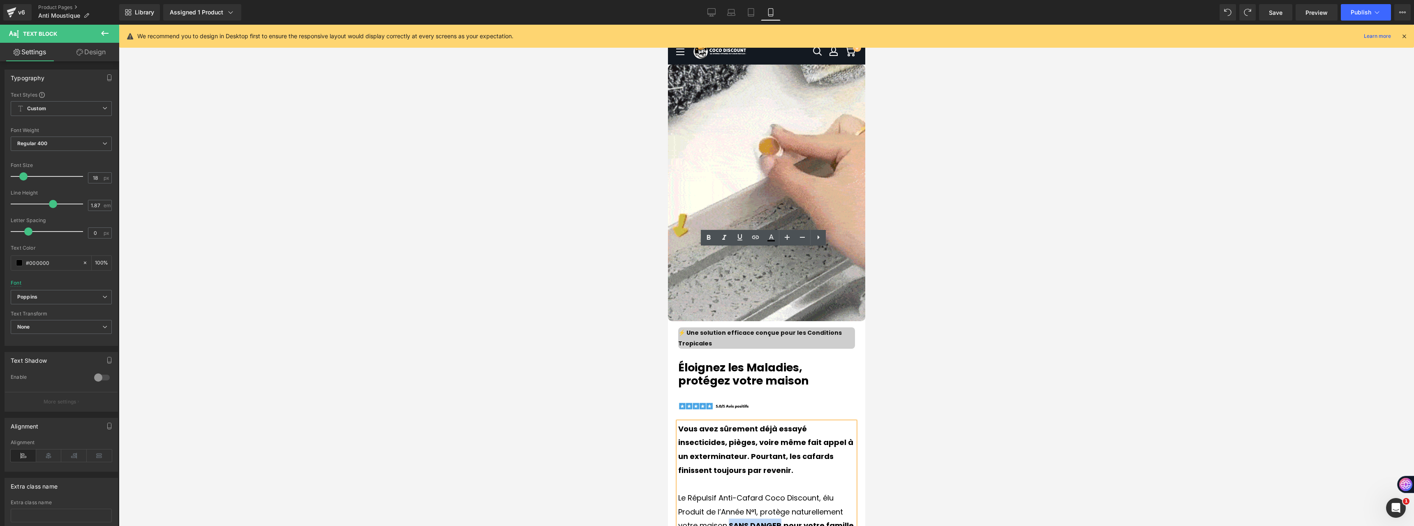
drag, startPoint x: 730, startPoint y: 357, endPoint x: 781, endPoint y: 351, distance: 51.0
click at [781, 520] on strong "SANS DANGER" at bounding box center [754, 525] width 53 height 10
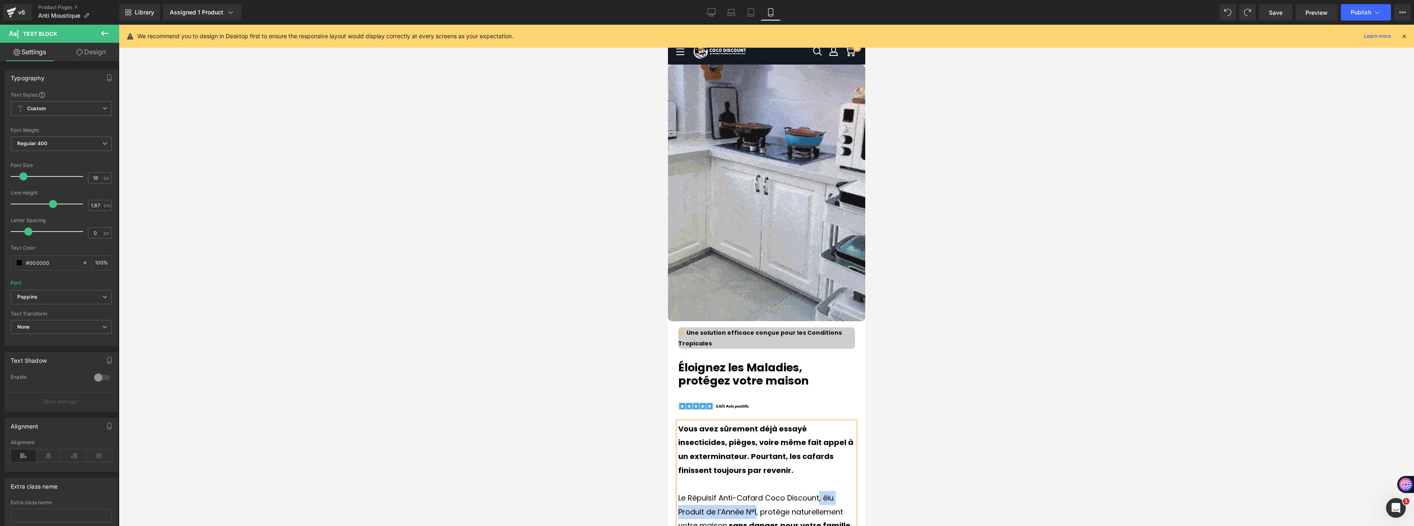
drag, startPoint x: 756, startPoint y: 339, endPoint x: 818, endPoint y: 322, distance: 64.2
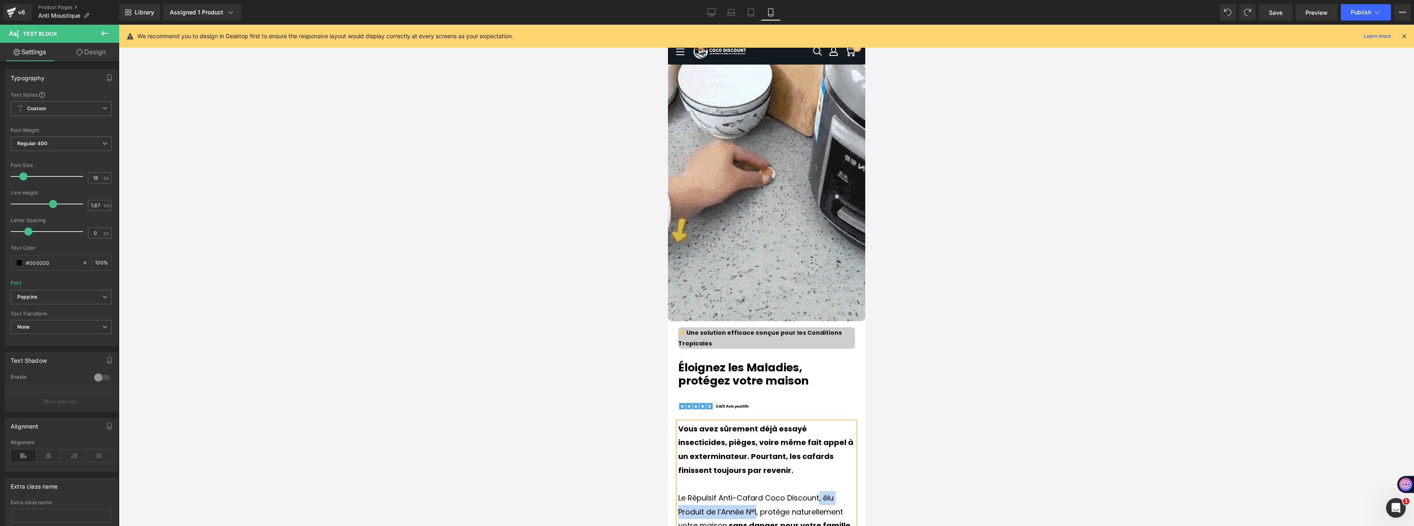
click at [818, 491] on p "Le Répulsif Anti-Cafard Coco Discount, élu Produit de l’Année N°1, protège natu…" at bounding box center [766, 518] width 177 height 55
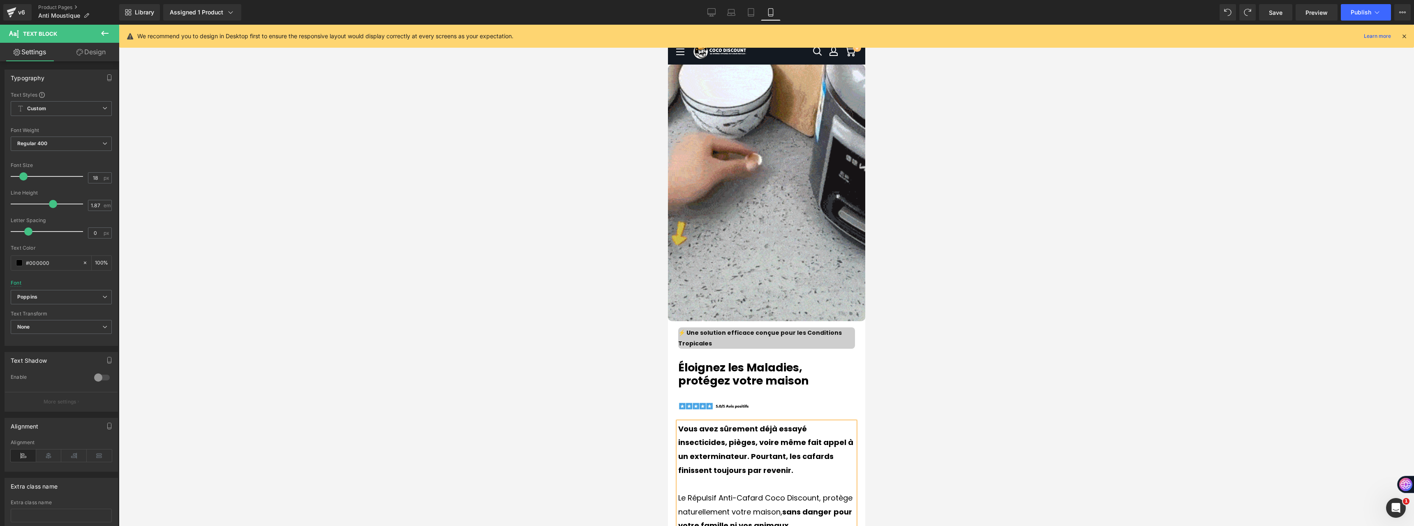
click at [679, 491] on p "Le Répulsif Anti-Cafard Coco Discount, protège naturellement votre maison, sans…" at bounding box center [766, 512] width 177 height 42
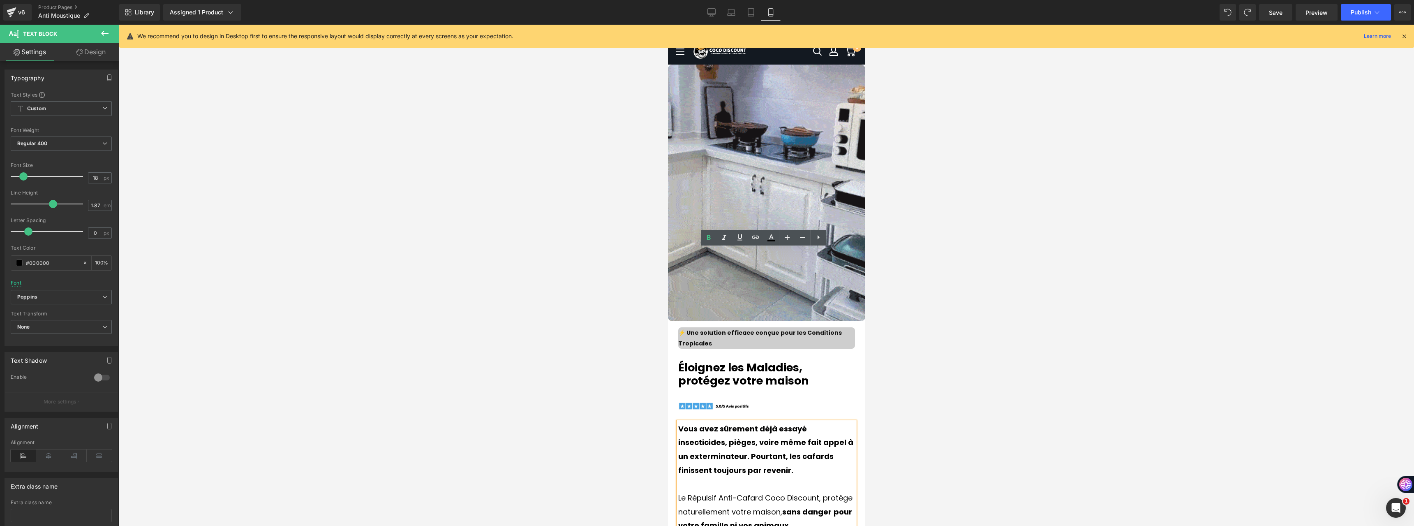
drag, startPoint x: 784, startPoint y: 423, endPoint x: 751, endPoint y: 425, distance: 32.9
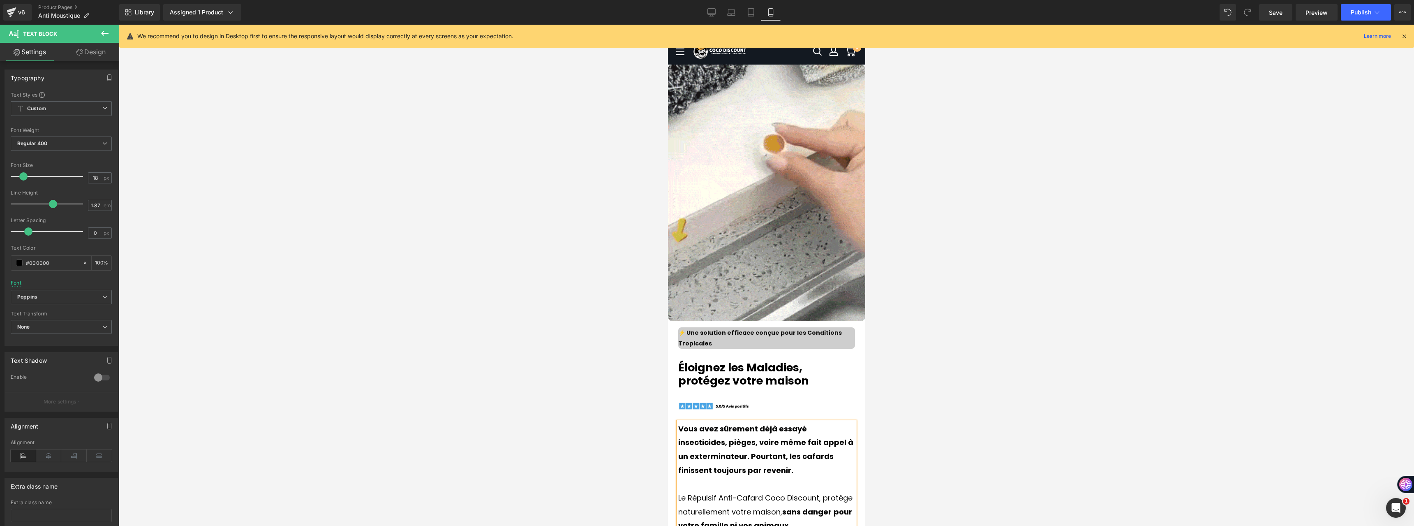
scroll to position [288, 0]
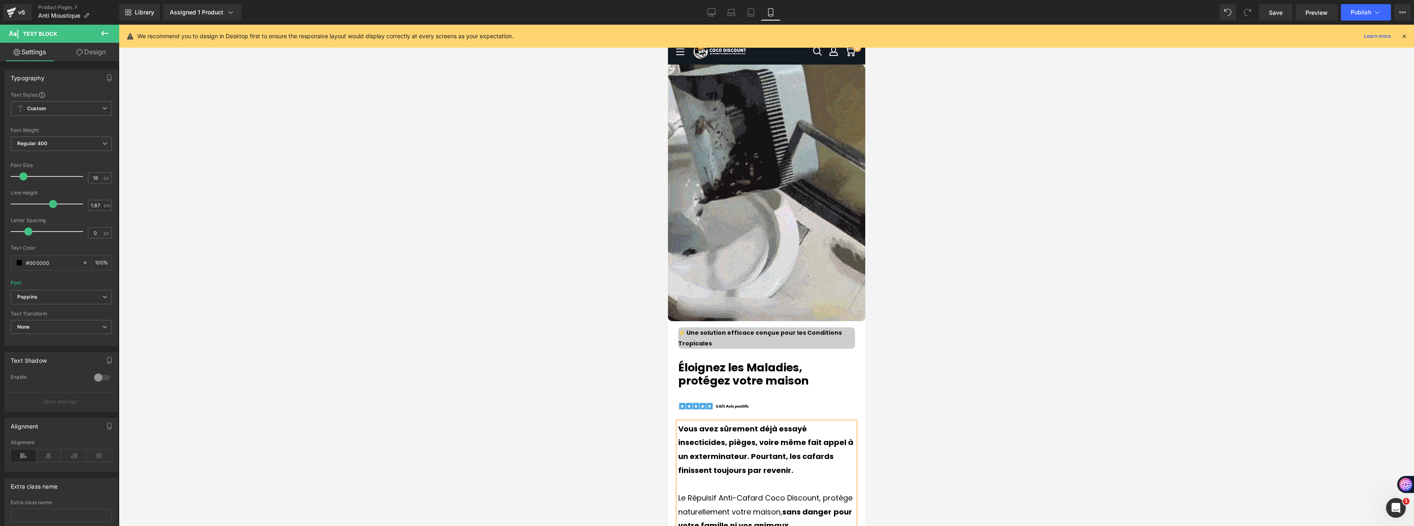
click at [598, 321] on div at bounding box center [766, 275] width 1295 height 501
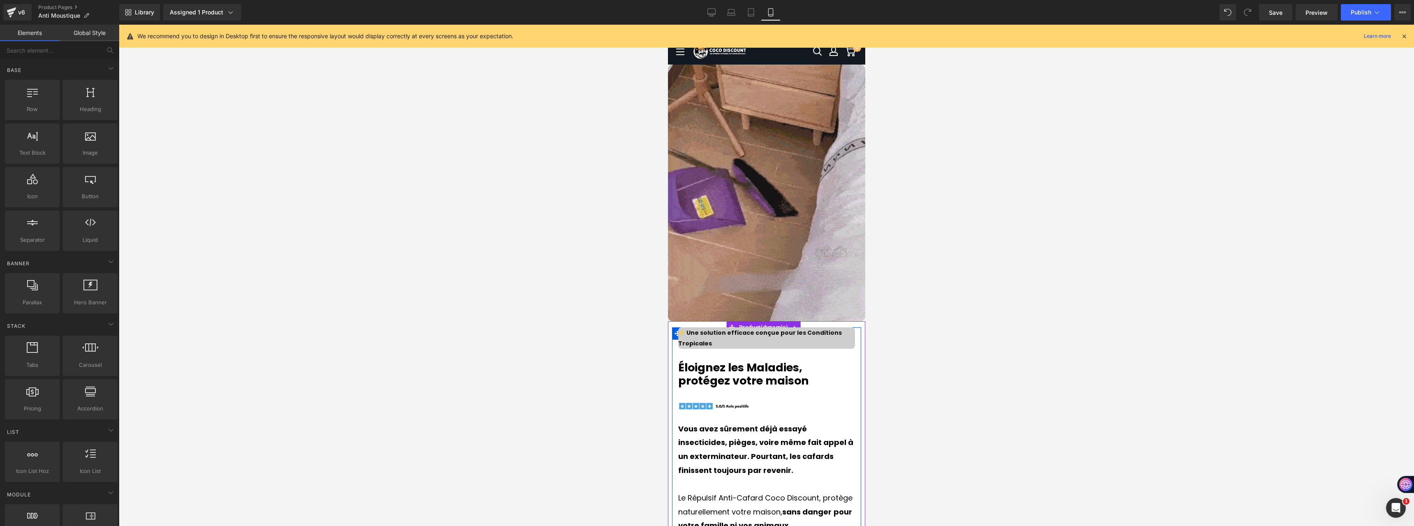
scroll to position [370, 0]
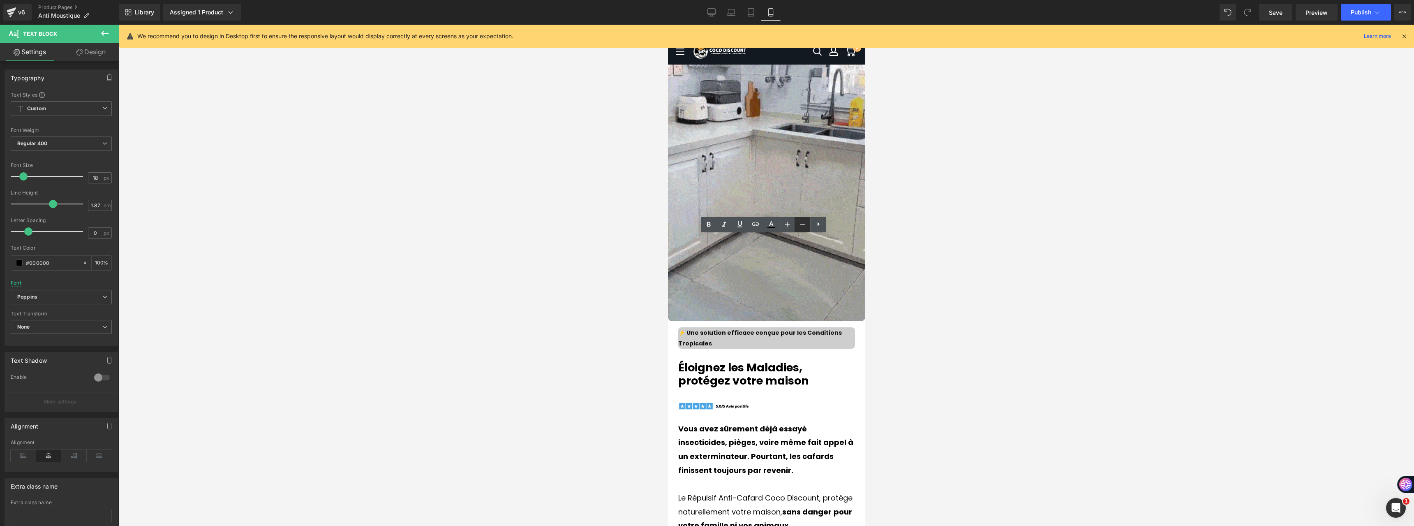
click at [801, 224] on icon at bounding box center [802, 224] width 5 height 1
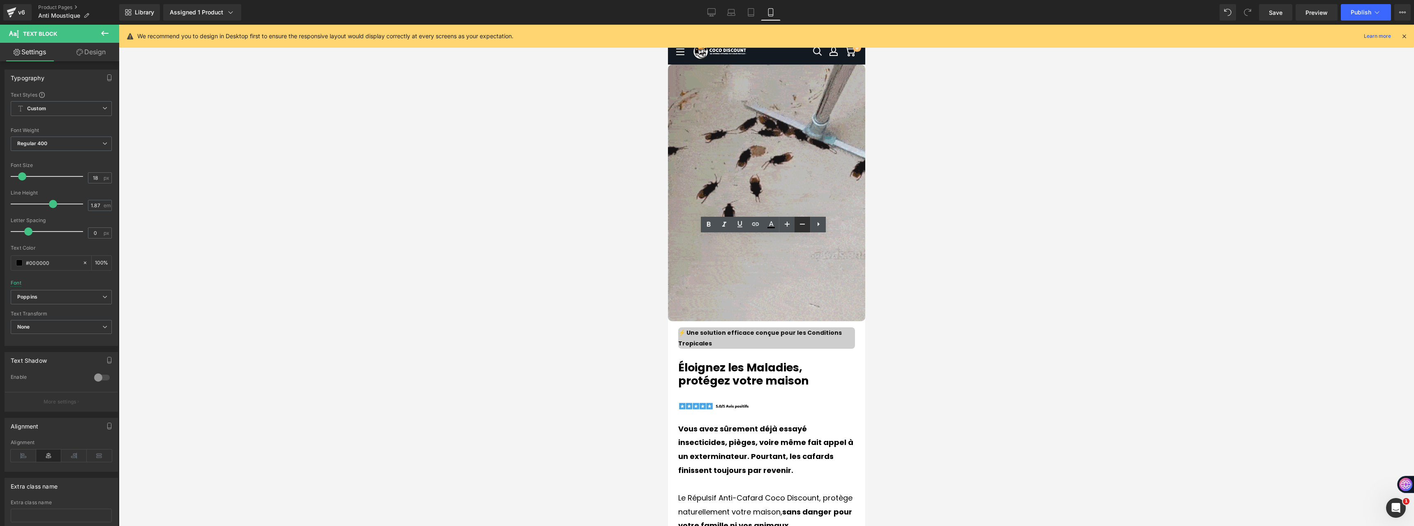
click at [801, 224] on icon at bounding box center [802, 224] width 5 height 1
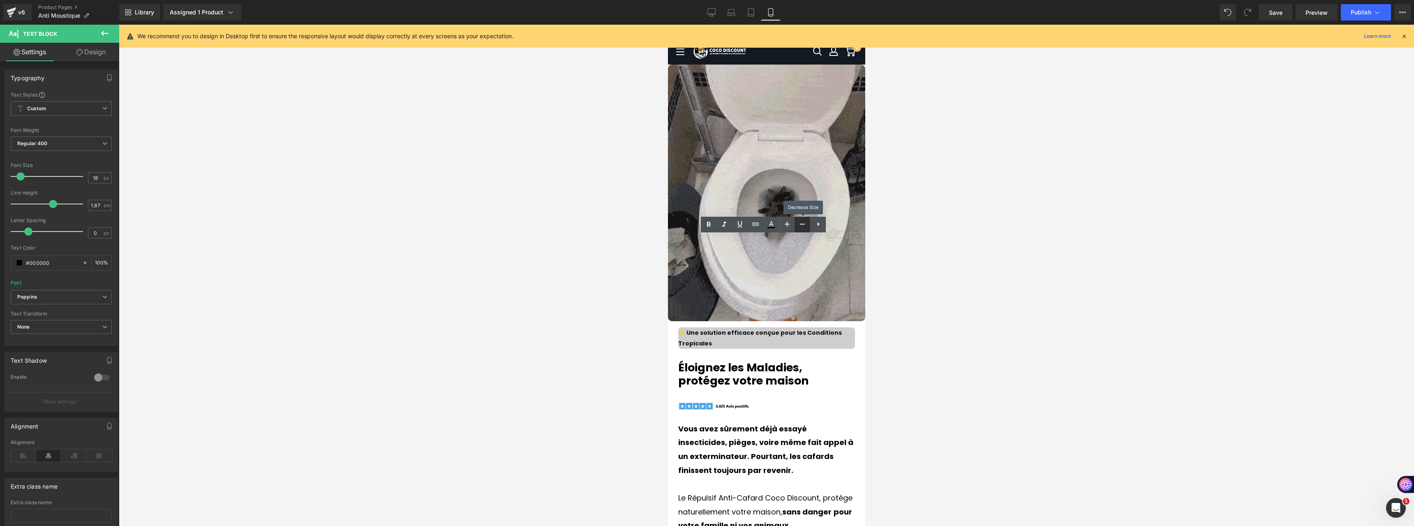
click at [801, 224] on icon at bounding box center [802, 224] width 5 height 1
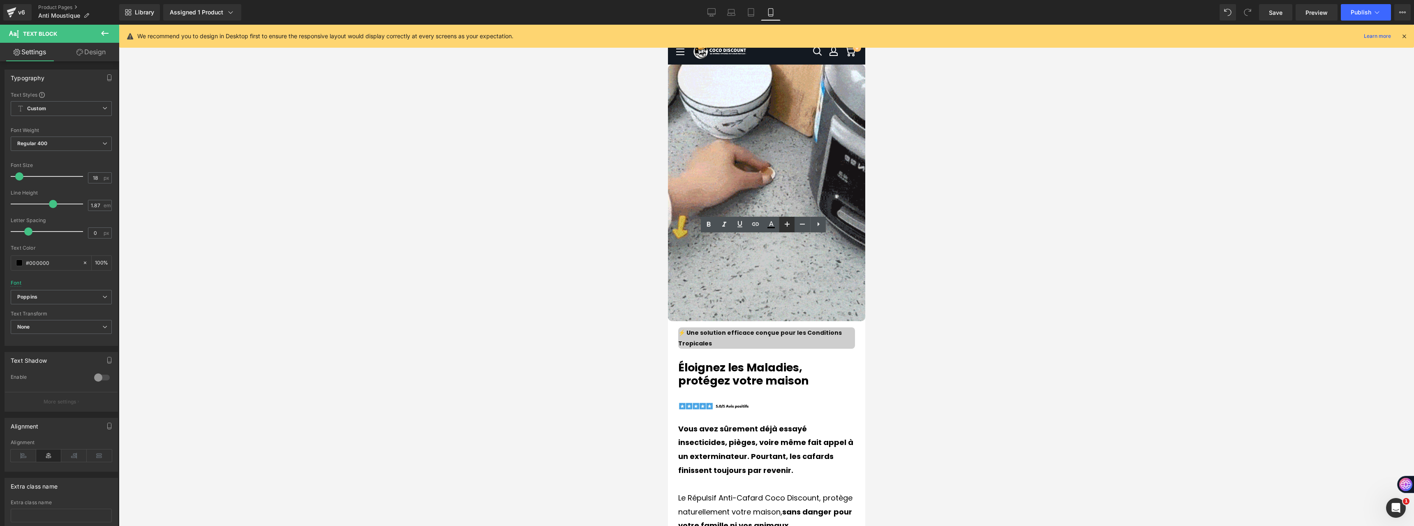
click at [792, 223] on link at bounding box center [787, 225] width 16 height 16
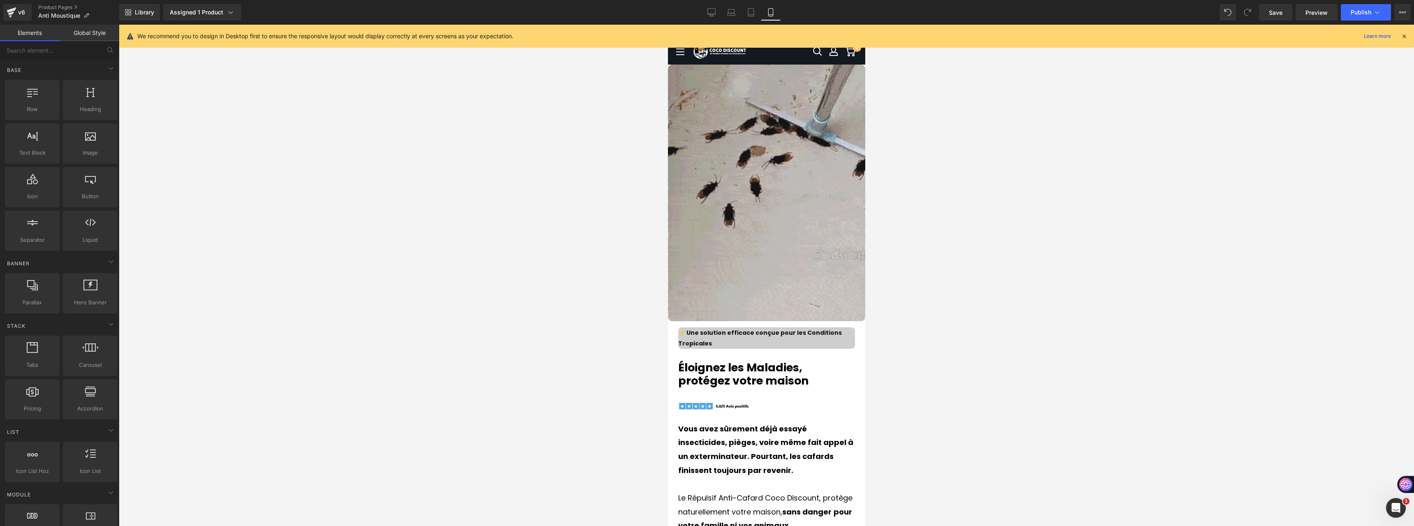
click at [605, 306] on div at bounding box center [766, 275] width 1295 height 501
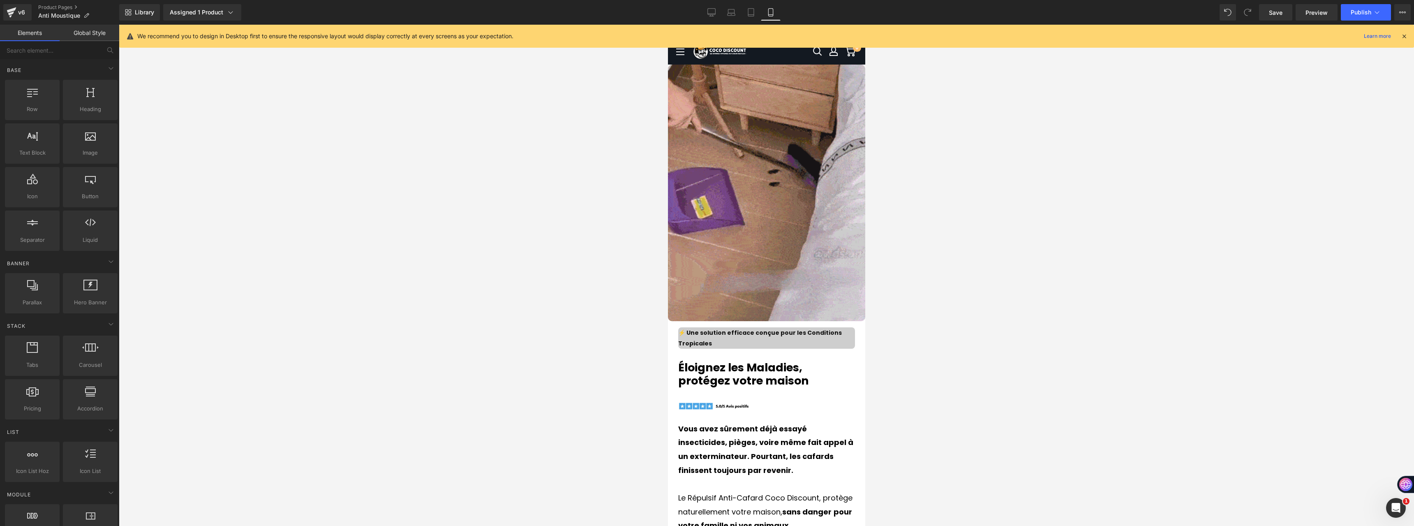
scroll to position [3699, 0]
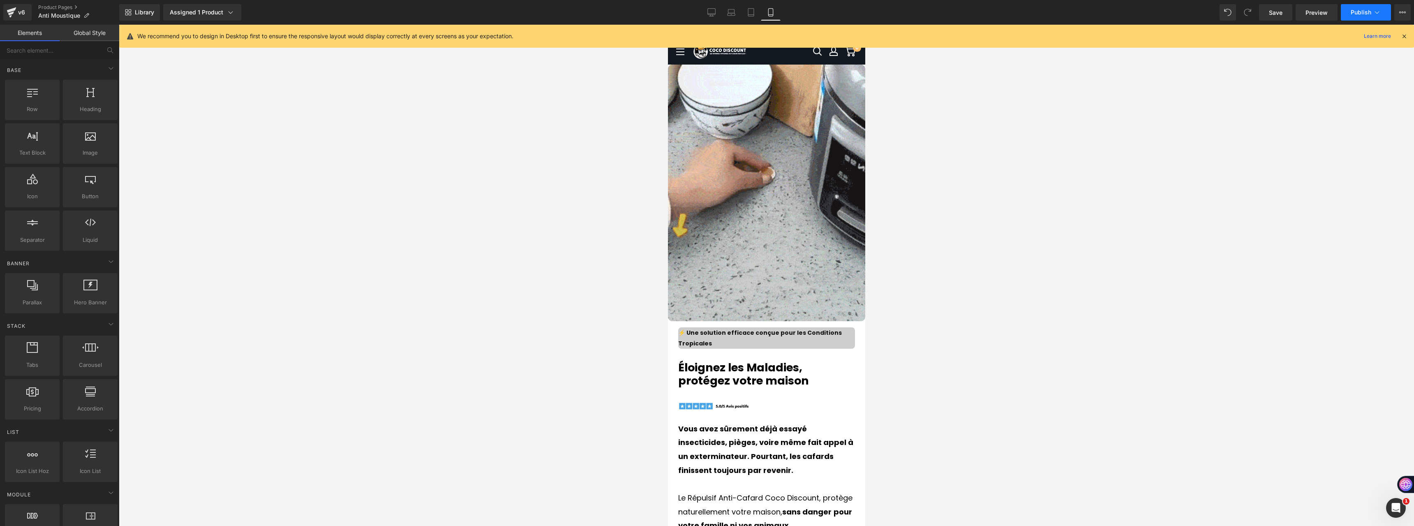
click at [1372, 16] on button "Publish" at bounding box center [1366, 12] width 50 height 16
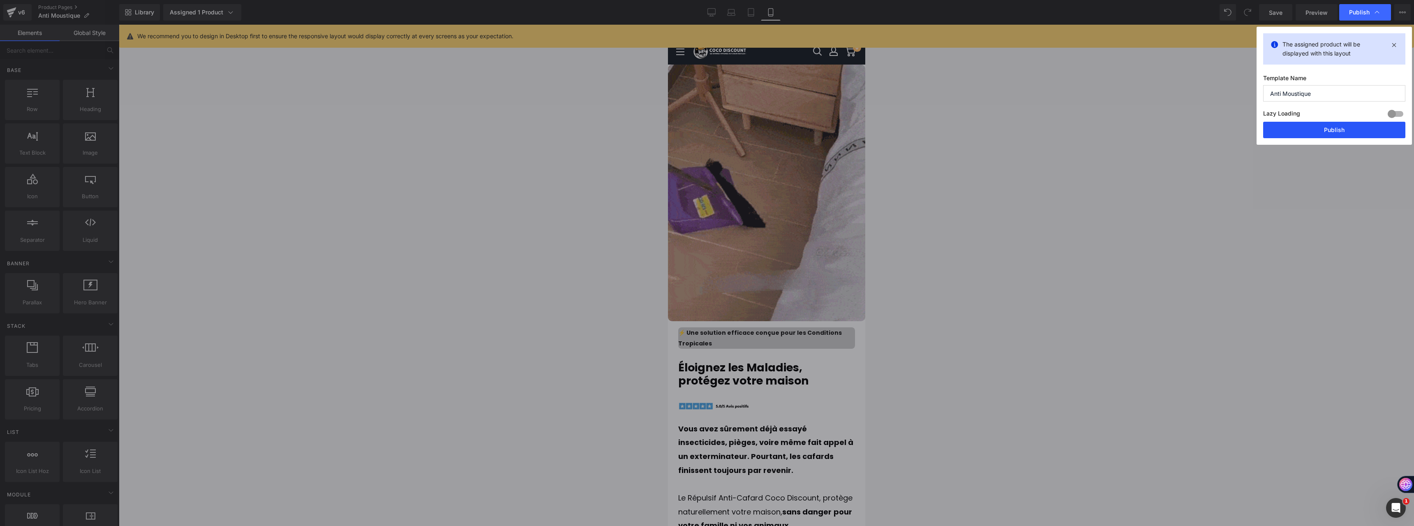
click at [1344, 126] on button "Publish" at bounding box center [1334, 130] width 142 height 16
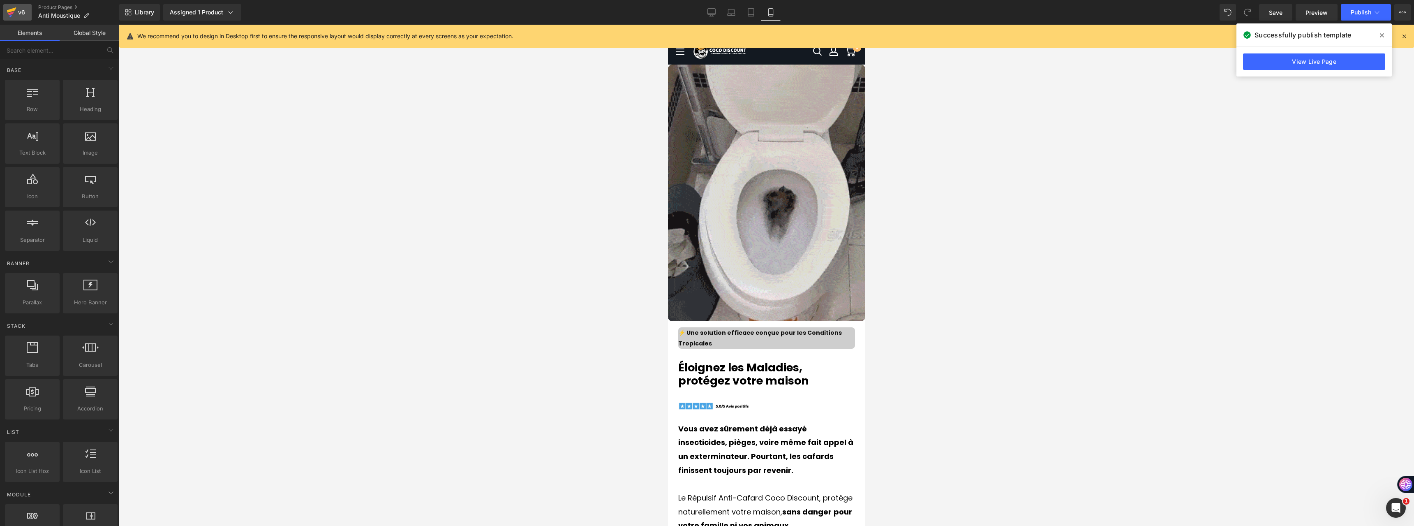
click at [27, 9] on link "v6" at bounding box center [17, 12] width 28 height 16
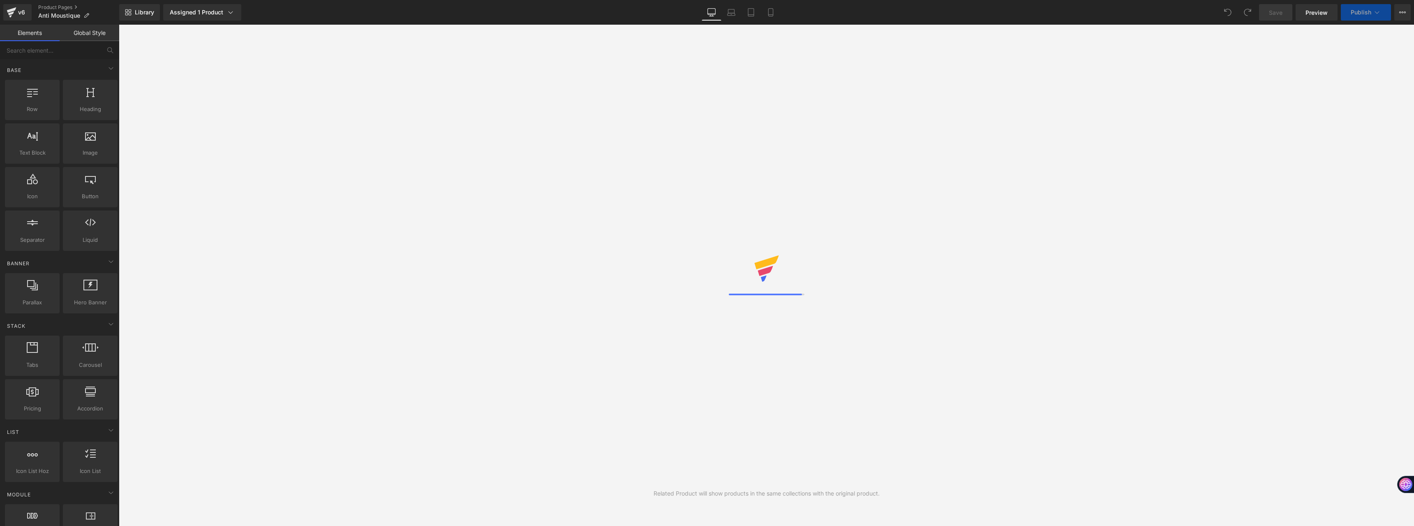
click at [767, 11] on icon at bounding box center [770, 12] width 8 height 8
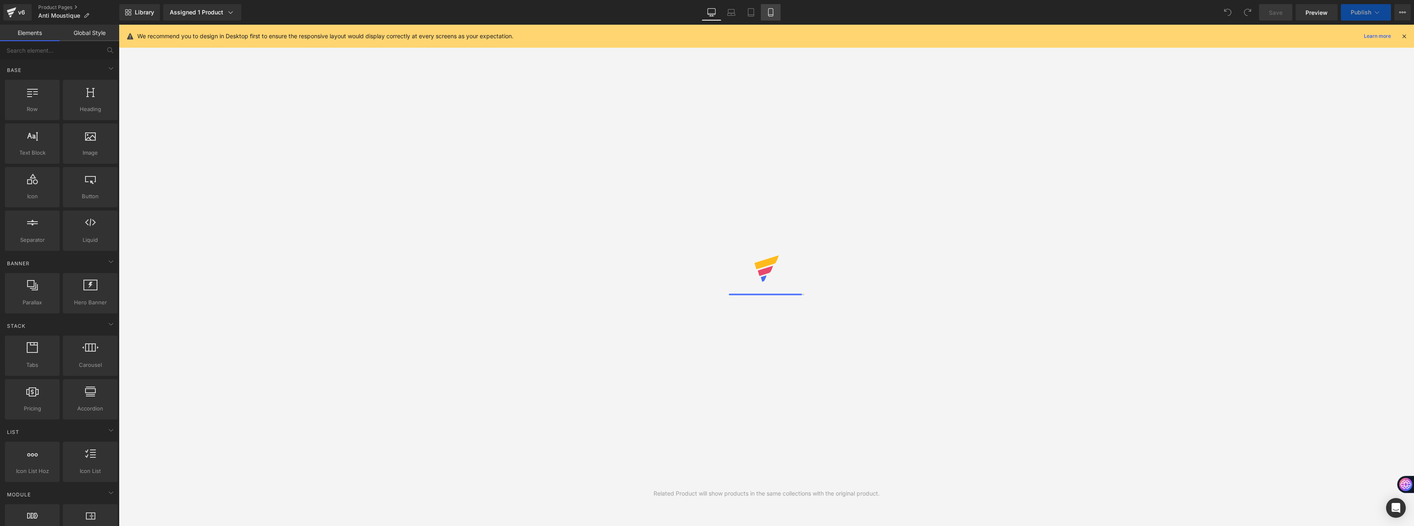
click at [764, 15] on link "Mobile" at bounding box center [771, 12] width 20 height 16
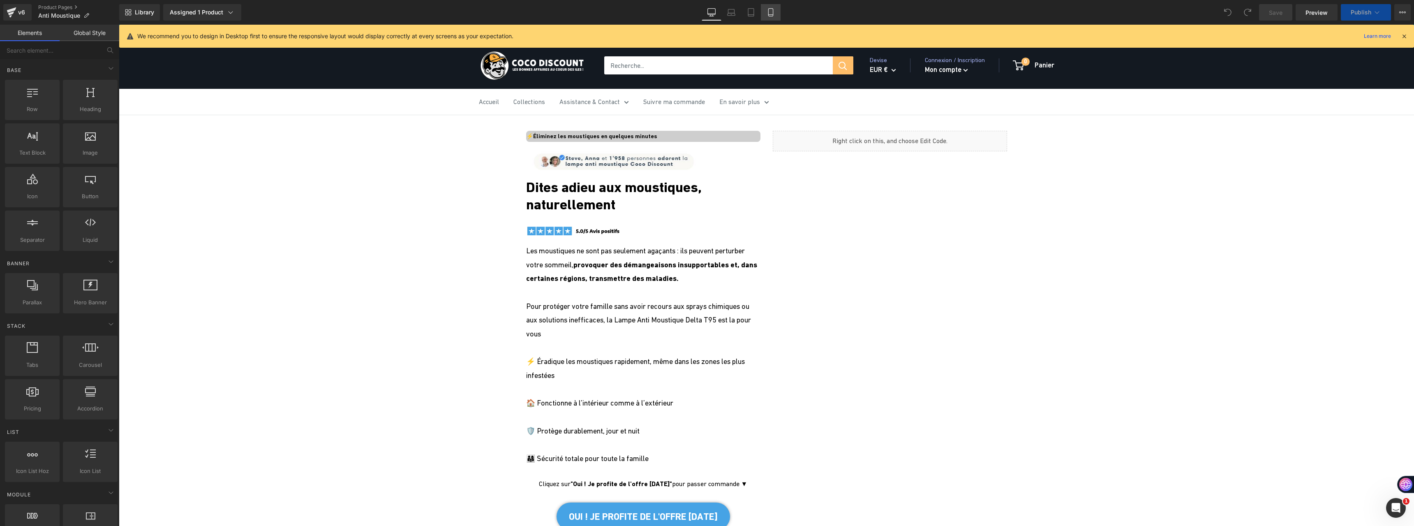
click at [767, 15] on icon at bounding box center [770, 12] width 8 height 8
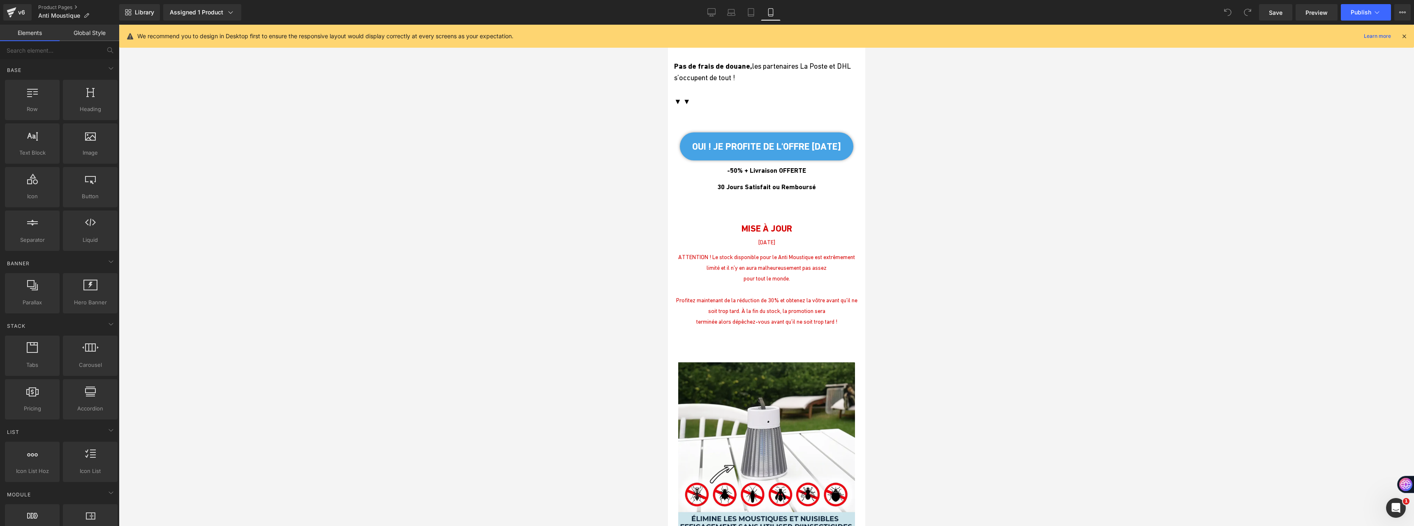
scroll to position [2178, 0]
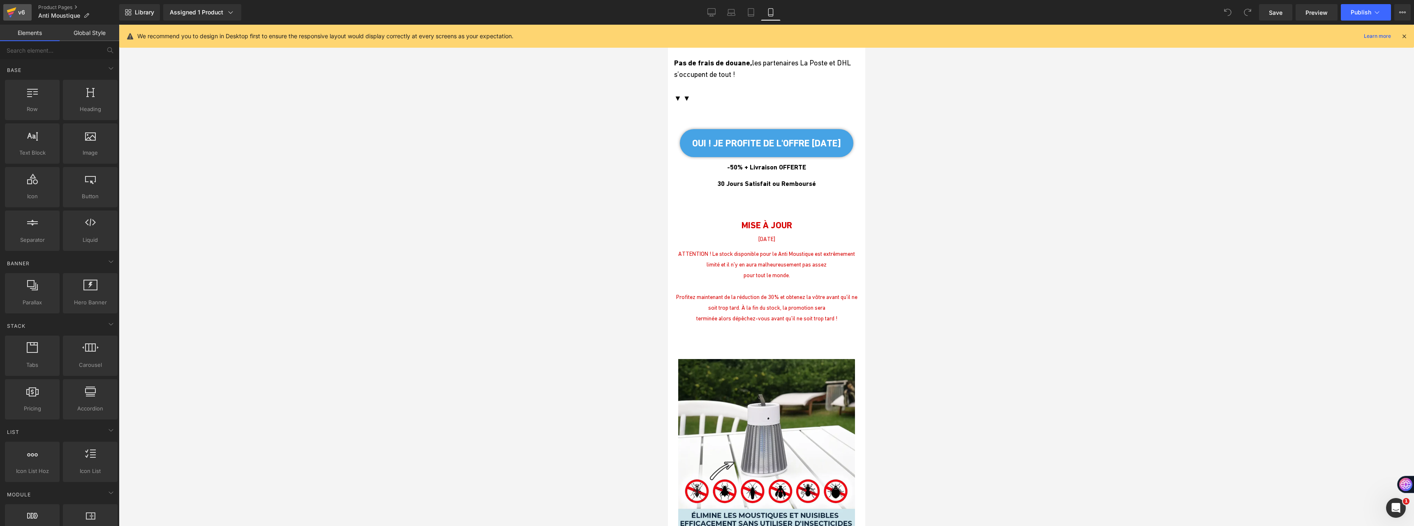
click at [23, 12] on div "v6" at bounding box center [21, 12] width 10 height 11
